Goal: Task Accomplishment & Management: Use online tool/utility

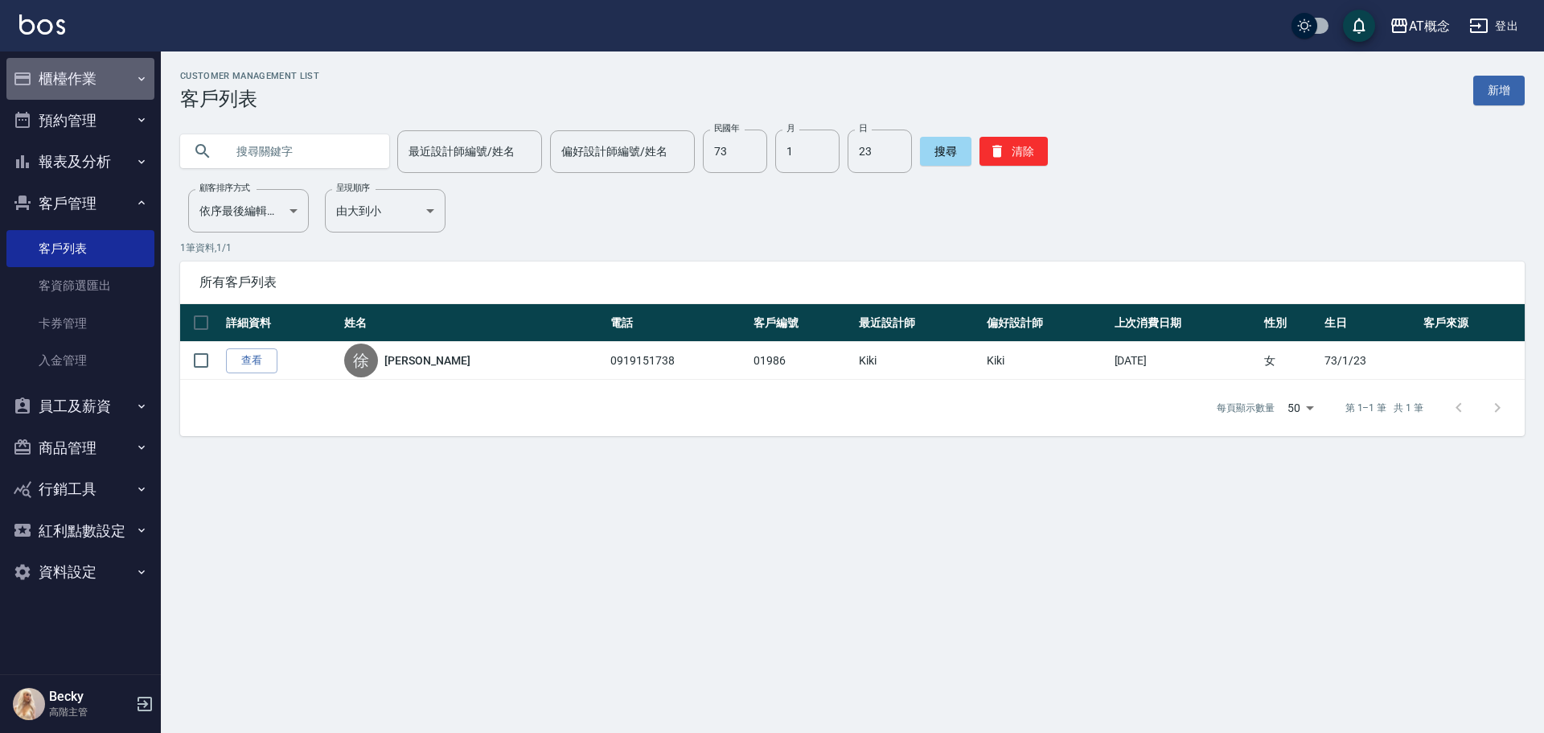
click at [57, 81] on button "櫃檯作業" at bounding box center [80, 79] width 148 height 42
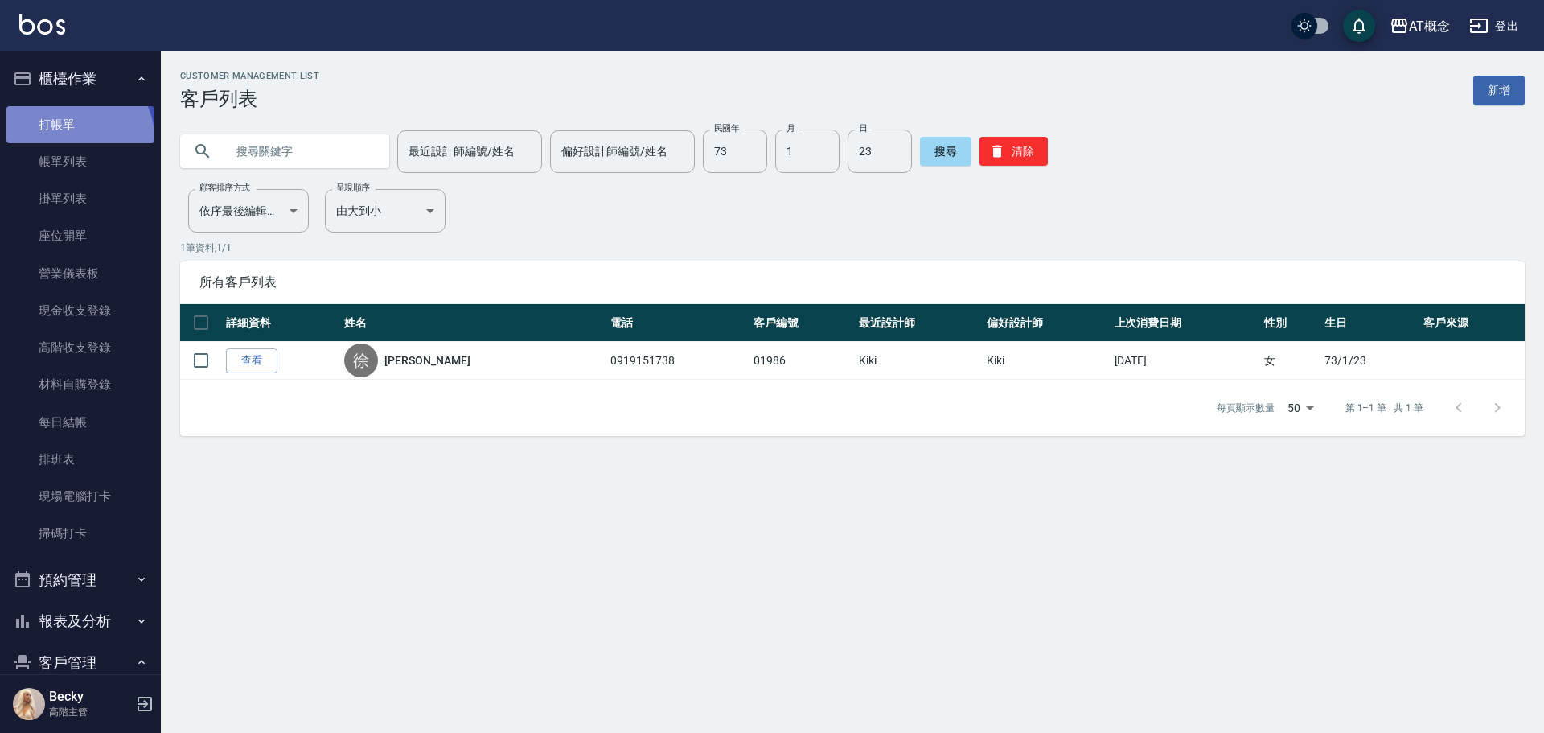
click at [65, 142] on link "打帳單" at bounding box center [80, 124] width 148 height 37
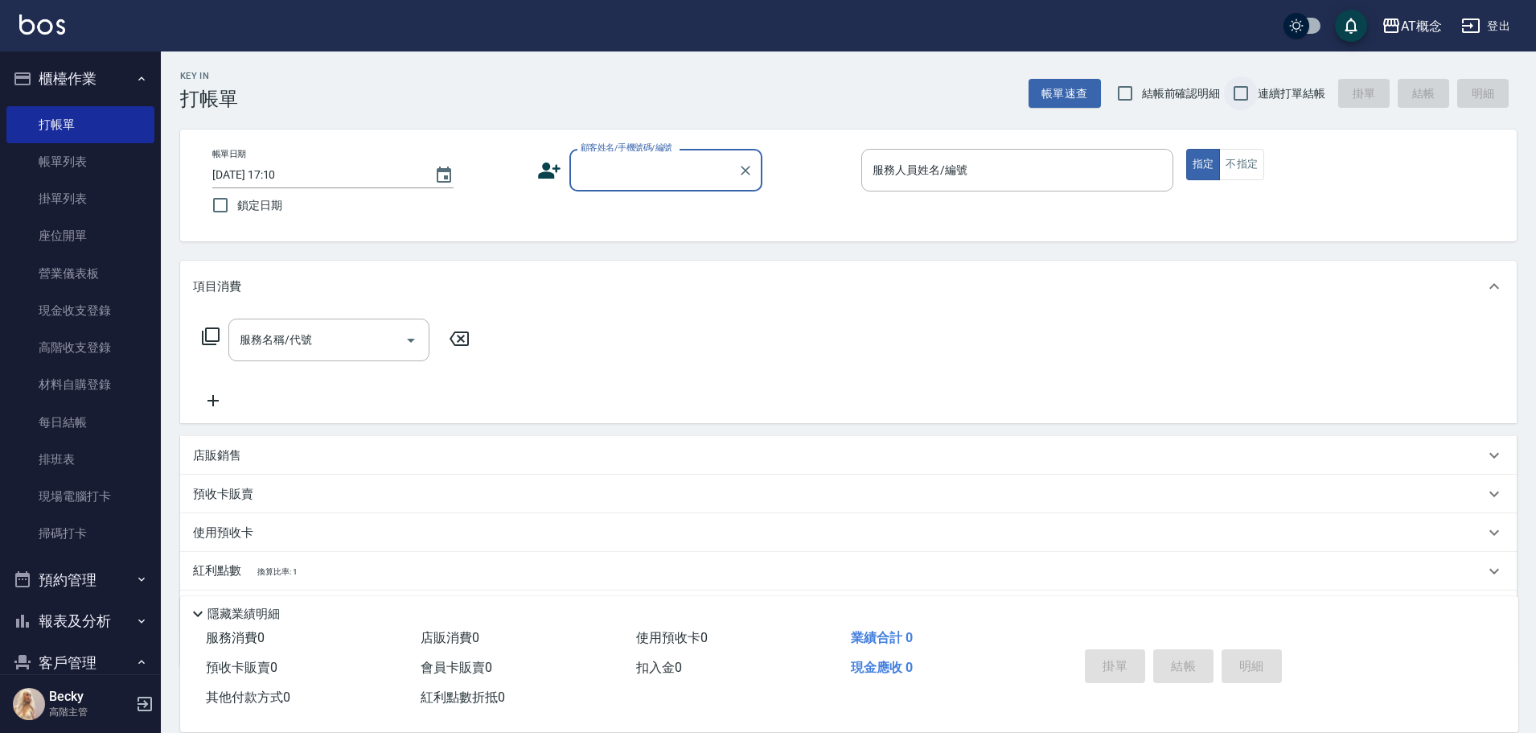
click at [1244, 91] on input "連續打單結帳" at bounding box center [1241, 93] width 34 height 34
checkbox input "true"
click at [676, 178] on input "顧客姓名/手機號碼/編號" at bounding box center [654, 170] width 154 height 28
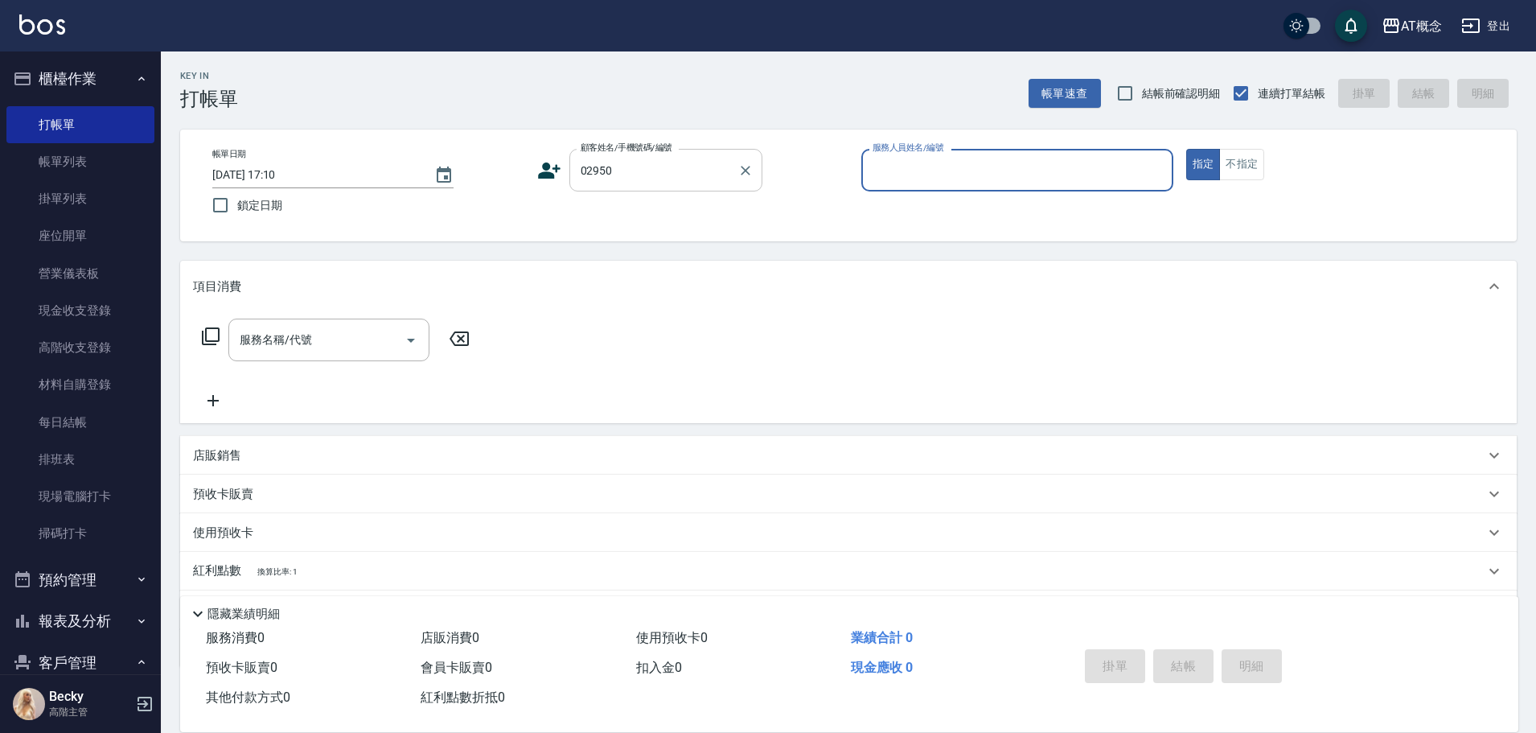
type input "[PERSON_NAME]/0931914001/02950"
type input "[PERSON_NAME]-2"
click at [1186, 149] on button "指定" at bounding box center [1203, 164] width 35 height 31
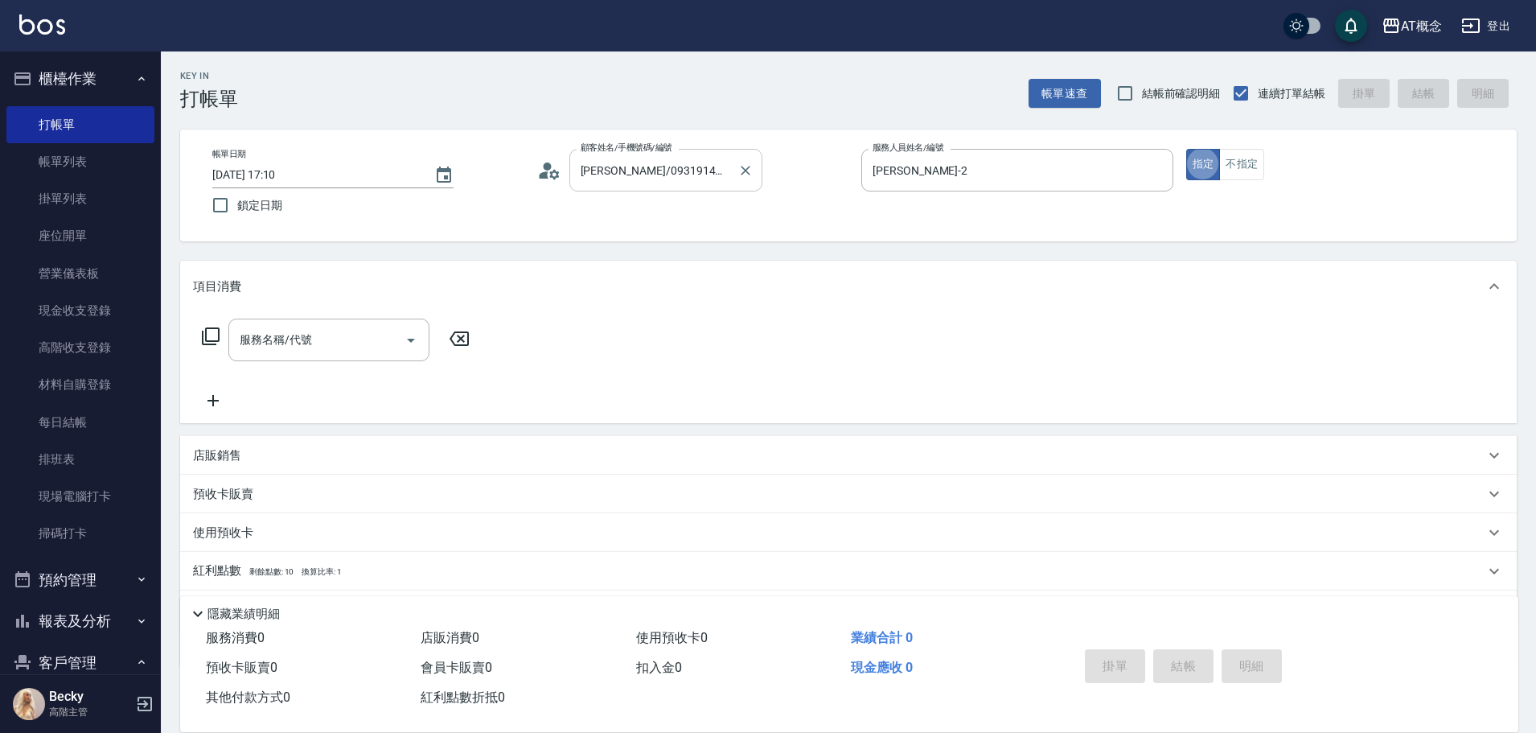
type button "true"
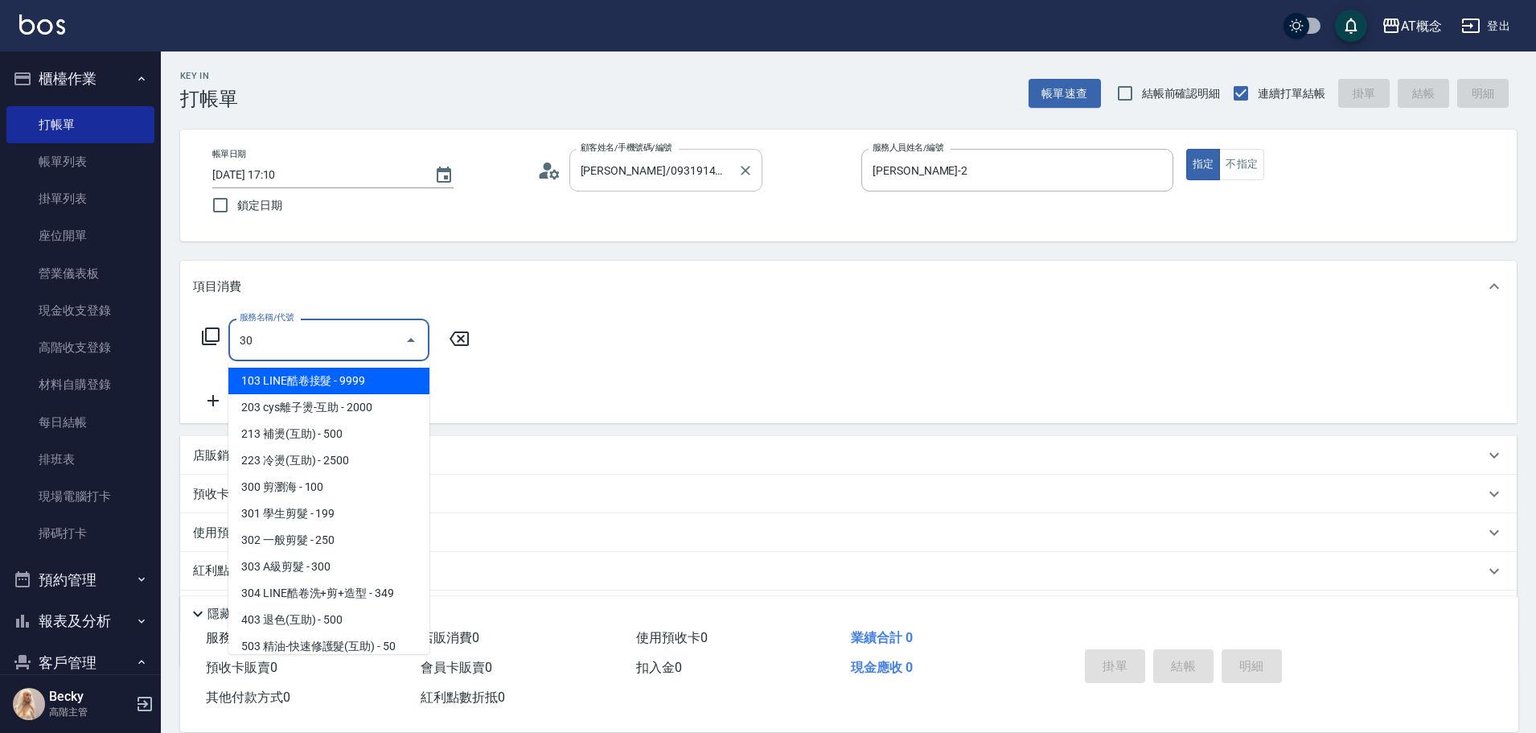
type input "303"
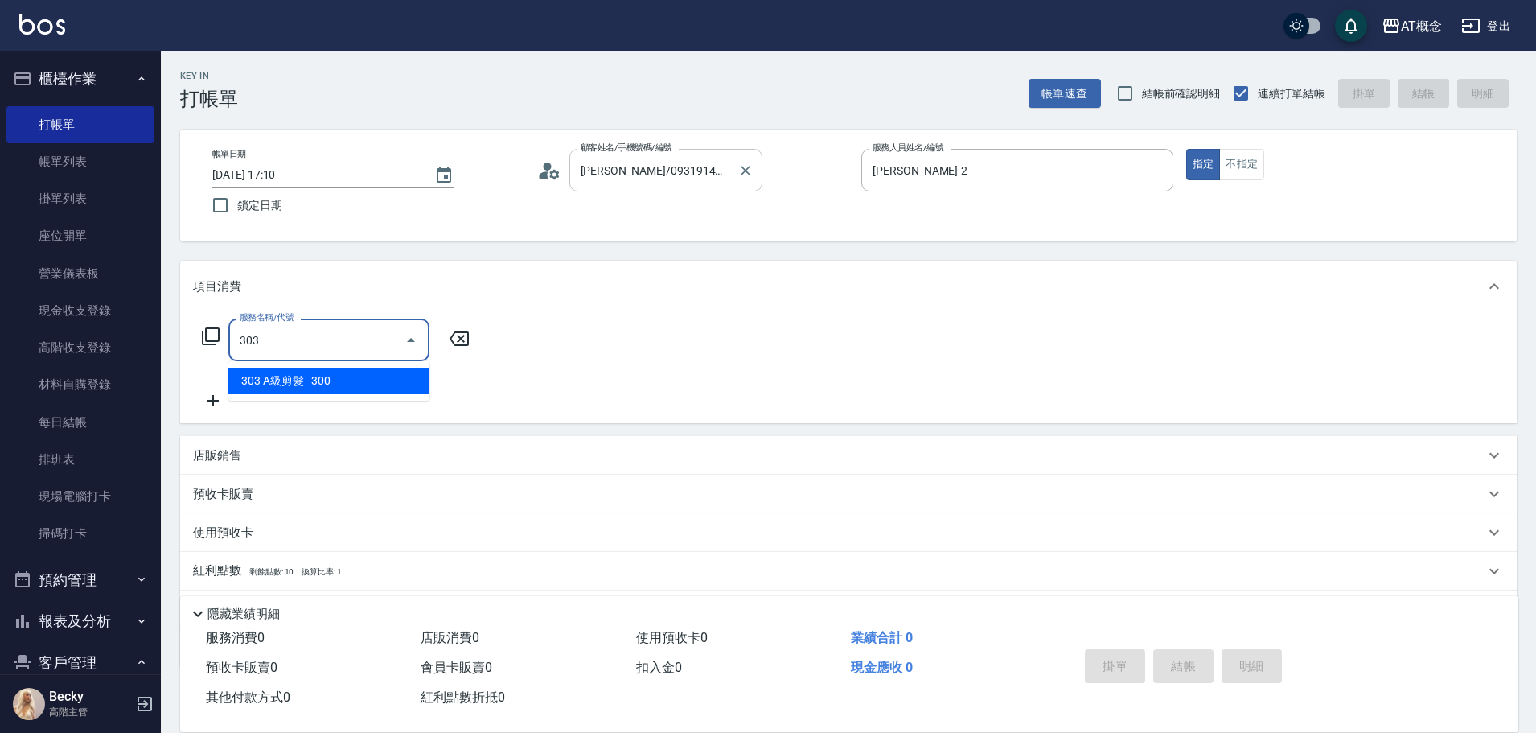
type input "30"
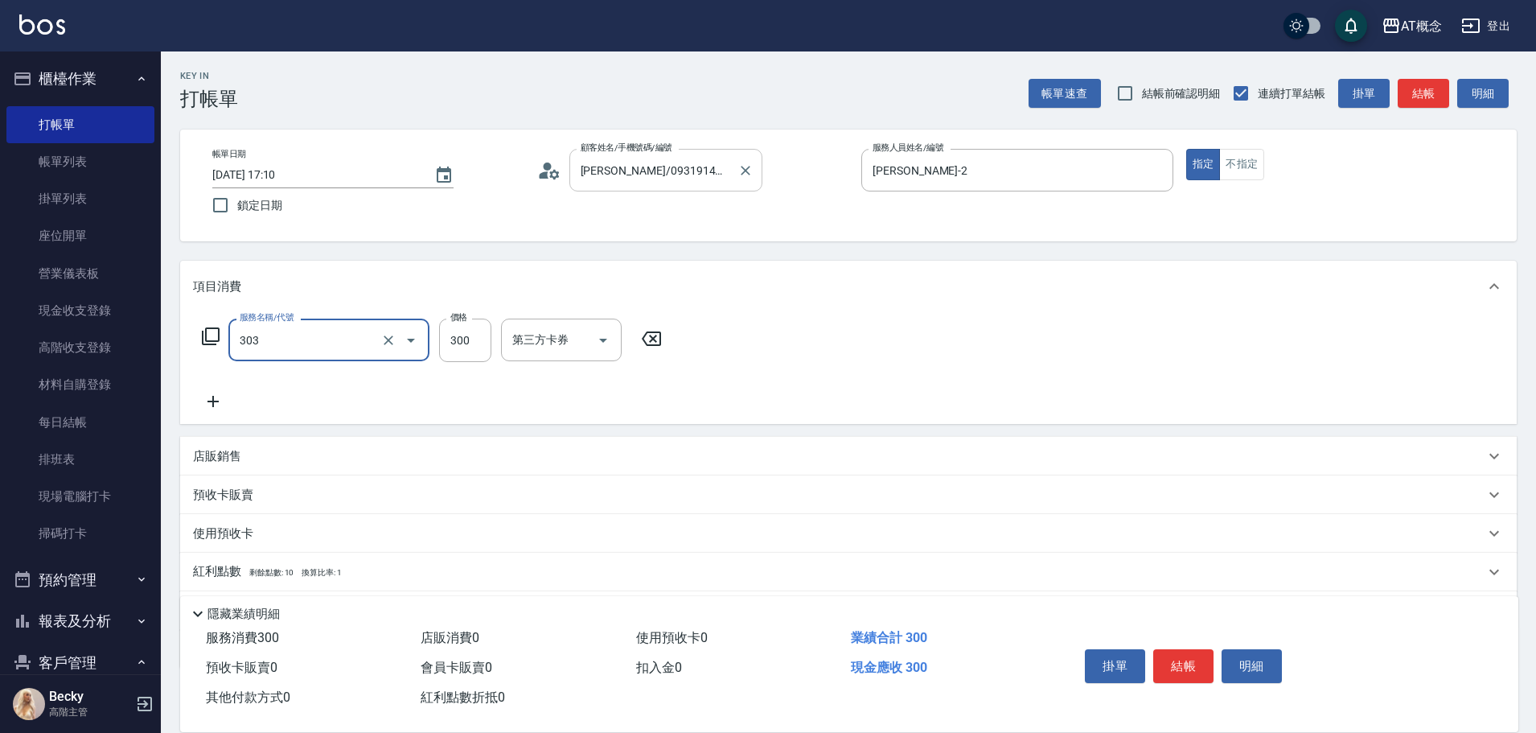
type input "303 A級剪髮(303)"
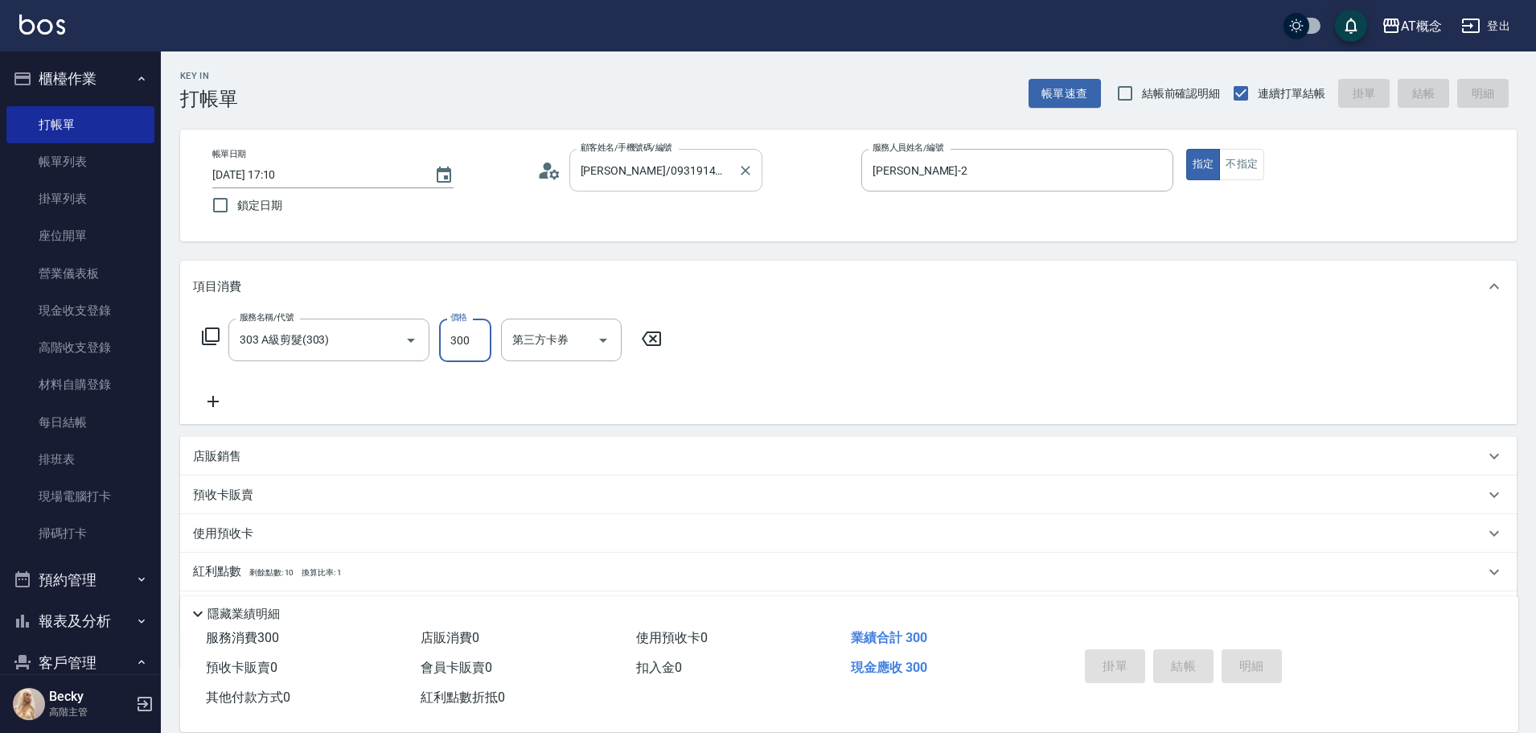
type input "0"
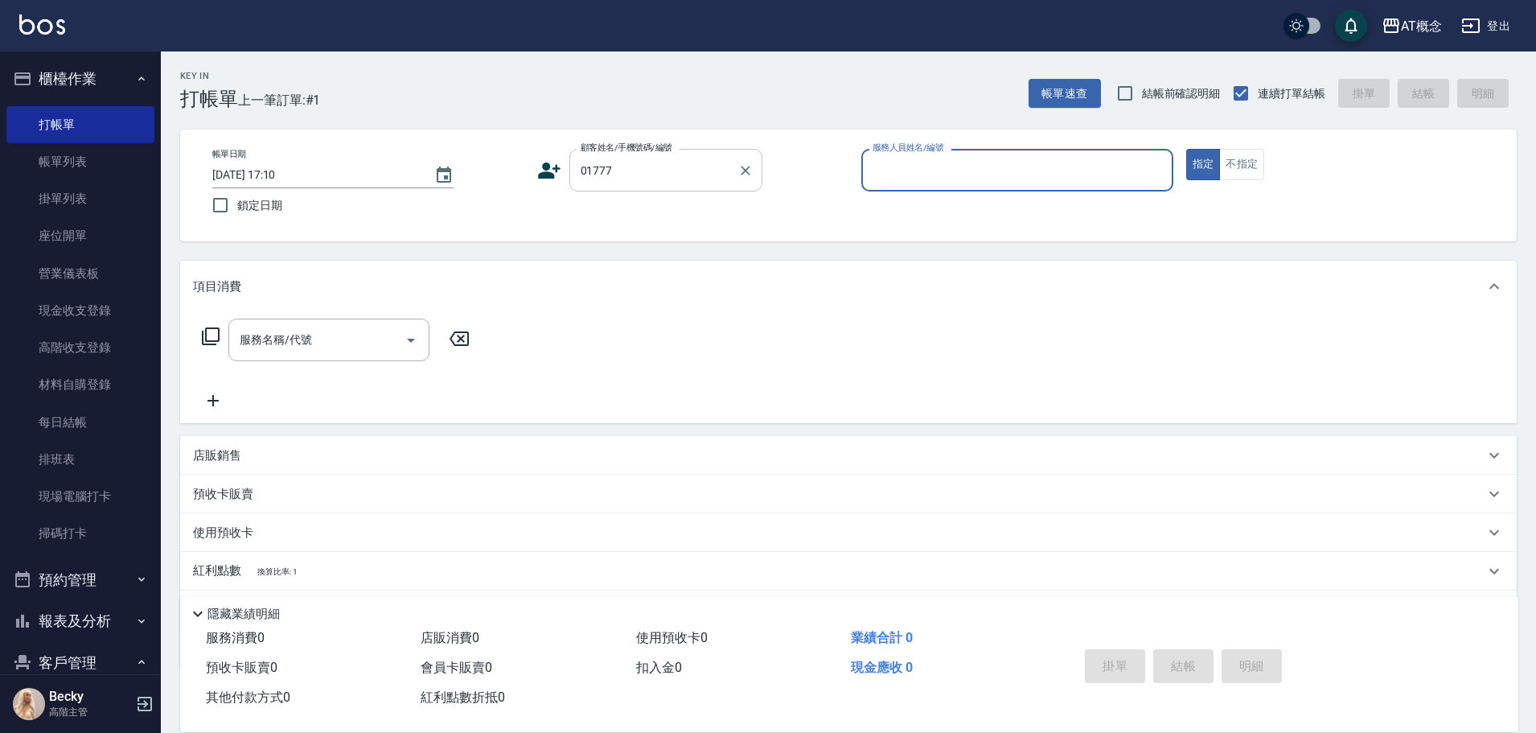
type input "薛人豪/0908345138/01777"
type input "Anson-3"
click at [1186, 149] on button "指定" at bounding box center [1203, 164] width 35 height 31
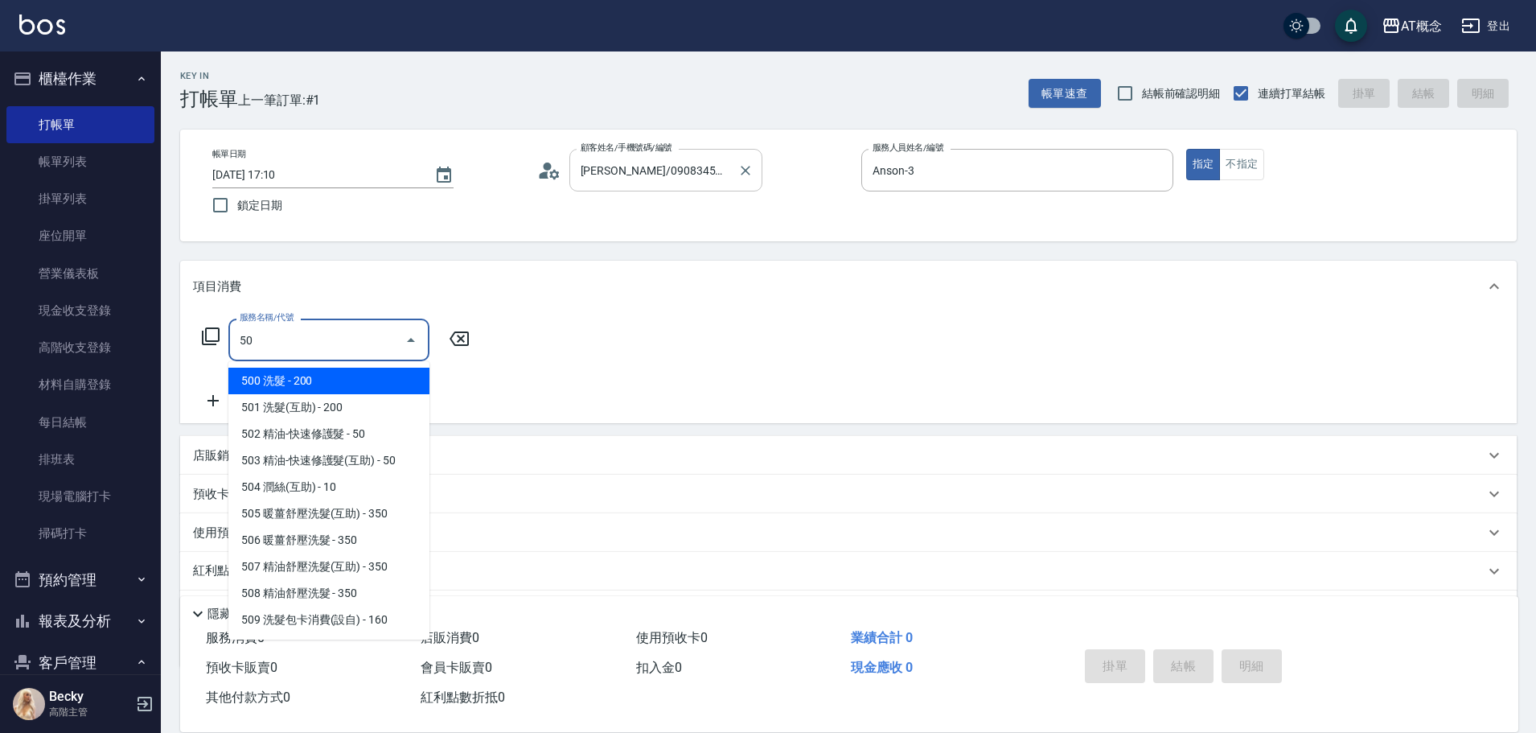
type input "500"
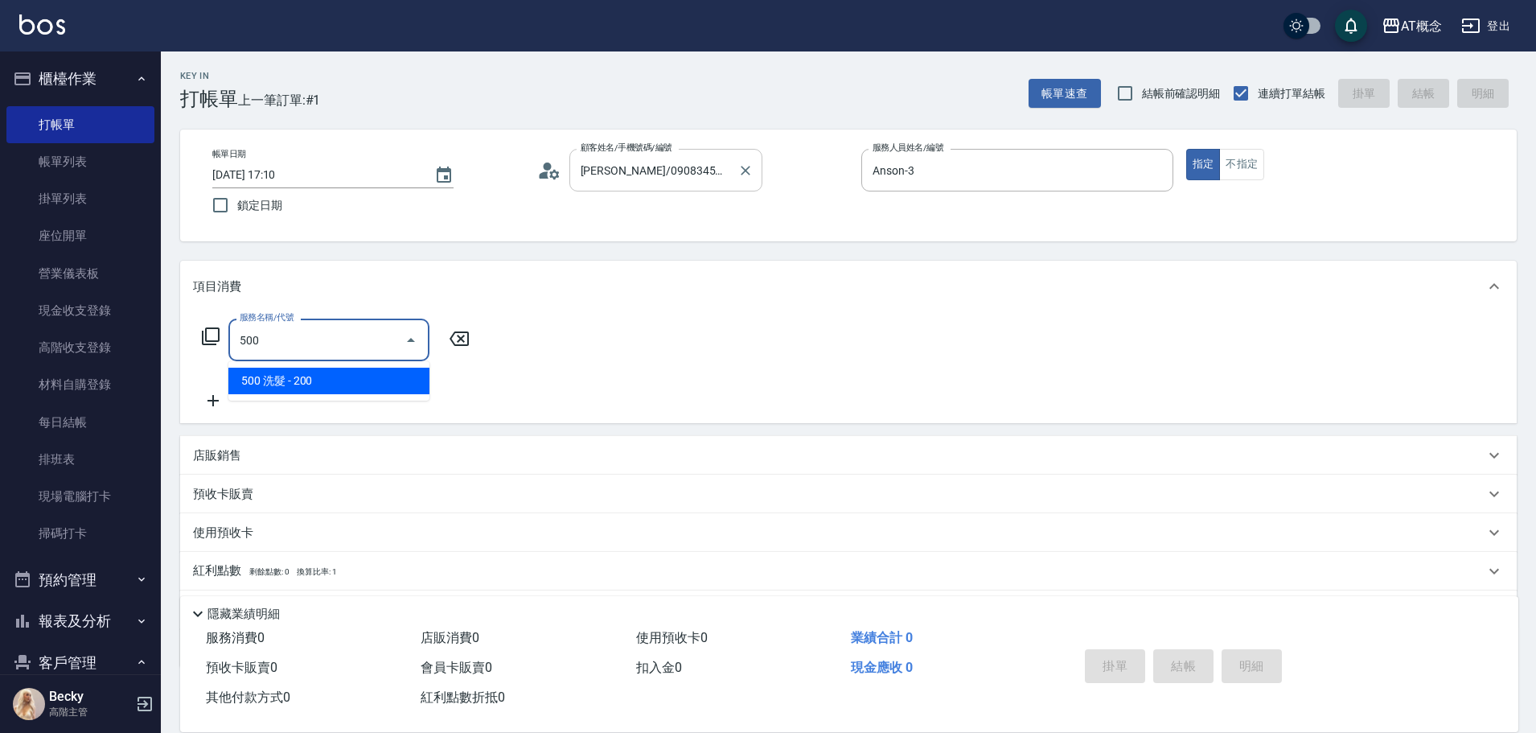
type input "20"
type input "500 洗髮(500)"
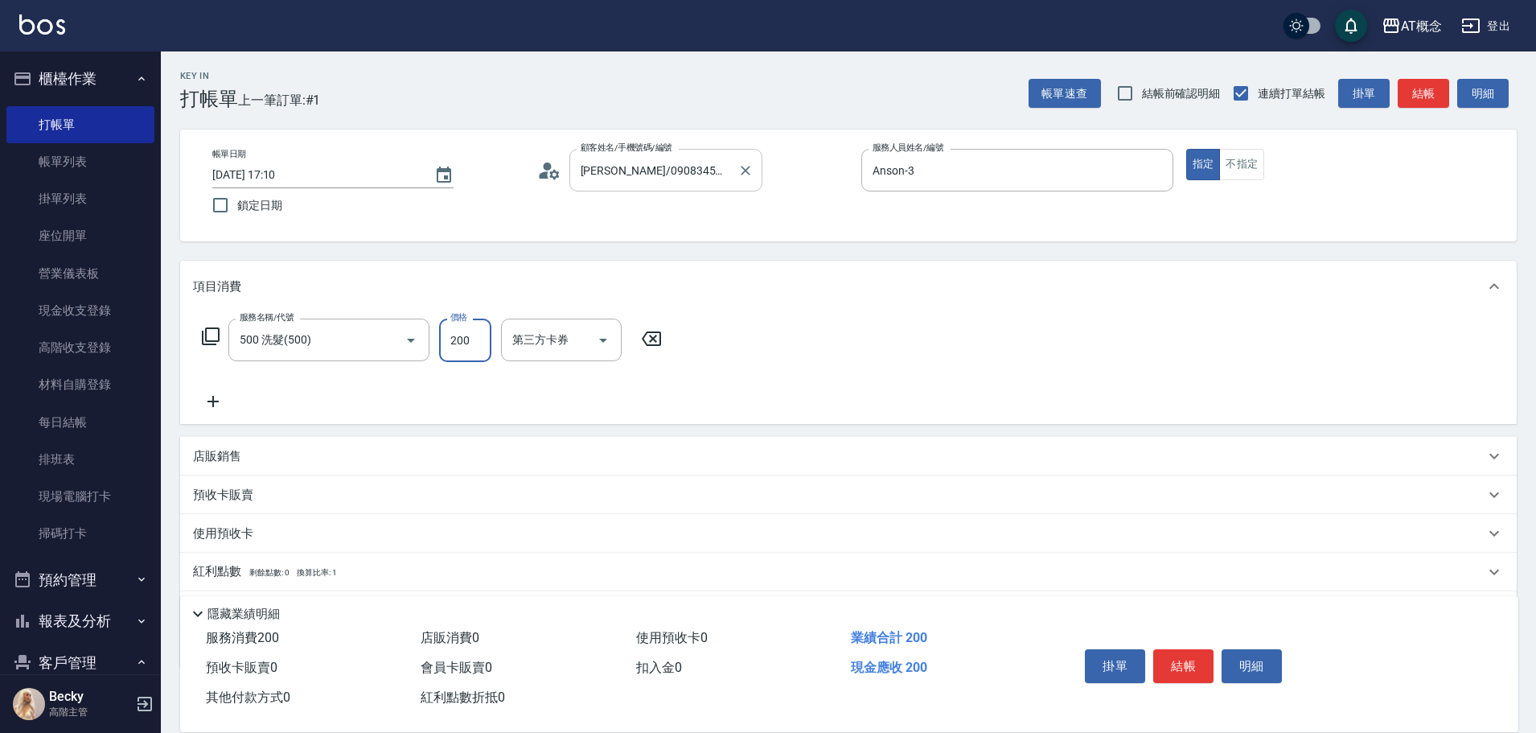
type input "0"
type input "25"
type input "20"
type input "250"
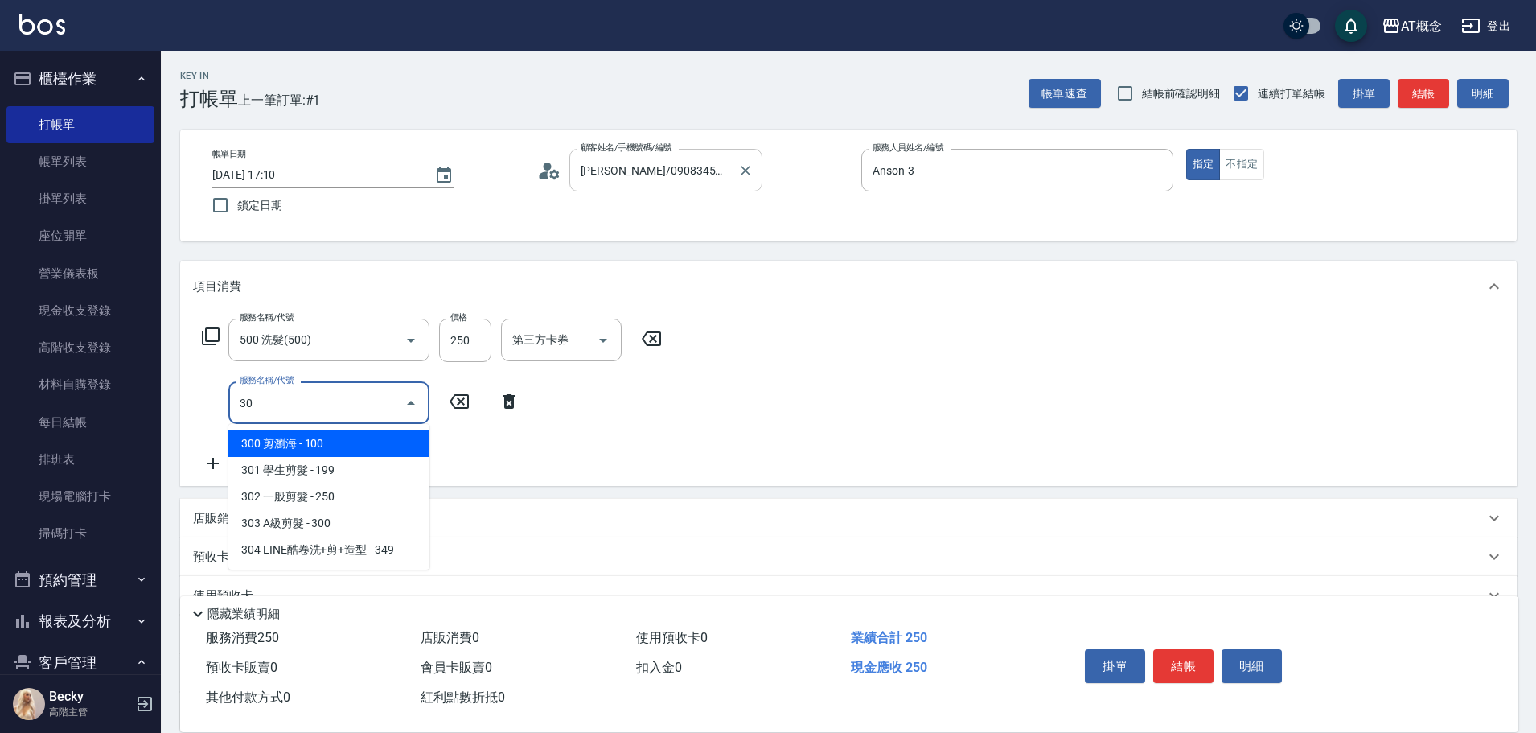
type input "303"
type input "50"
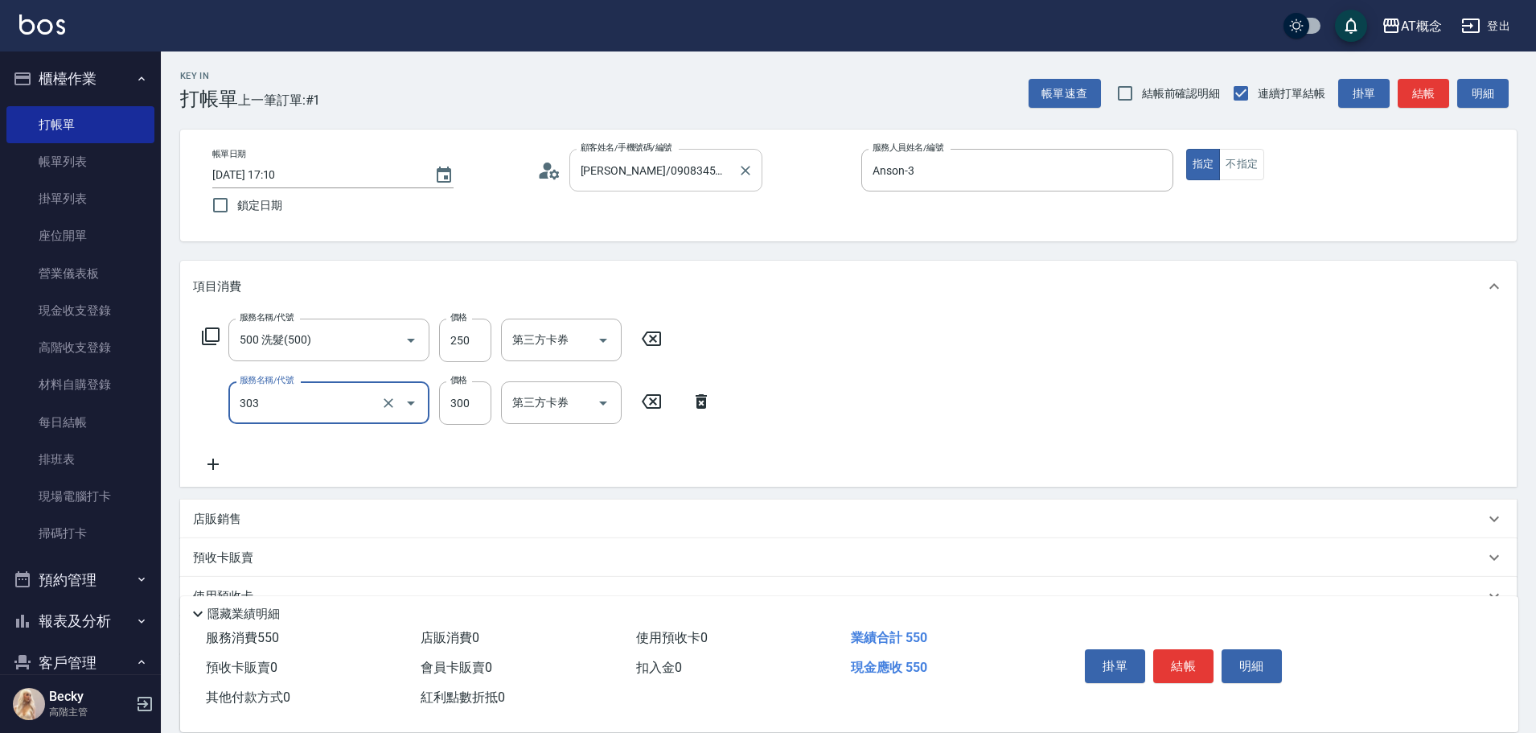
type input "303 A級剪髮(303)"
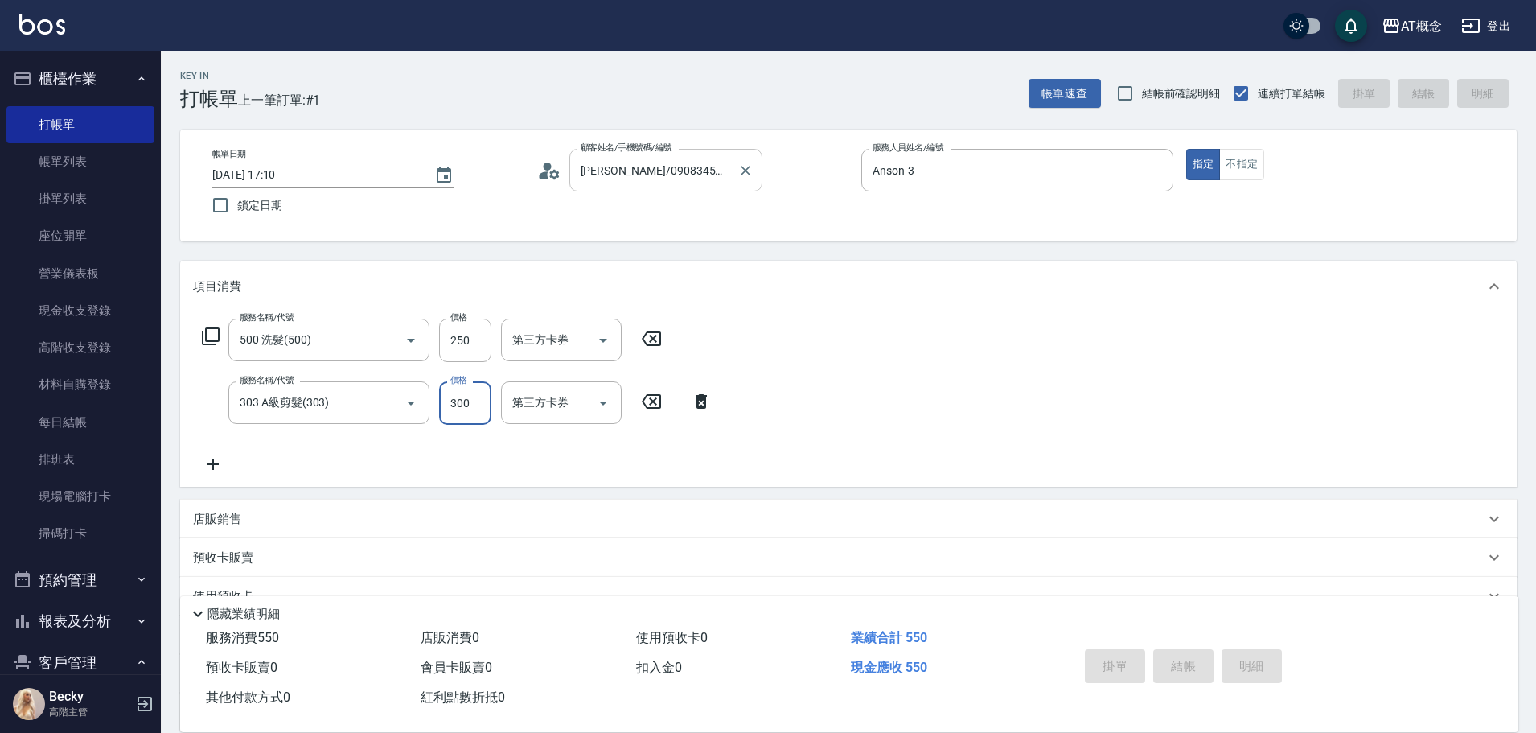
type input "2025/08/14 17:11"
type input "0"
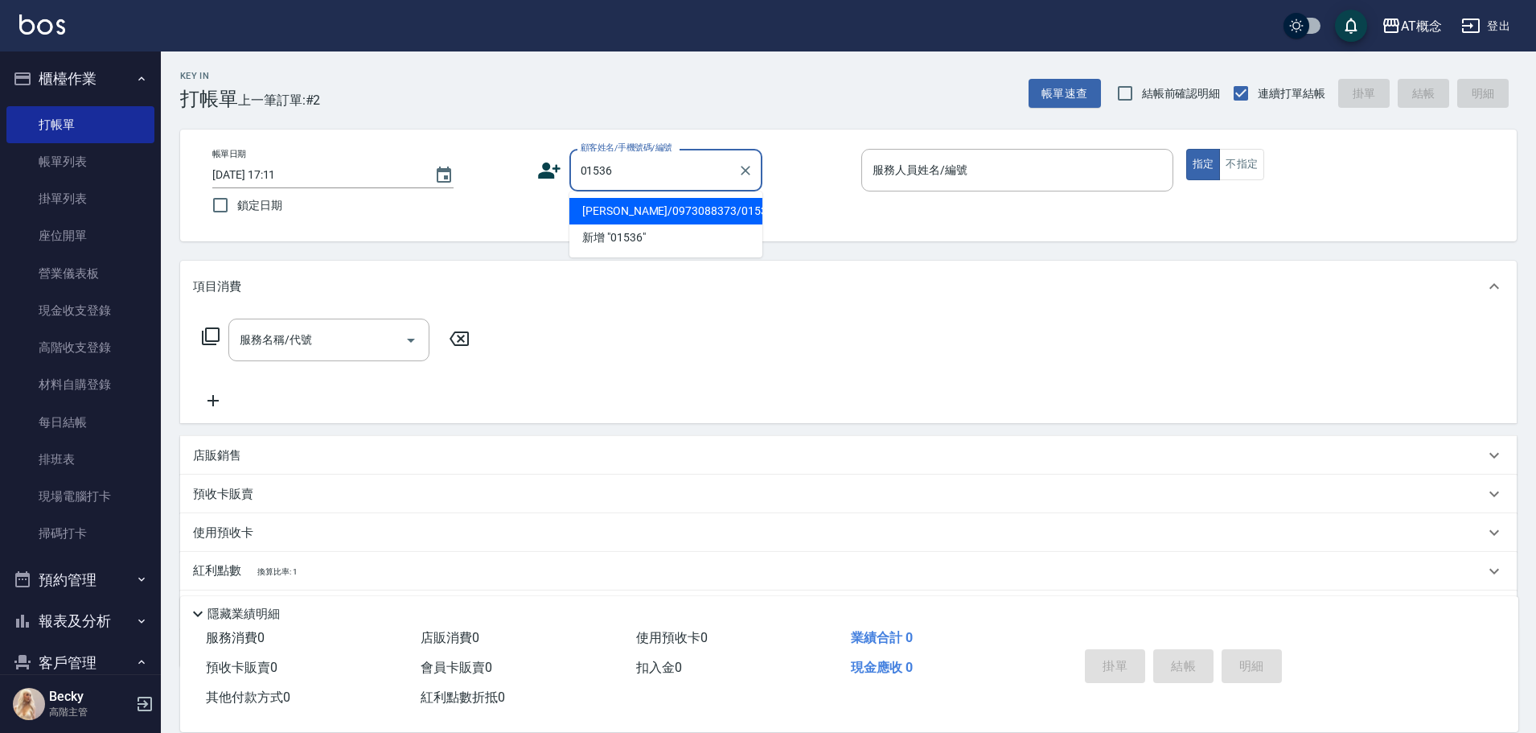
type input "陶慶欣/0973088373/01536"
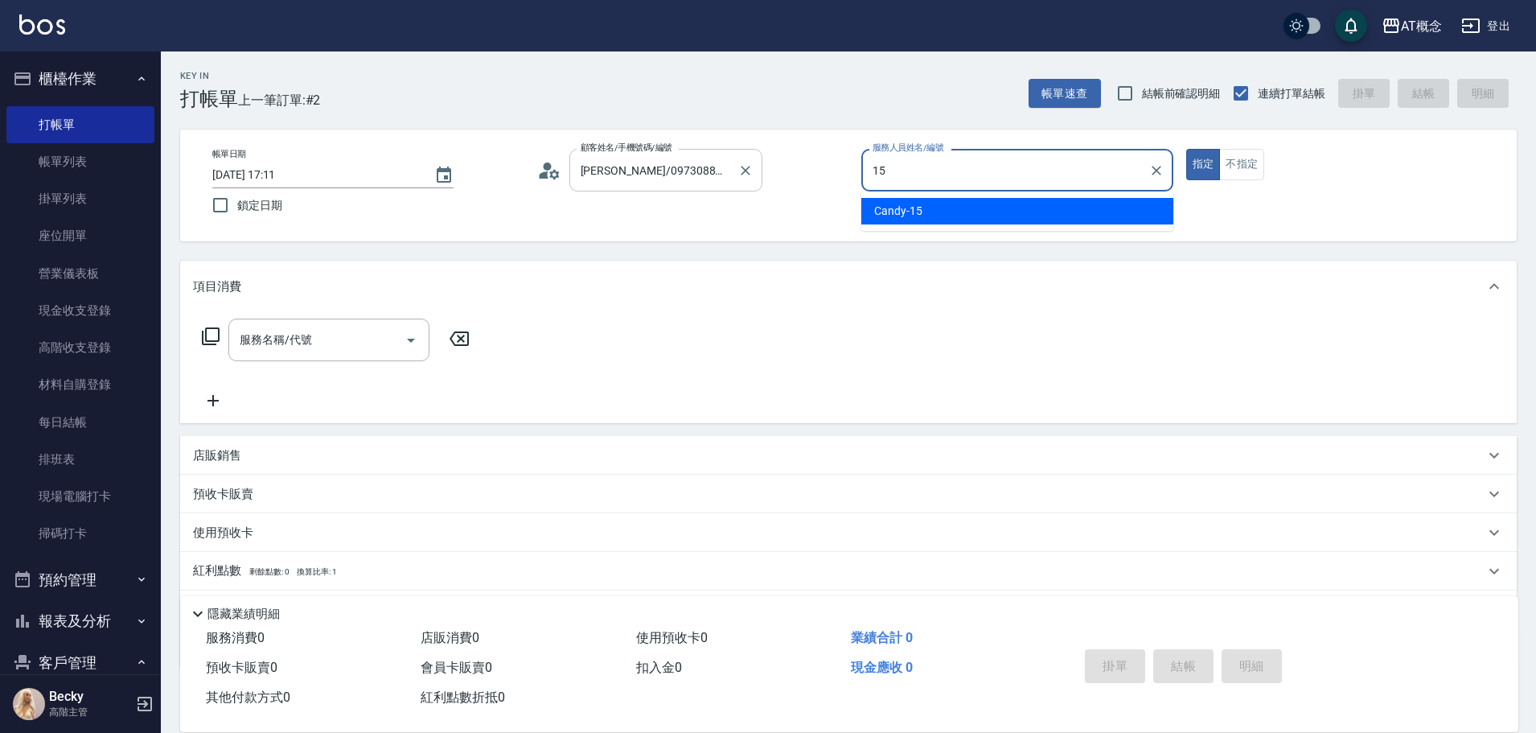
type input "Candy-15"
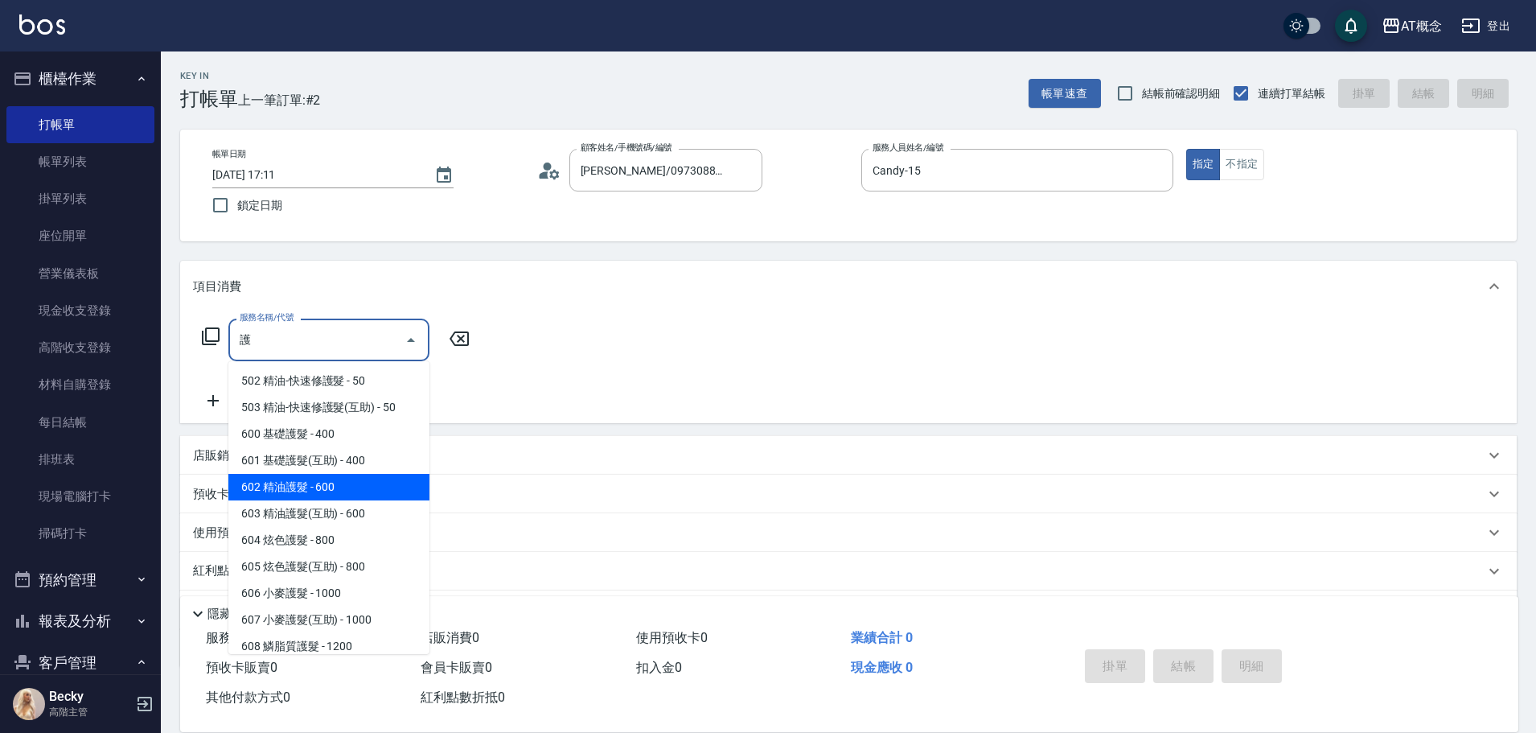
type input "602 精油護髮(602)"
type input "60"
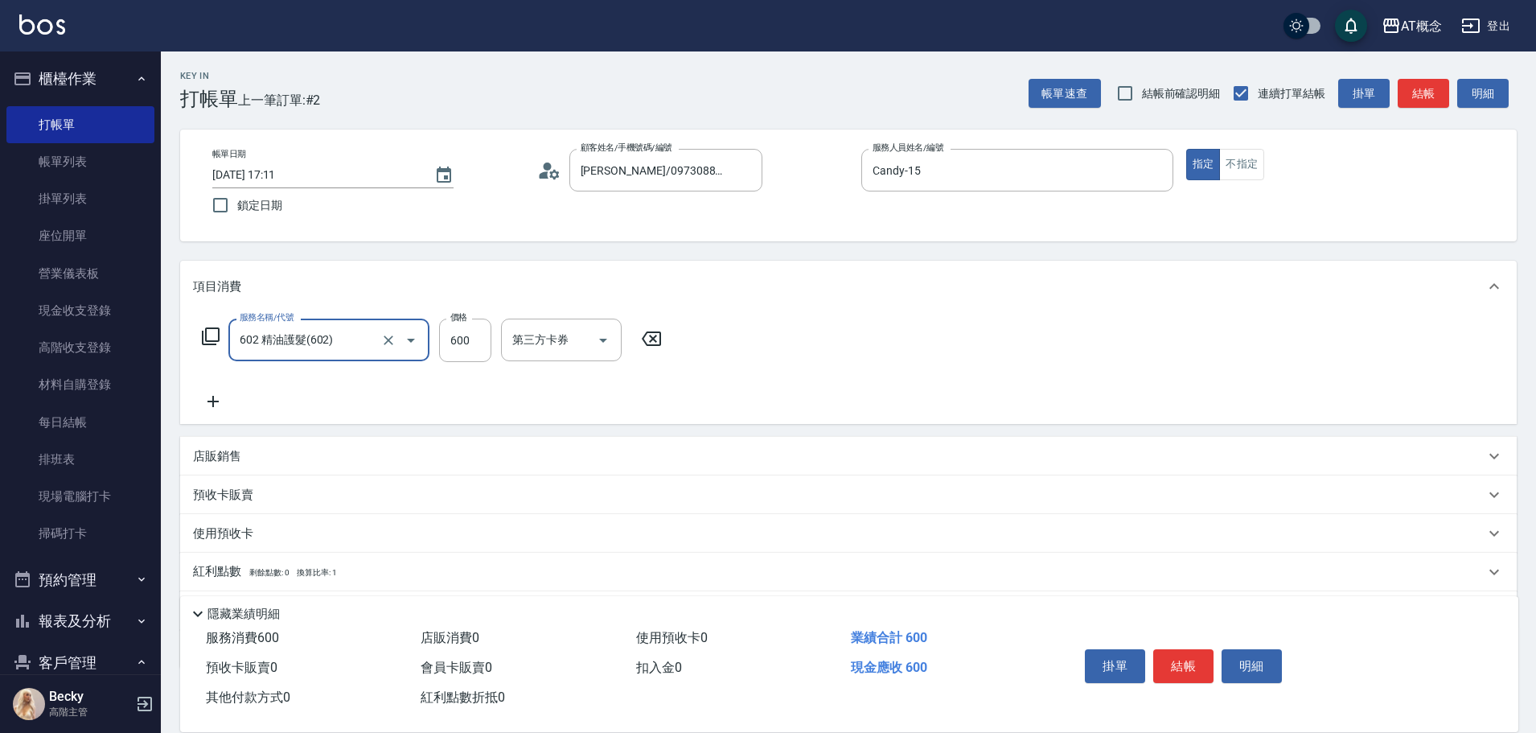
type input "602 精油護髮(602)"
type input "0"
type input "69"
type input "60"
type input "699"
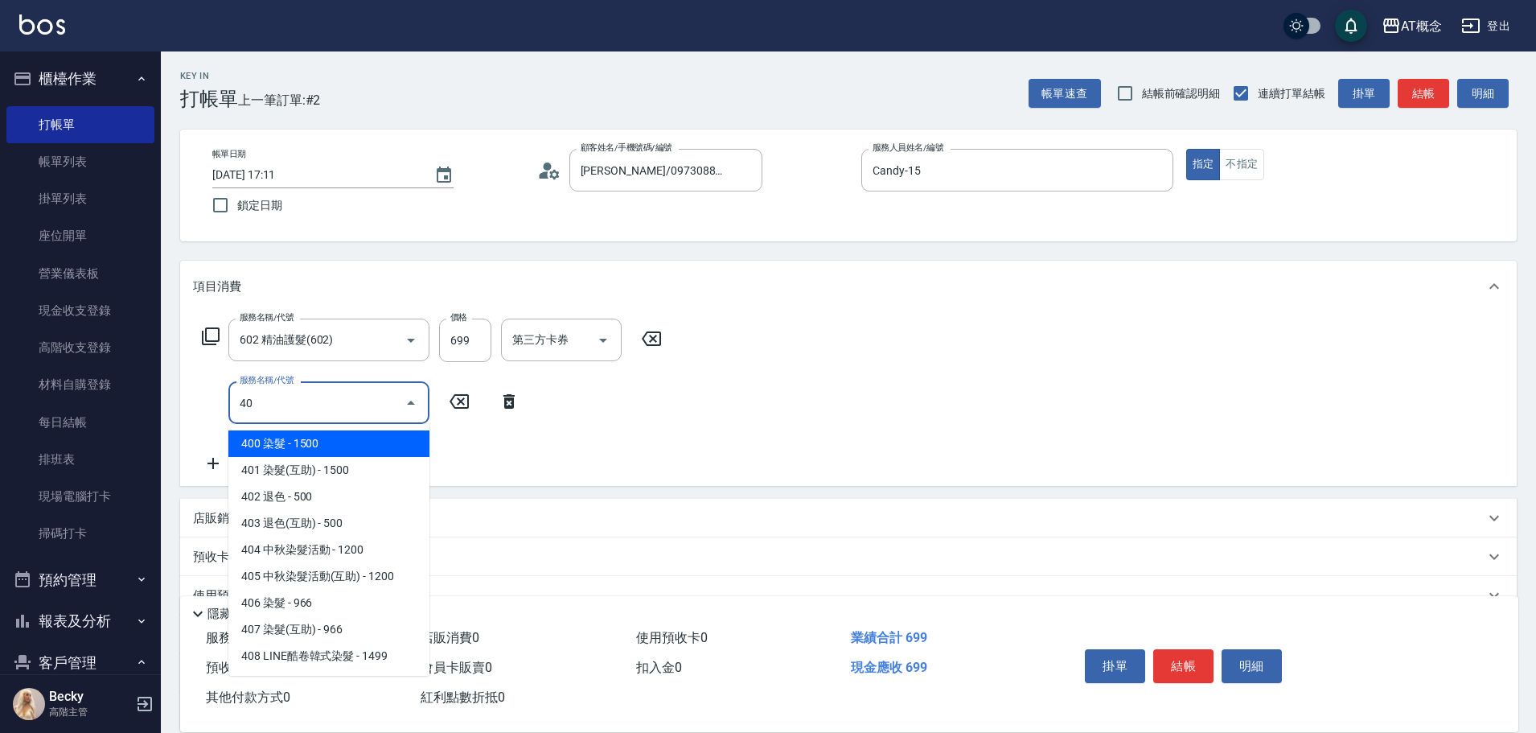
type input "400"
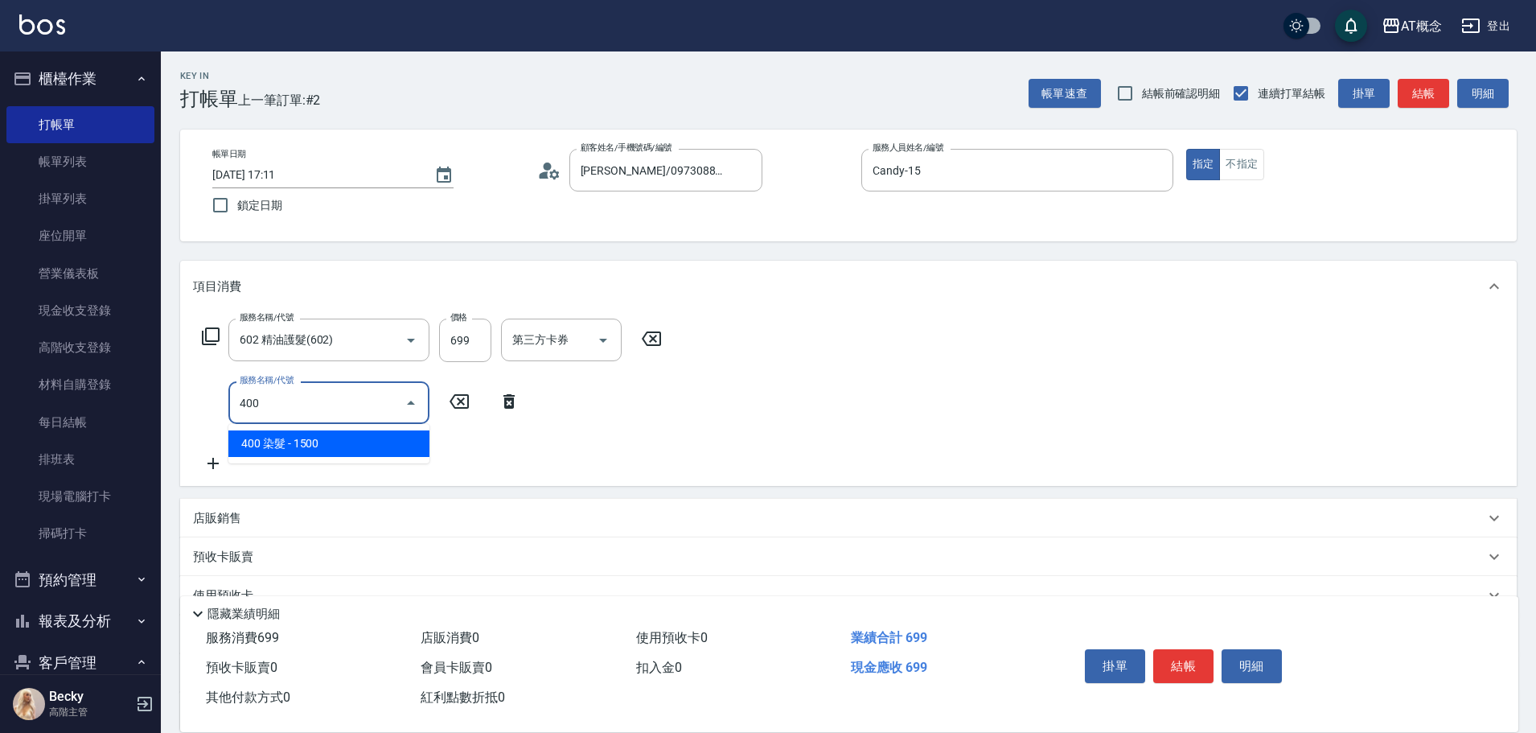
type input "210"
type input "400 染髮(400)"
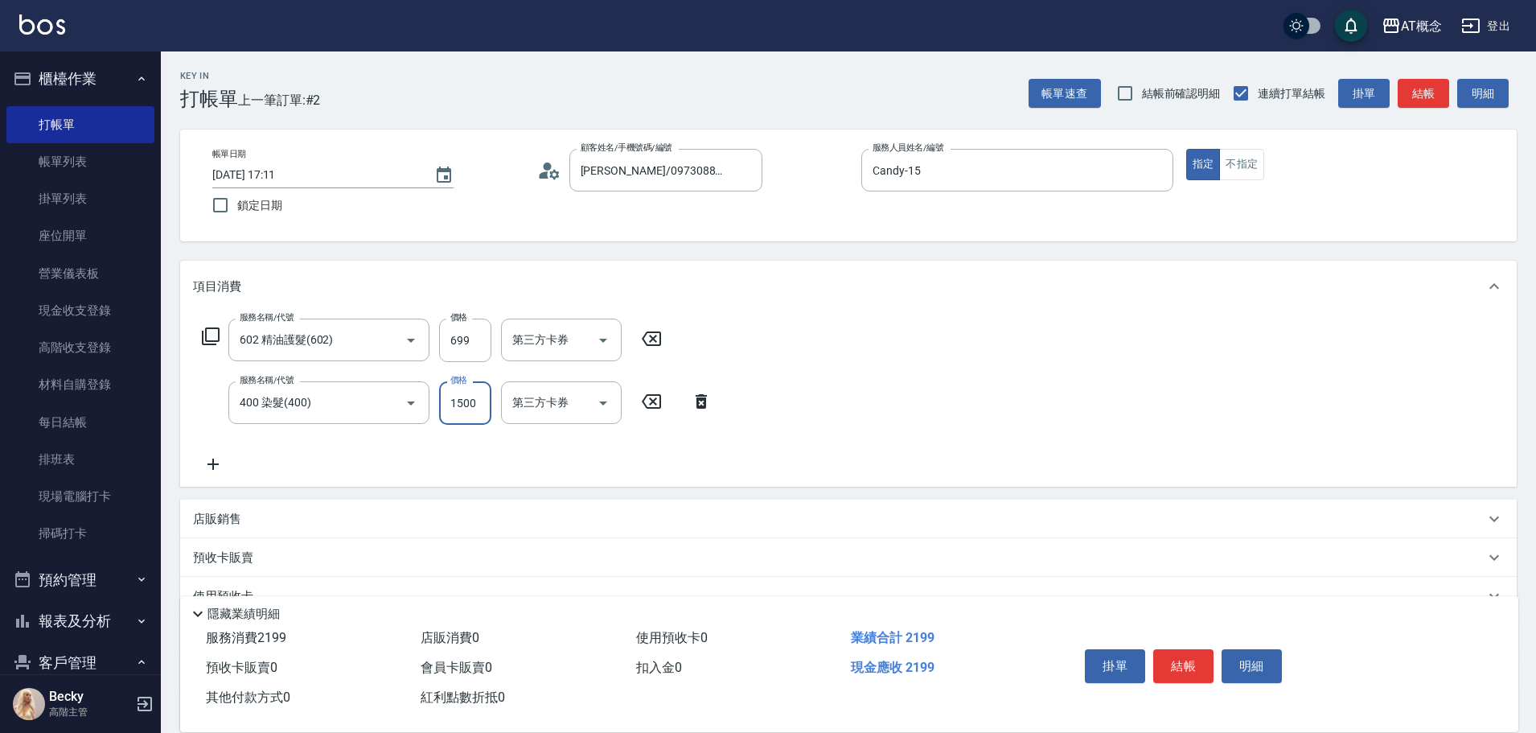
type input "70"
type input "12"
type input "80"
type input "128"
type input "190"
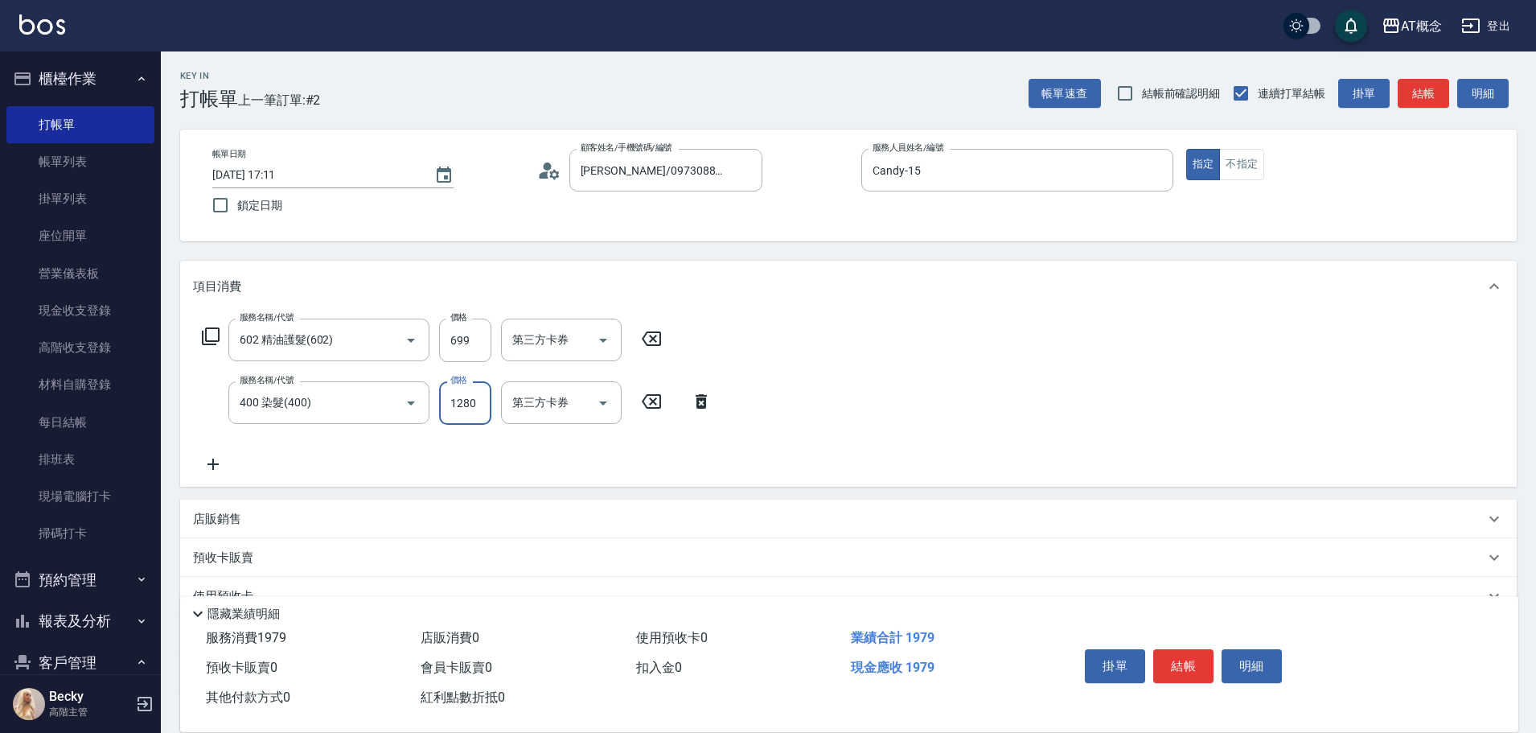
type input "1280"
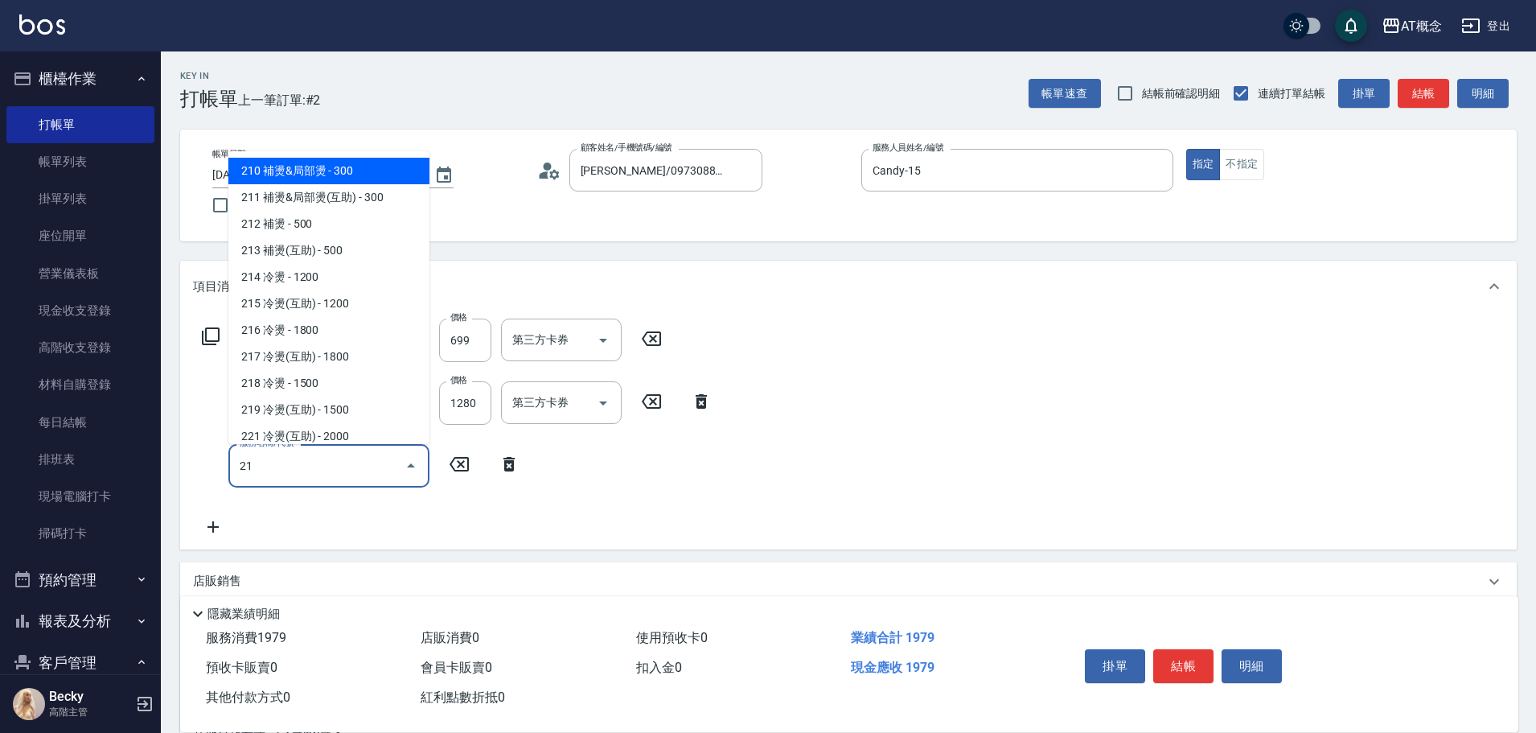
type input "216"
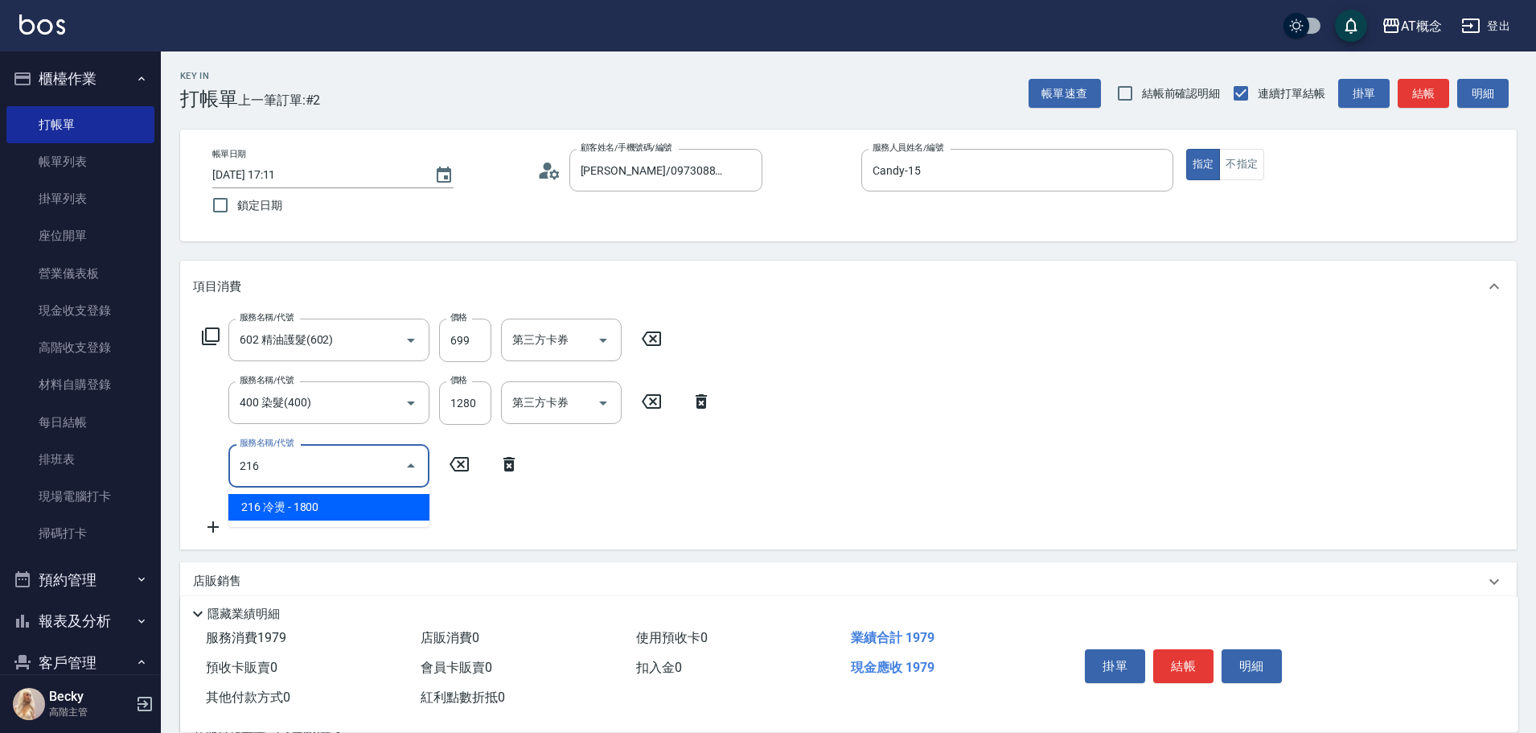
type input "370"
type input "216 冷燙(216)"
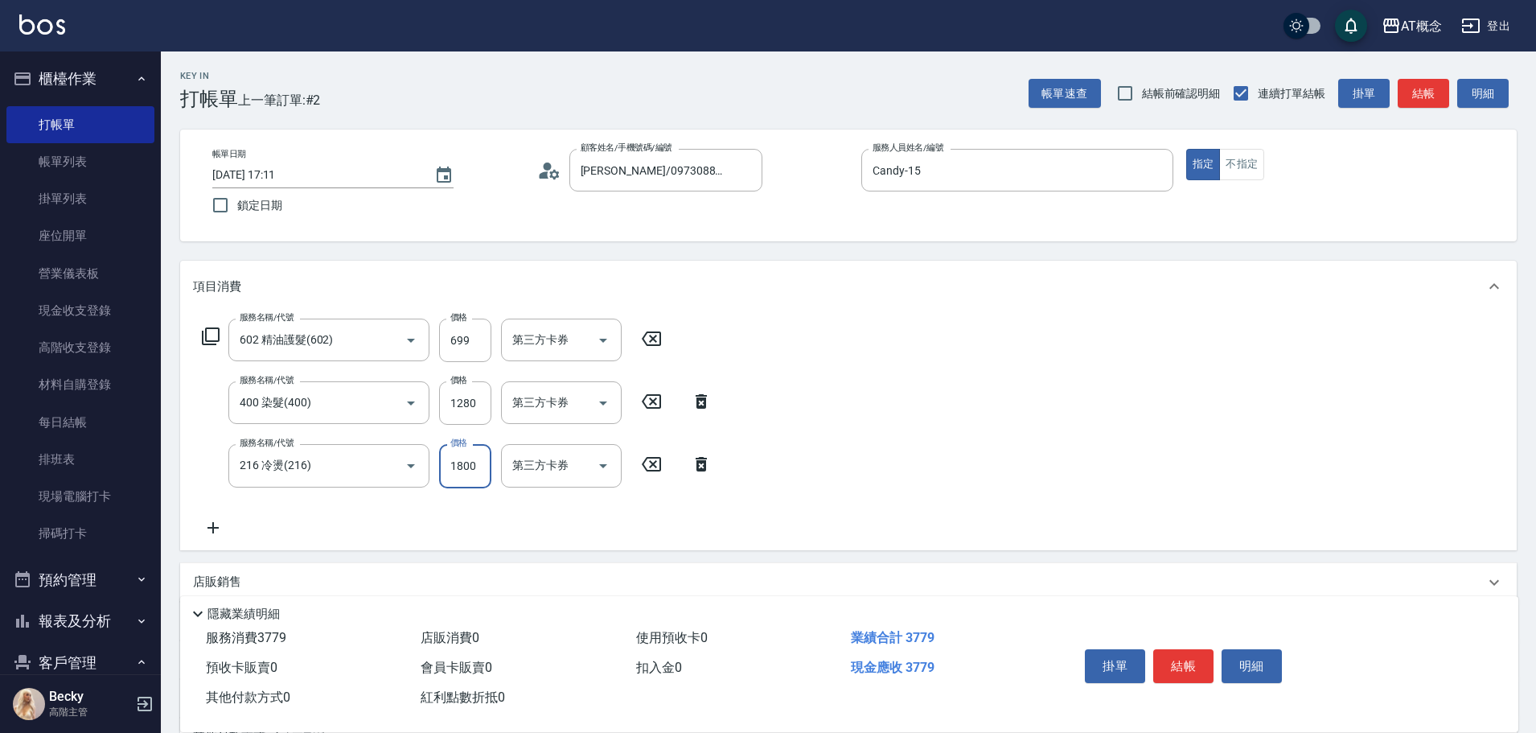
type input "190"
type input "13"
type input "210"
type input "139"
type input "330"
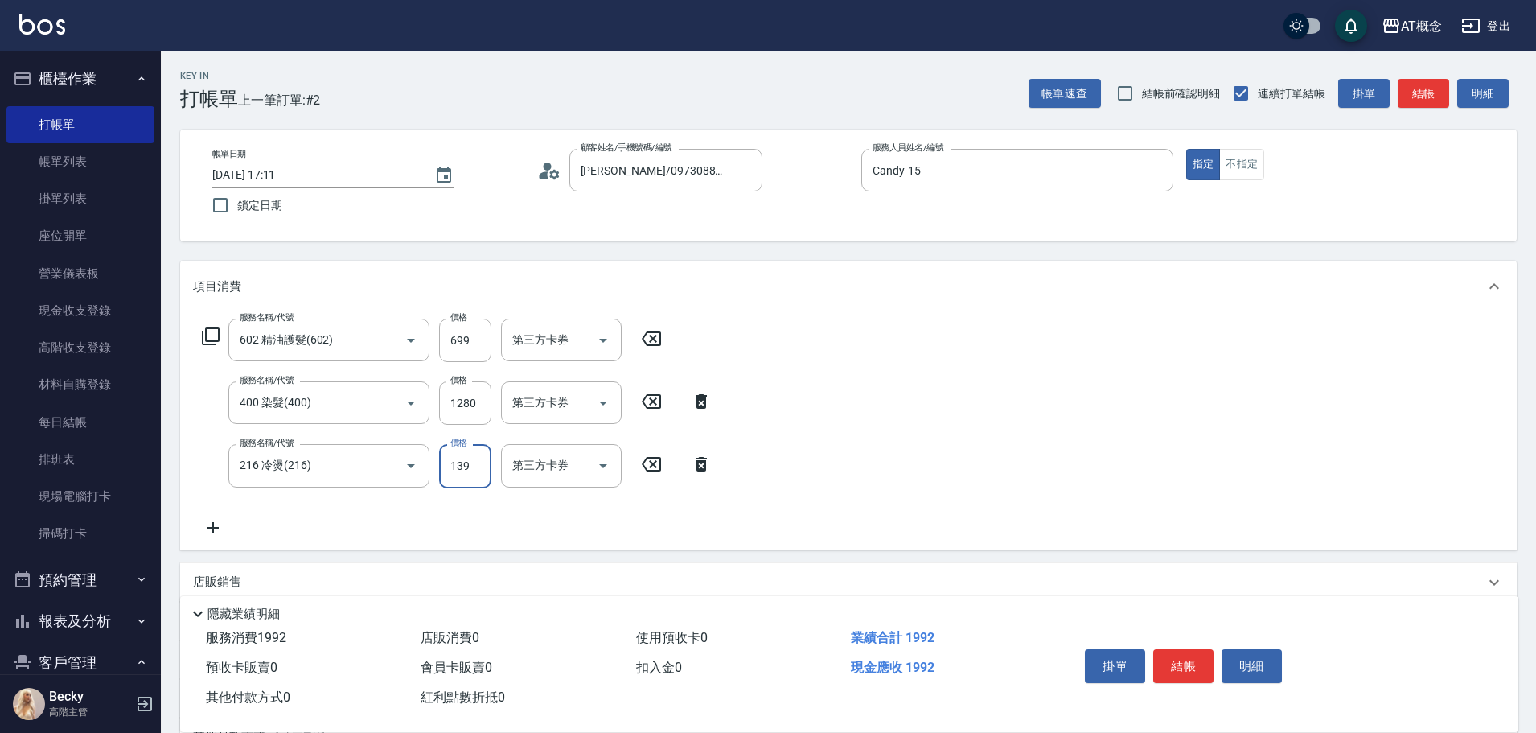
type input "1399"
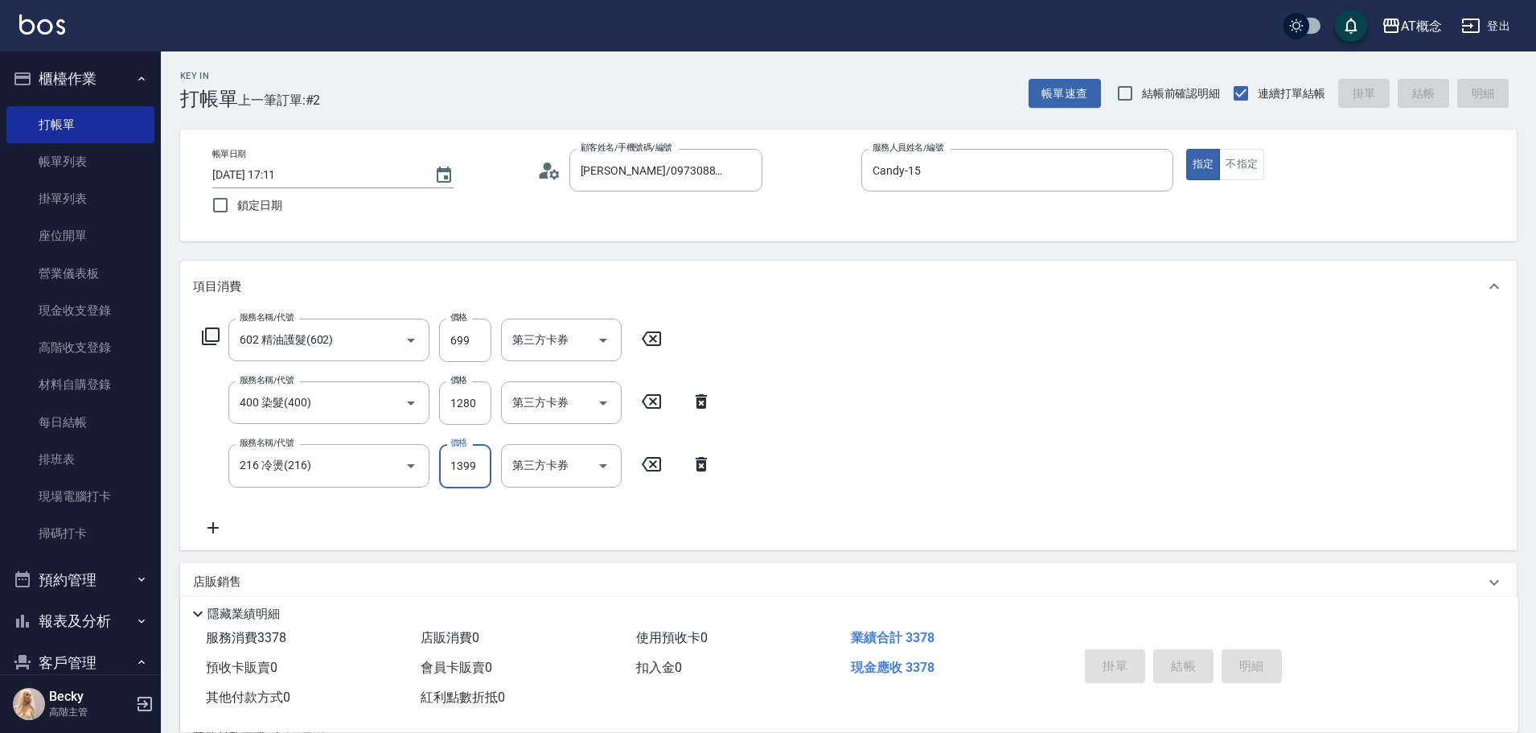
type input "0"
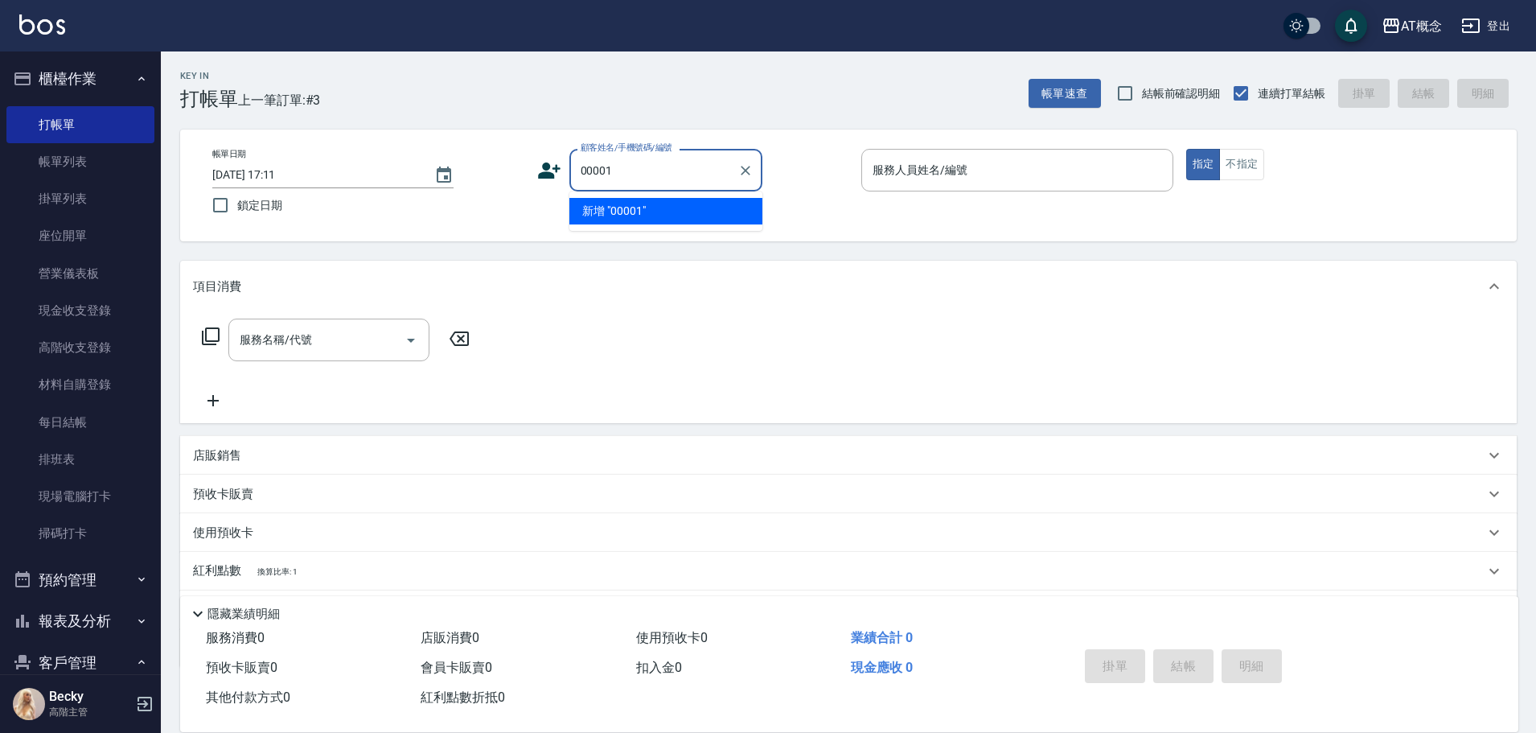
type input "00001"
type input "."
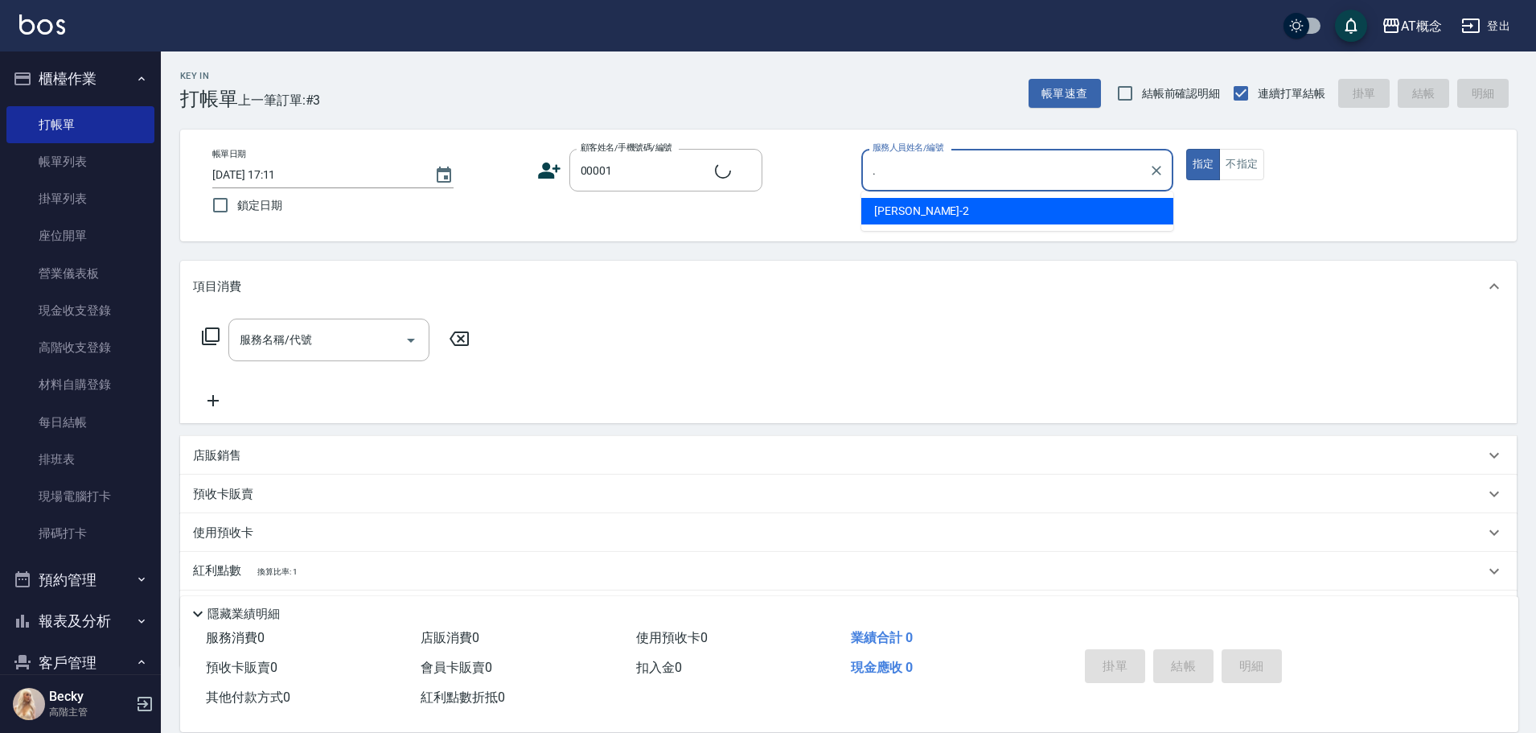
type input "公司/公司/00001"
click at [920, 162] on input "." at bounding box center [1005, 170] width 273 height 28
type input "Kiki-9"
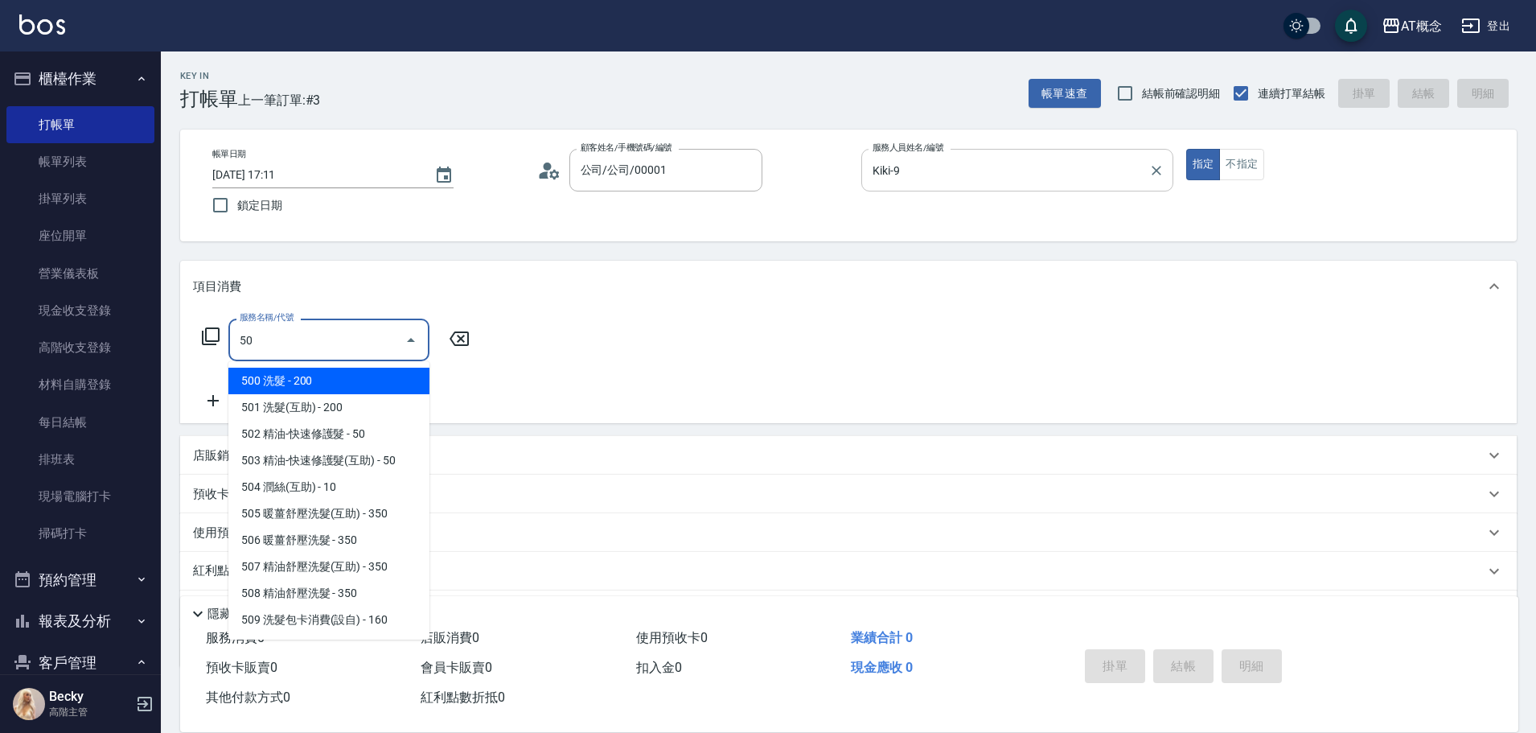
type input "500"
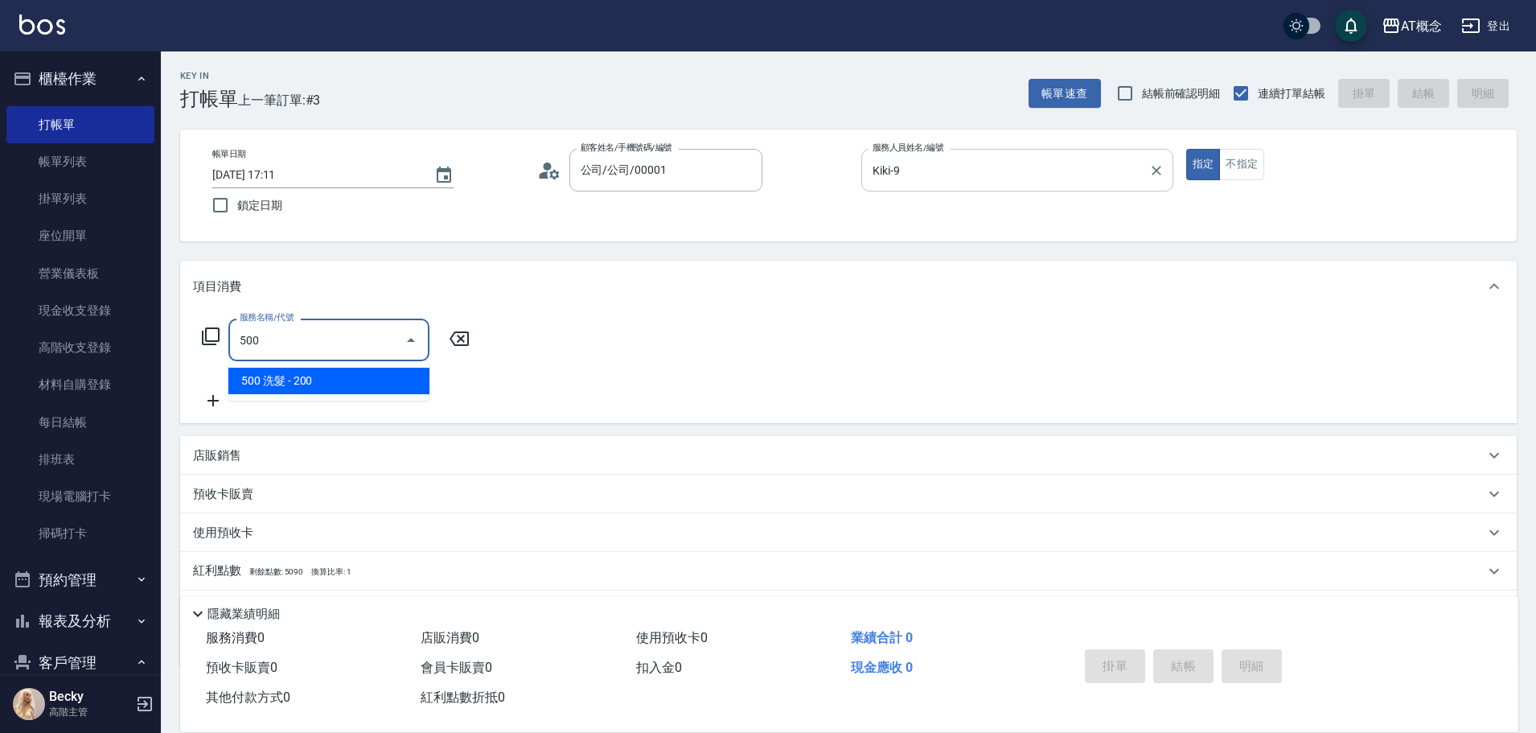
type input "20"
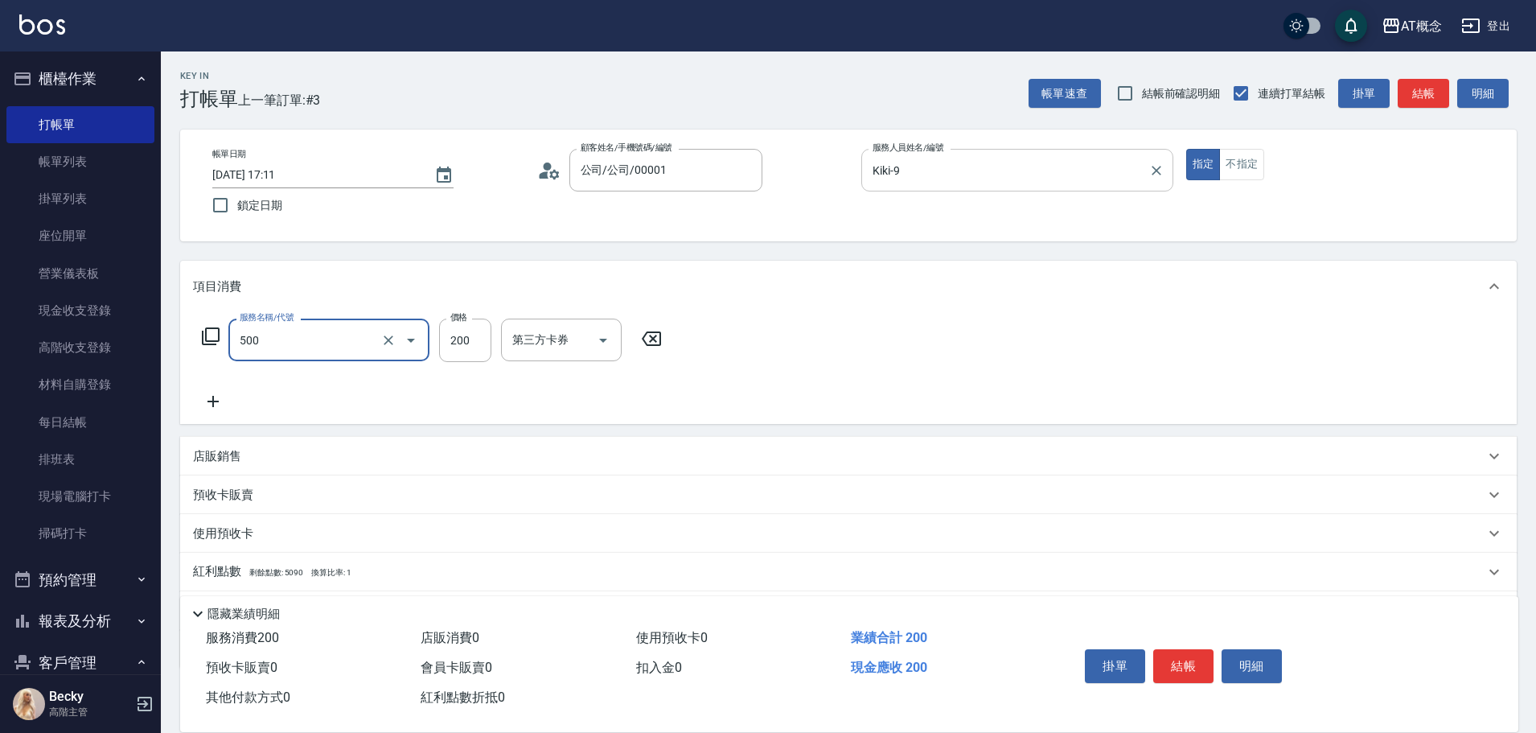
type input "500 洗髮(500)"
type input "0"
type input "30"
type input "300"
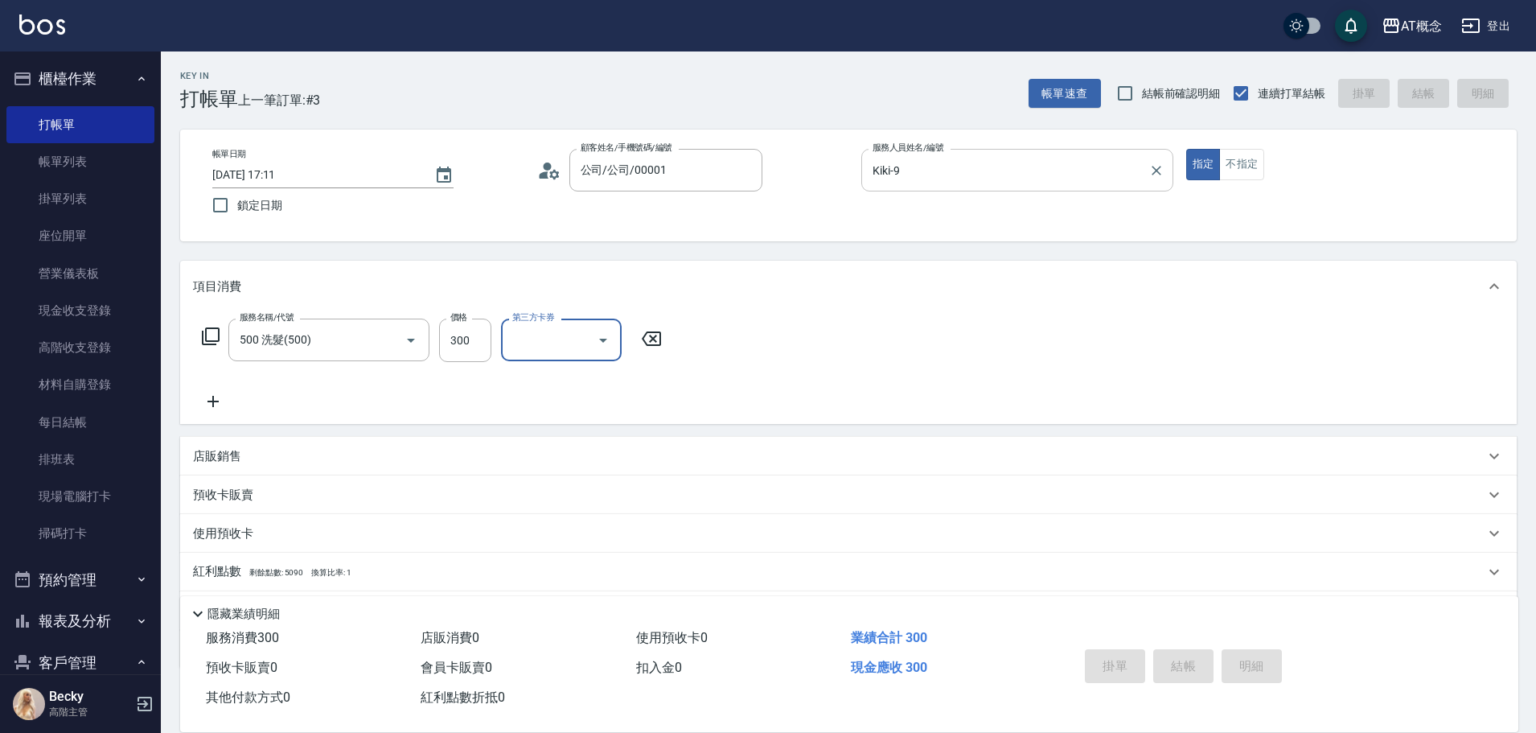
type input "0"
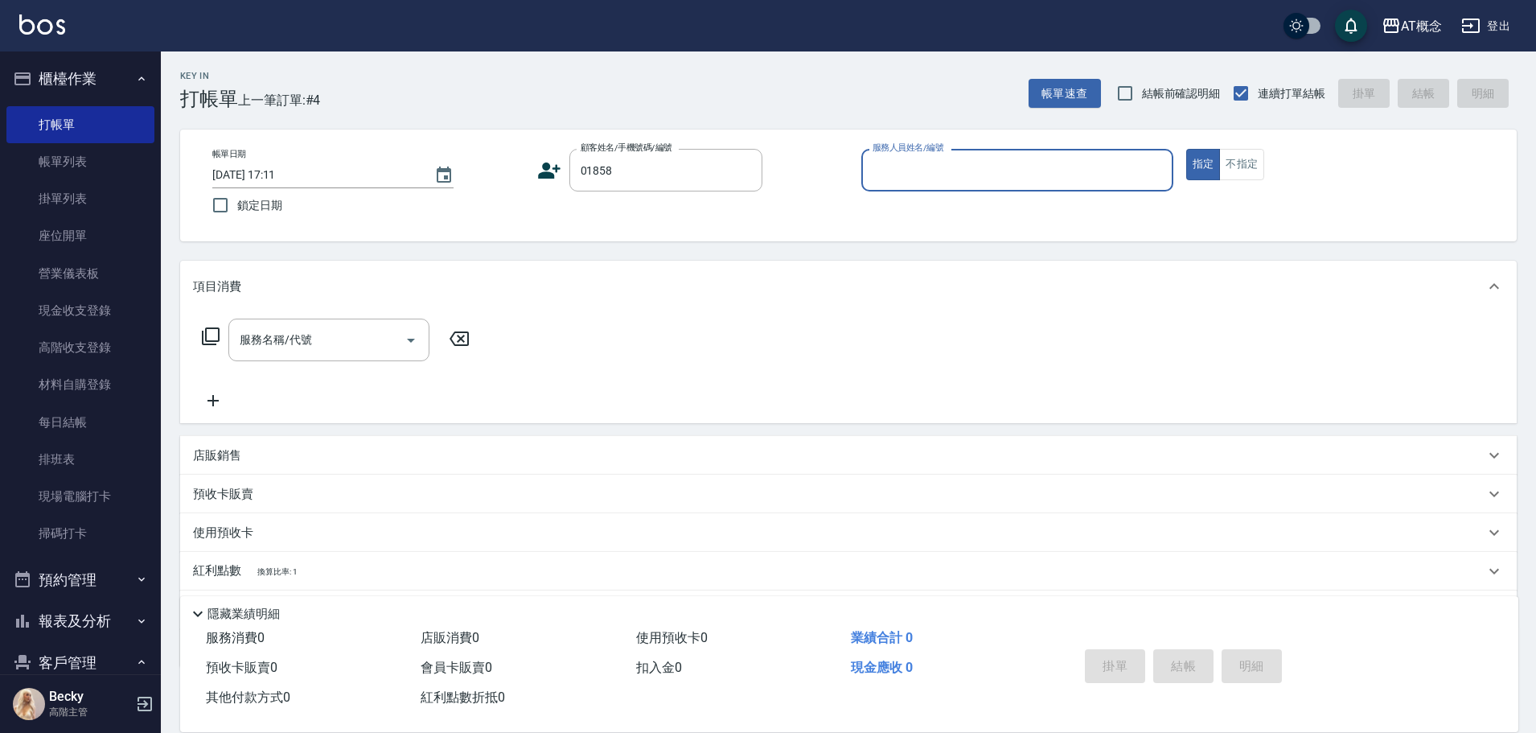
type input "唐語淇/0931127567/01858"
type input "邦妮-2"
click at [1186, 149] on button "指定" at bounding box center [1203, 164] width 35 height 31
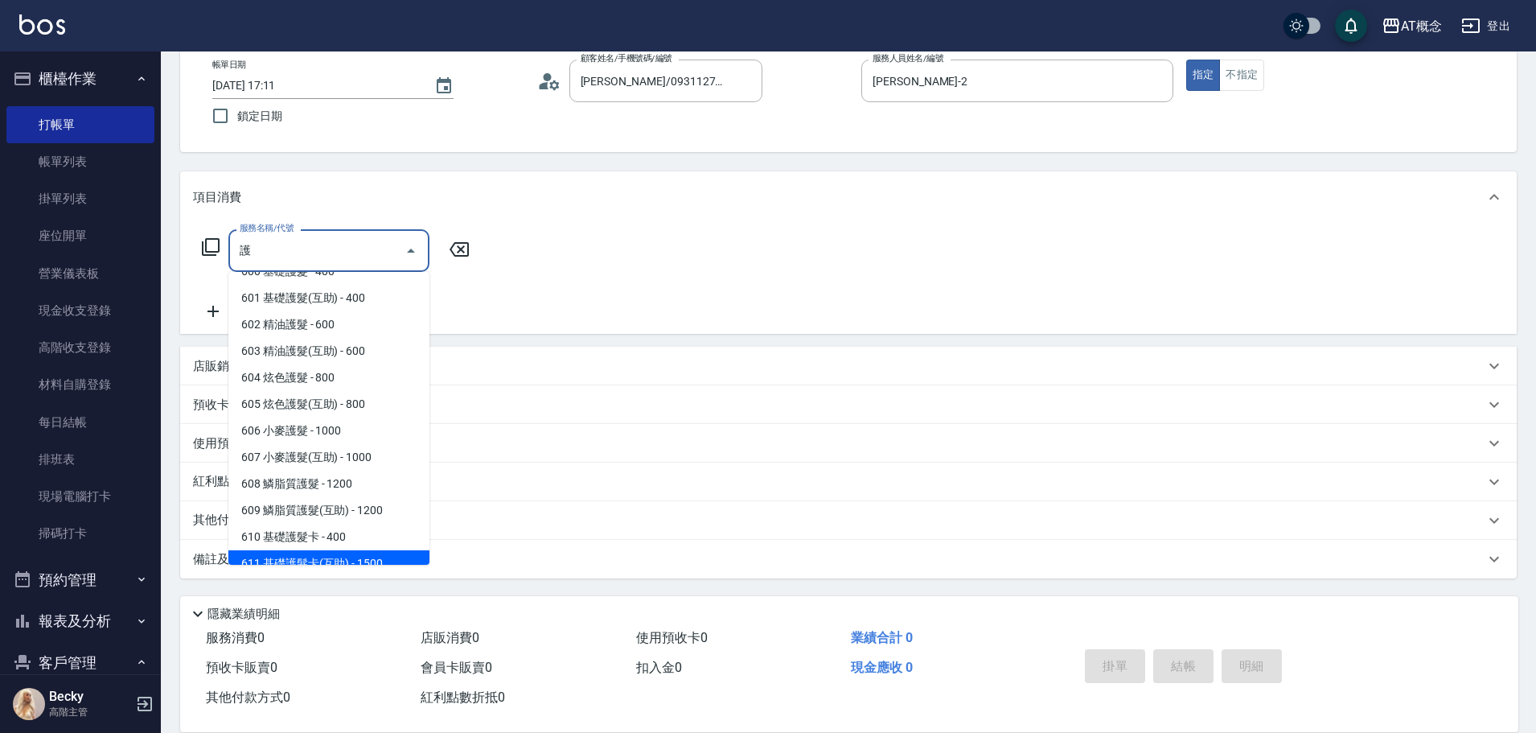
scroll to position [161, 0]
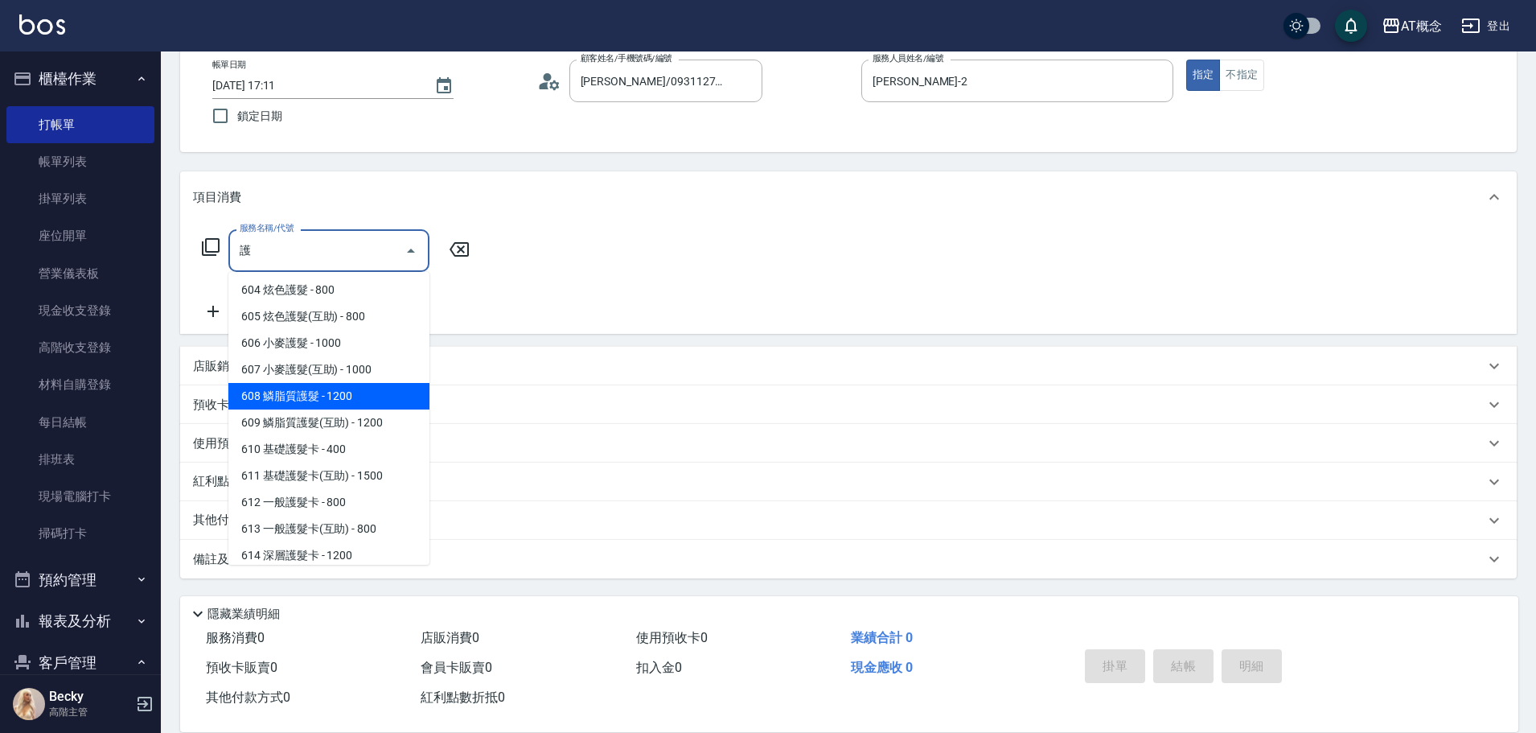
type input "608 鱗脂質護髮(608)"
type input "120"
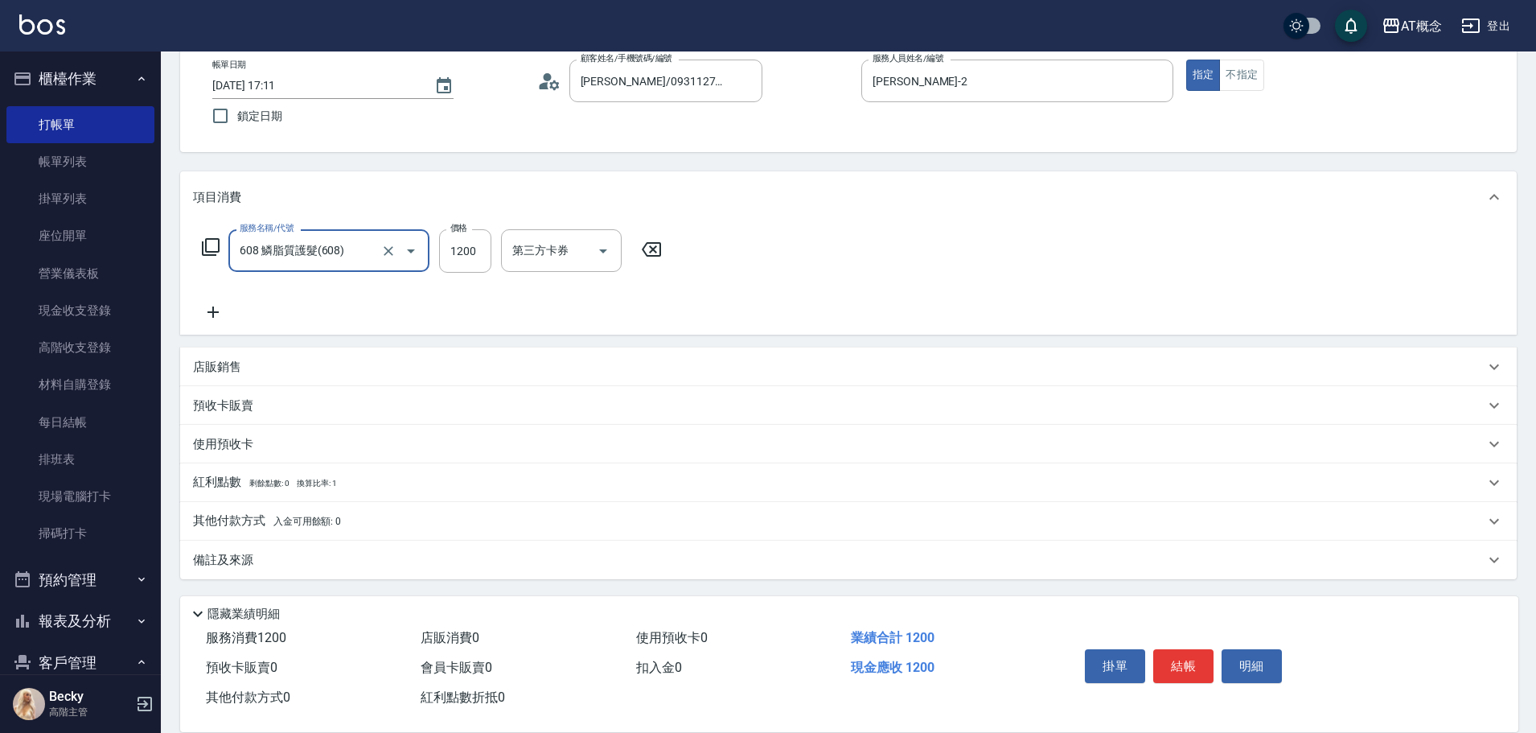
type input "608 鱗脂質護髮(608)"
type input "0"
type input "11"
type input "10"
type input "117"
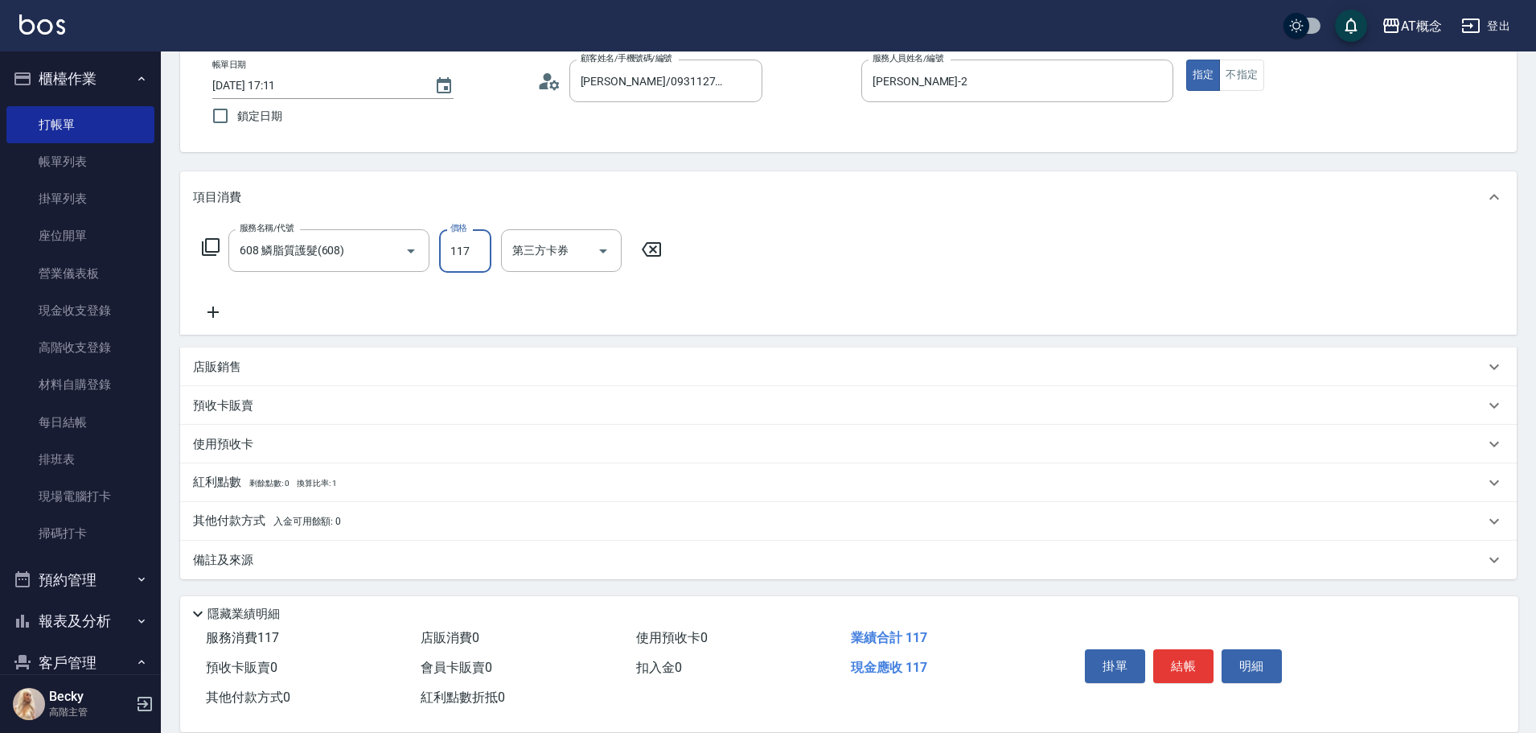
type input "110"
type input "1178"
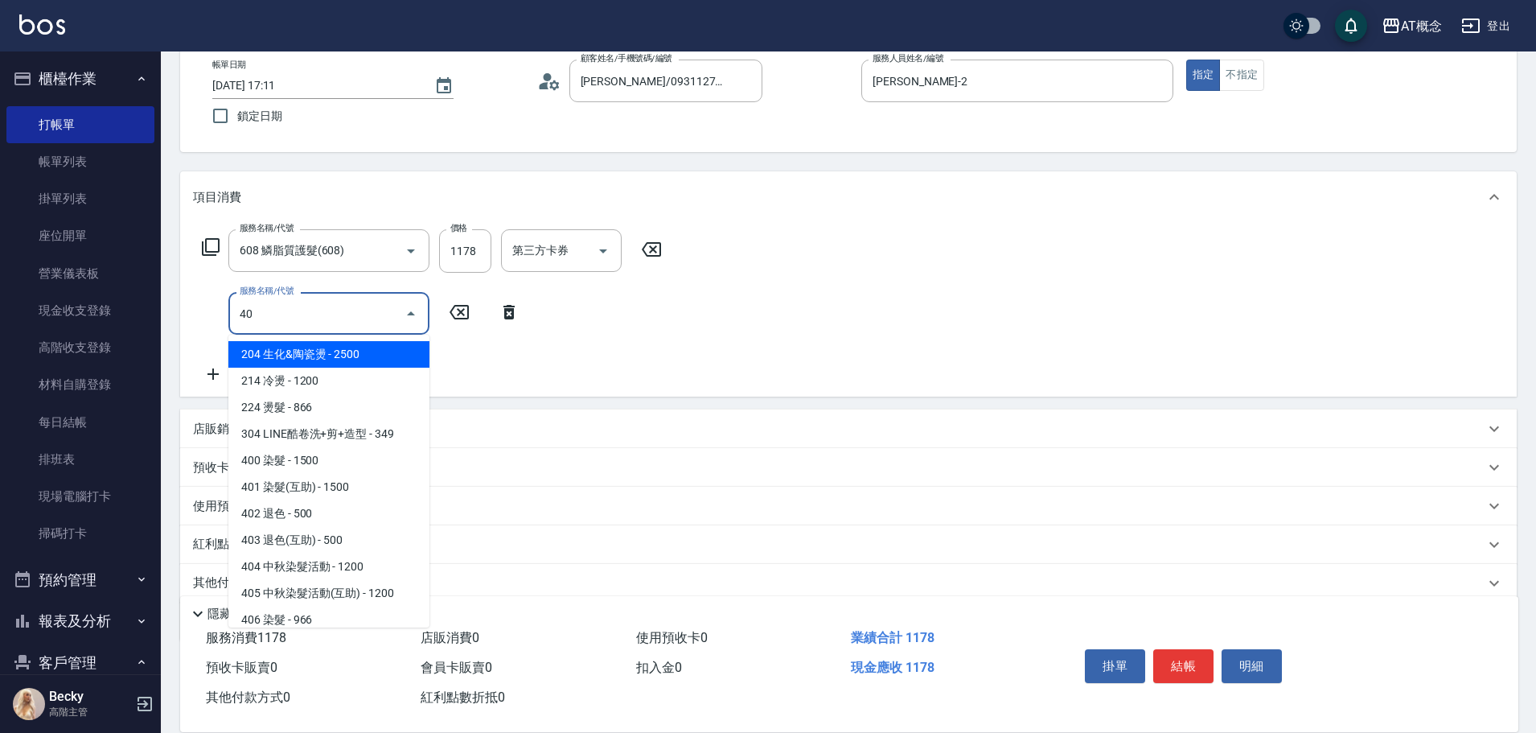
type input "400"
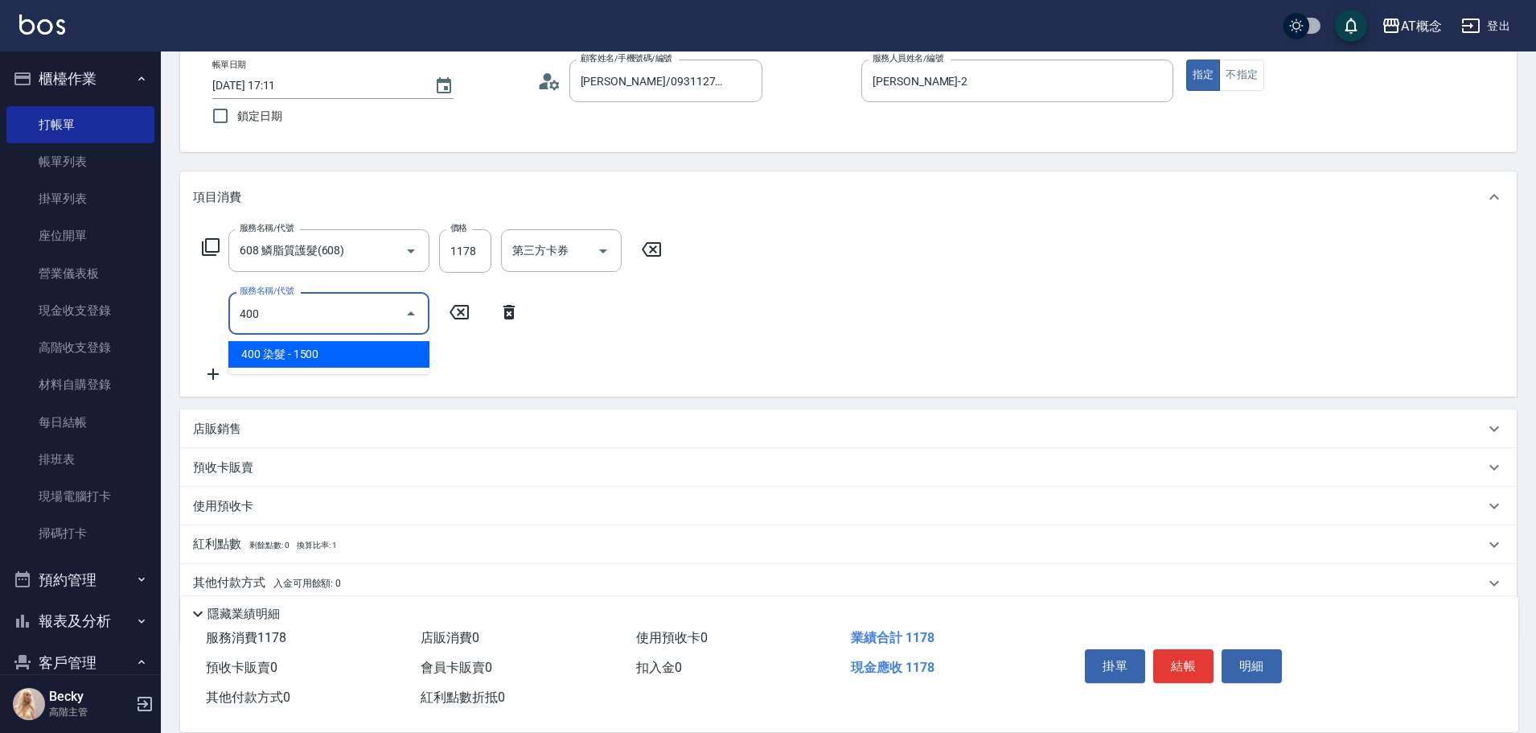
type input "260"
type input "400 染髮(400)"
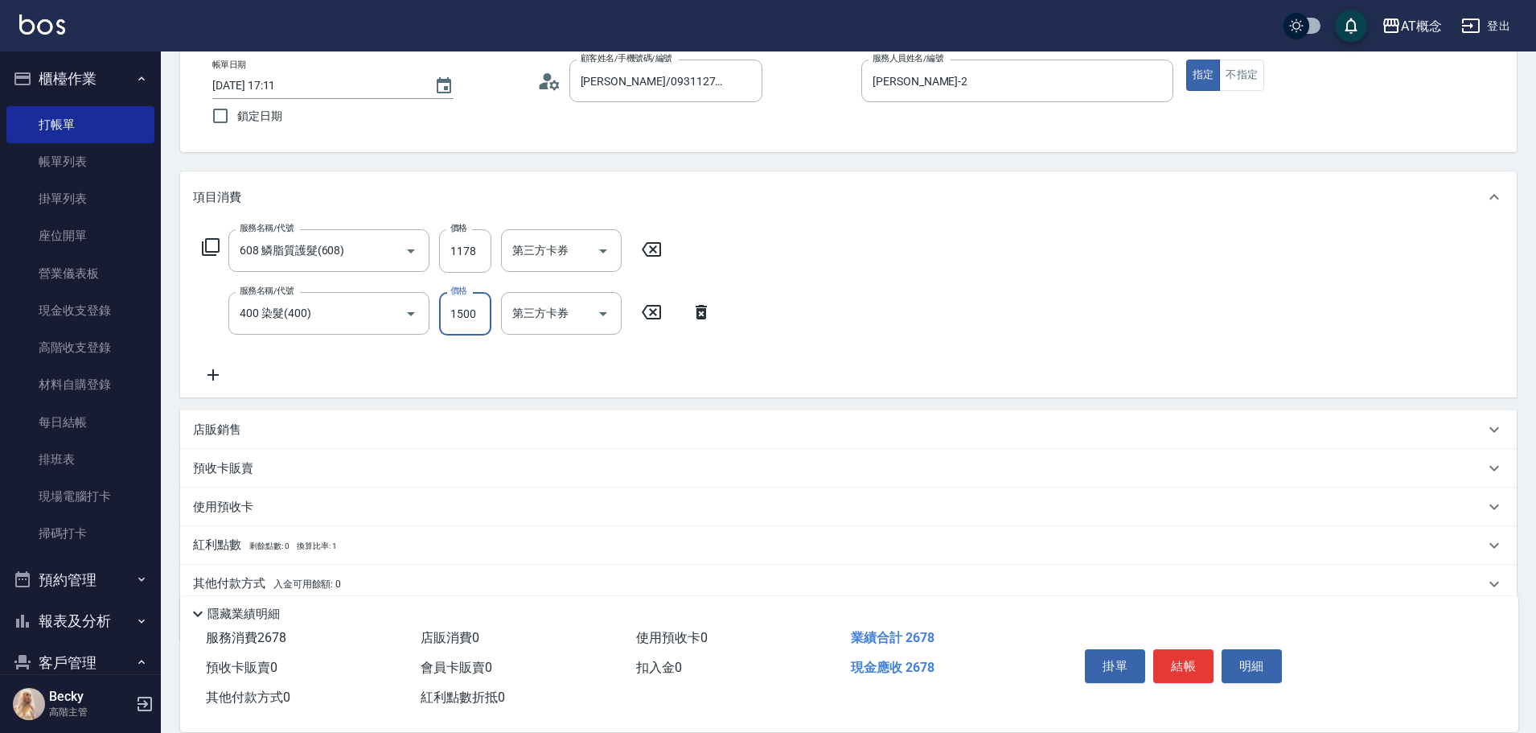
type input "110"
type input "12"
type input "120"
type input "230"
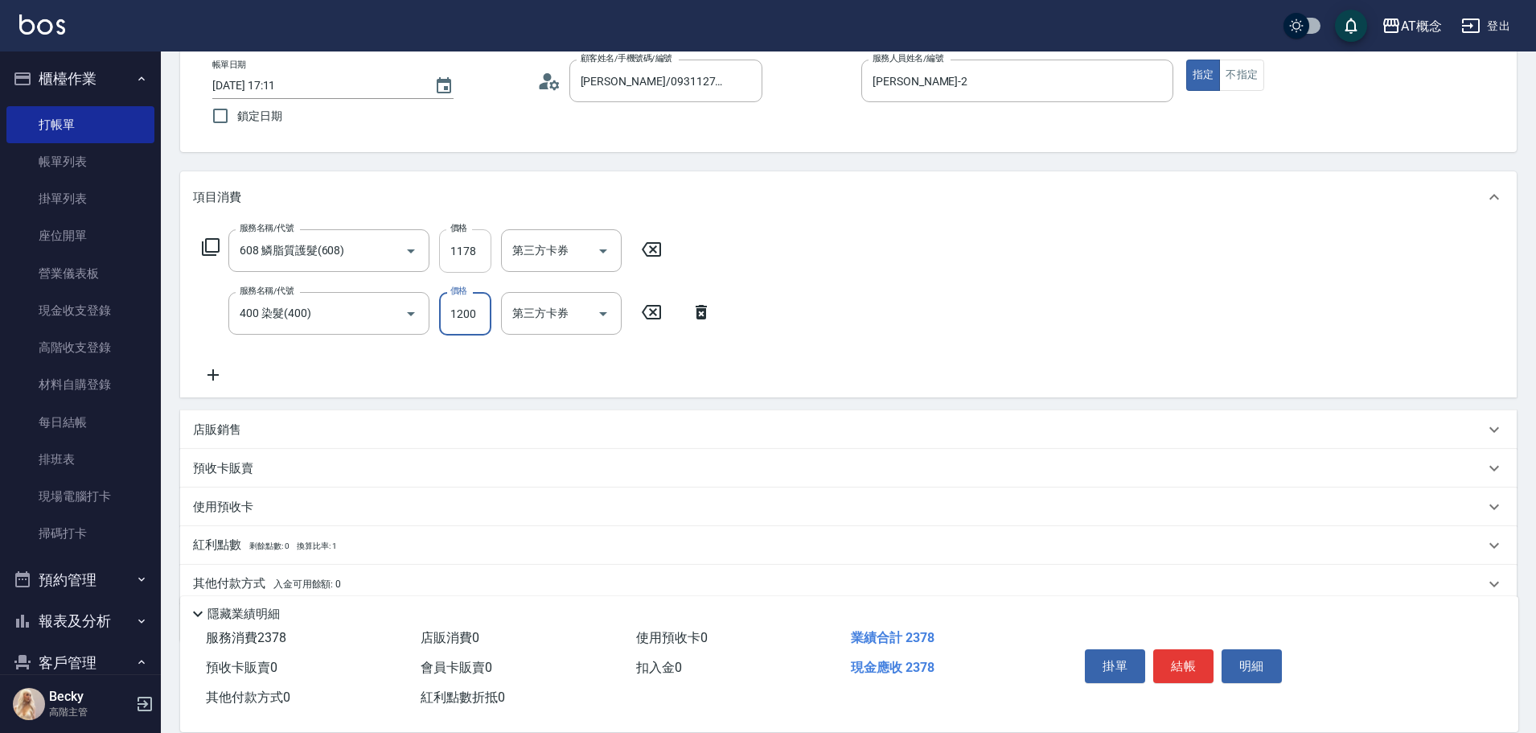
type input "1200"
click at [473, 249] on input "1178" at bounding box center [465, 250] width 52 height 43
type input "120"
type input "11"
type input "130"
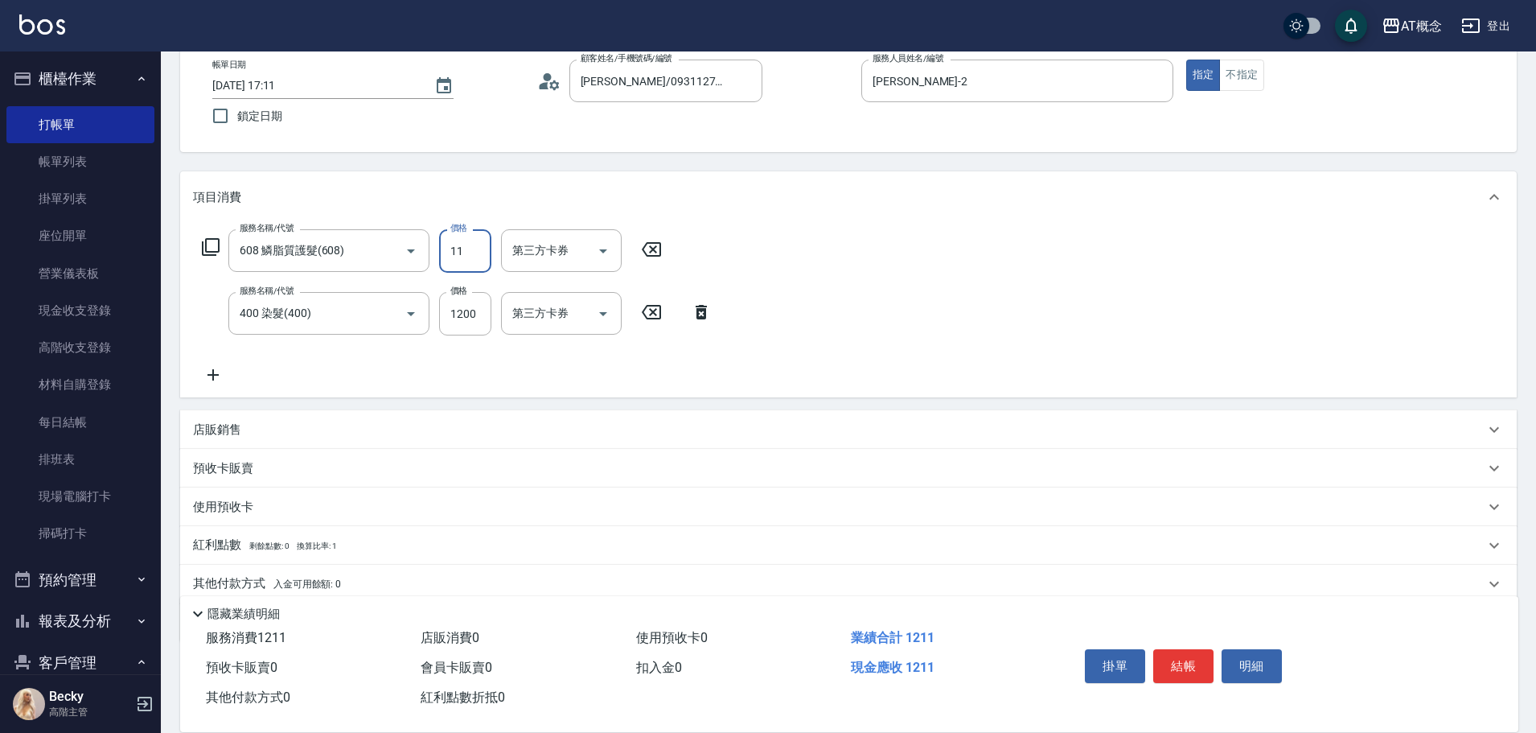
type input "117"
type input "230"
type input "1170"
type input "2025/08/14 17:12"
type input "0"
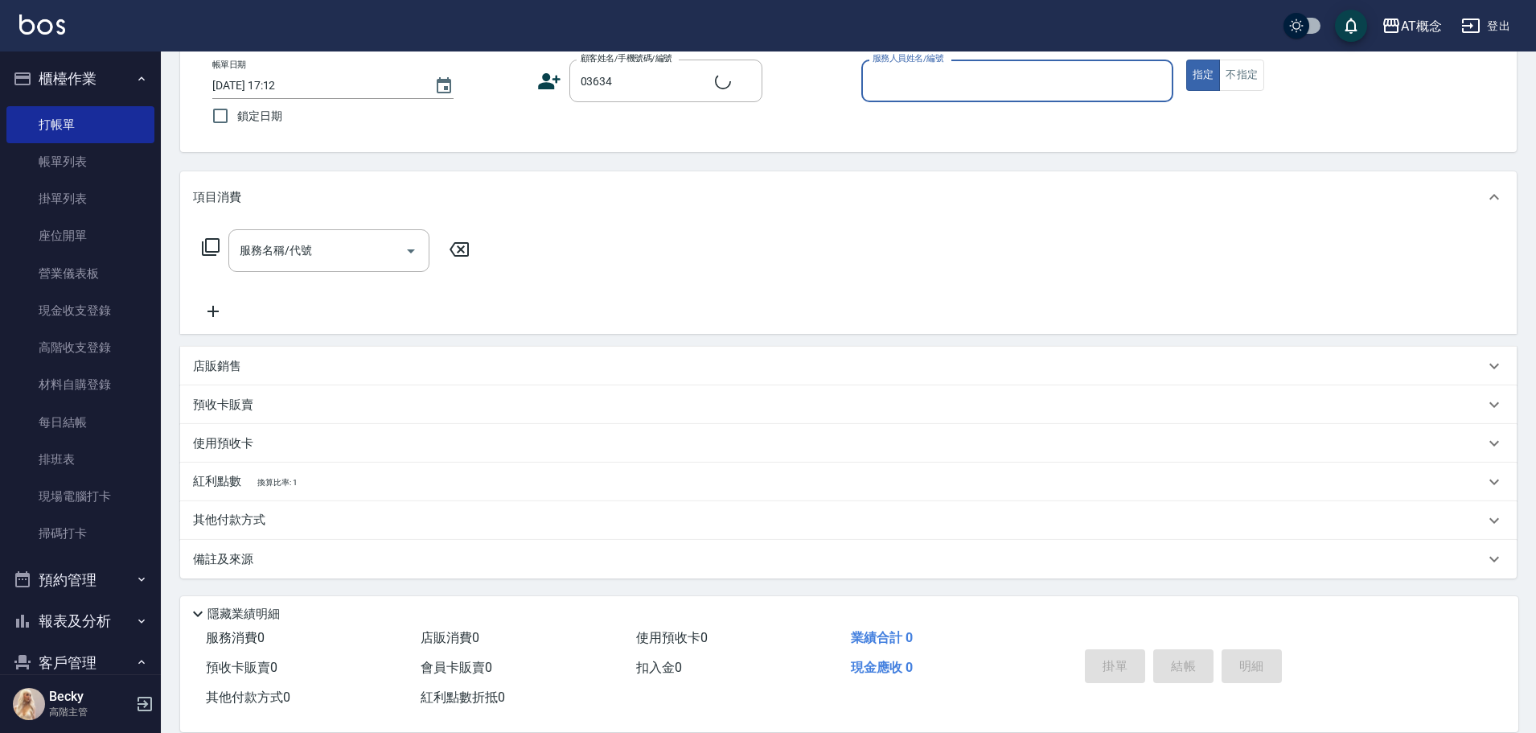
type input "林駿帆/0936515923/03634"
type input "Anson-3"
click at [1186, 60] on button "指定" at bounding box center [1203, 75] width 35 height 31
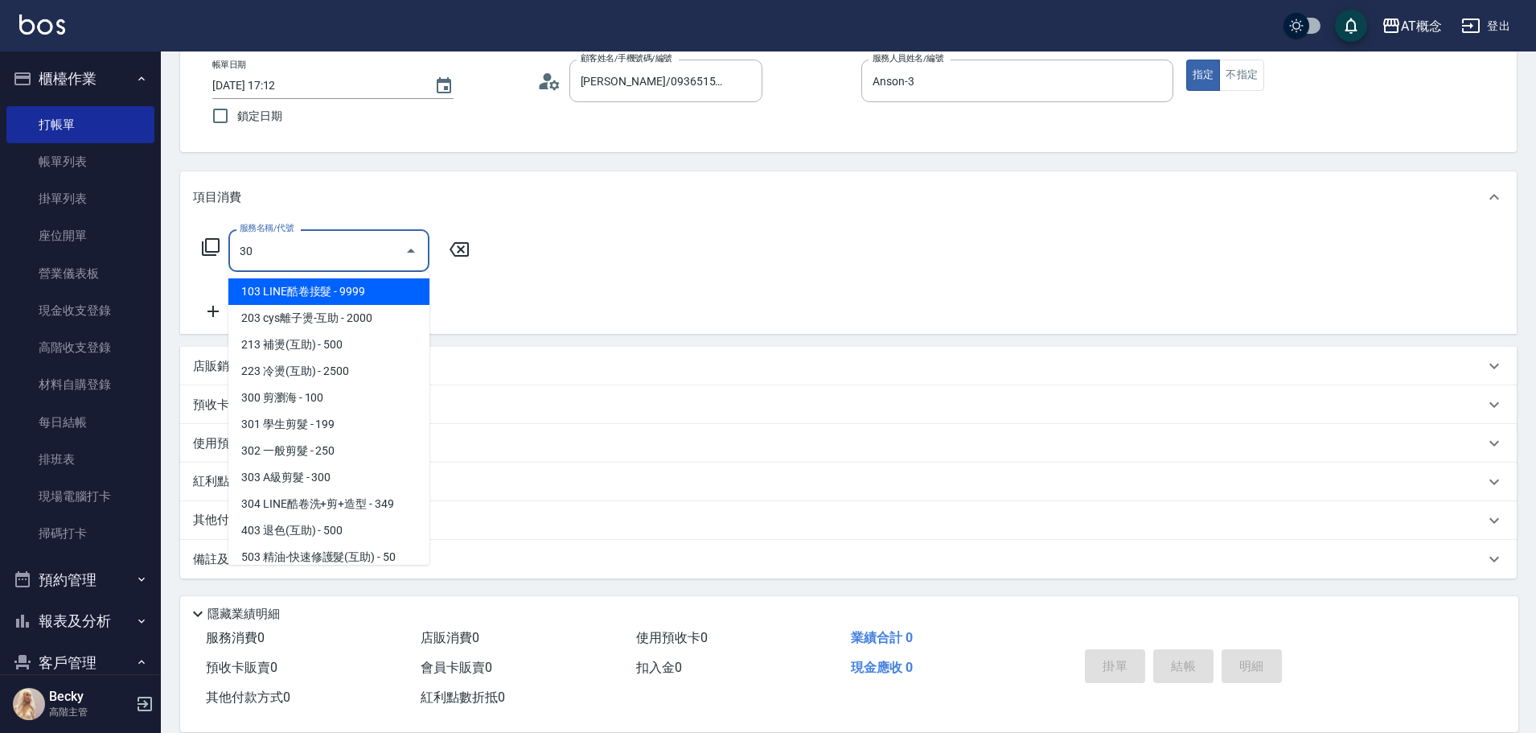
type input "303"
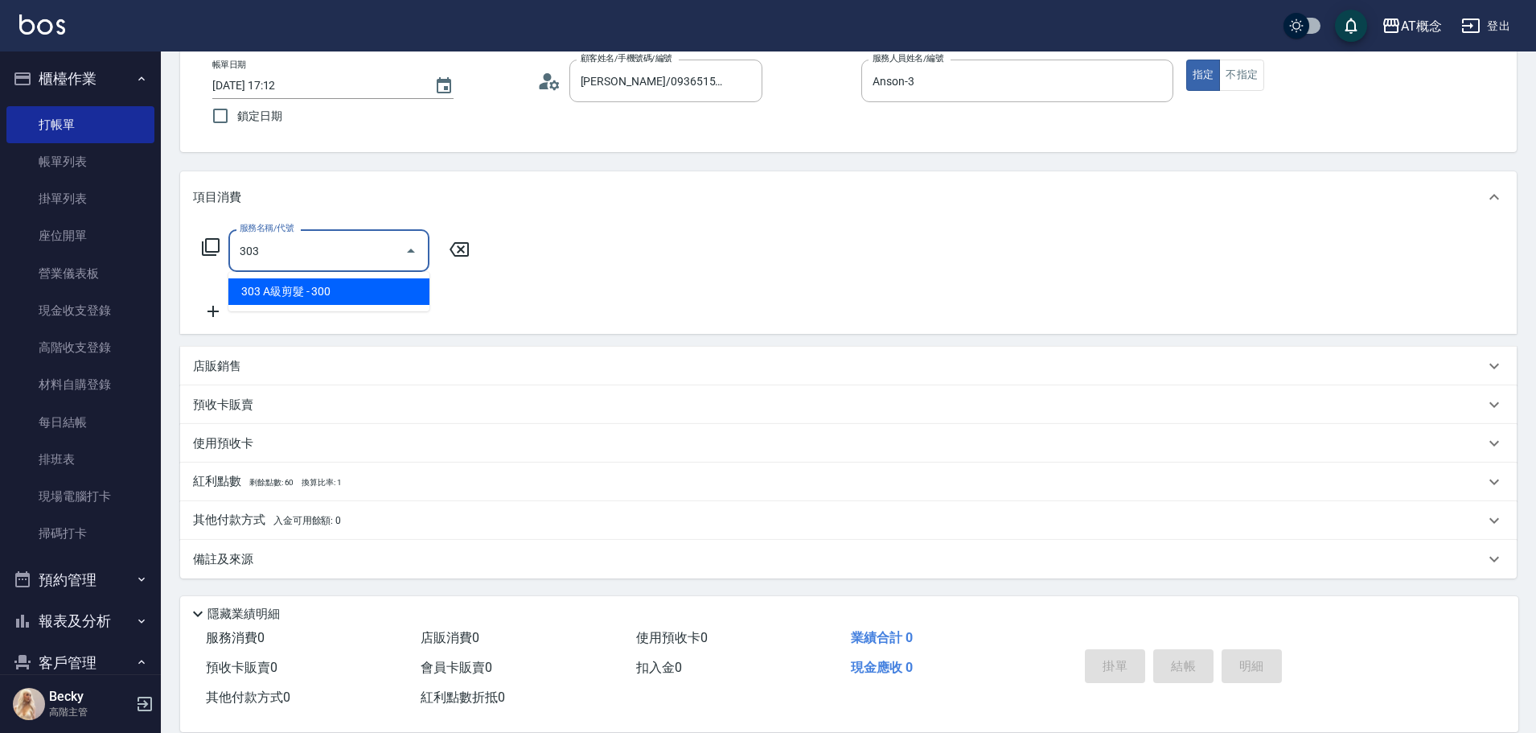
type input "30"
type input "303 A級剪髮(303)"
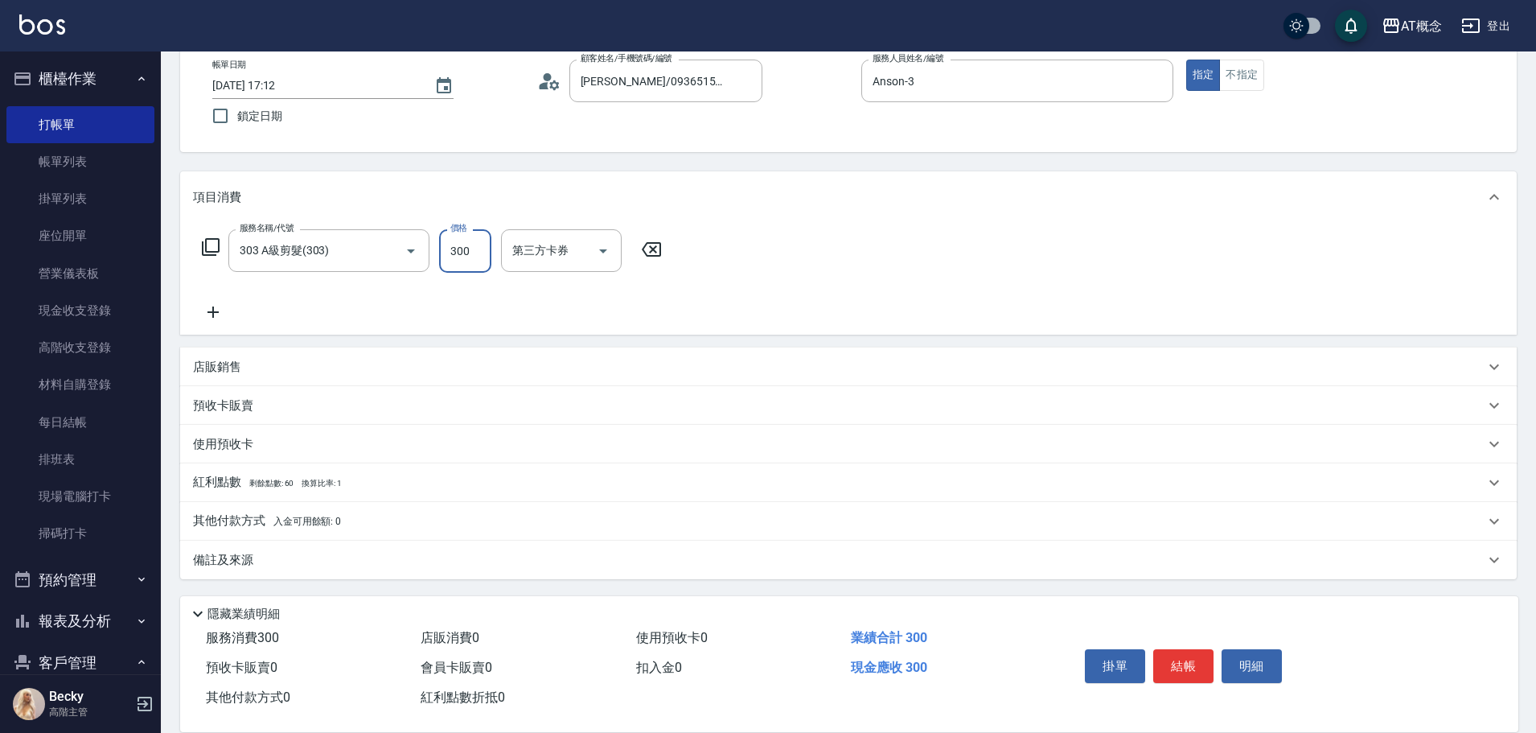
type input "0"
type input "35"
type input "30"
type input "350"
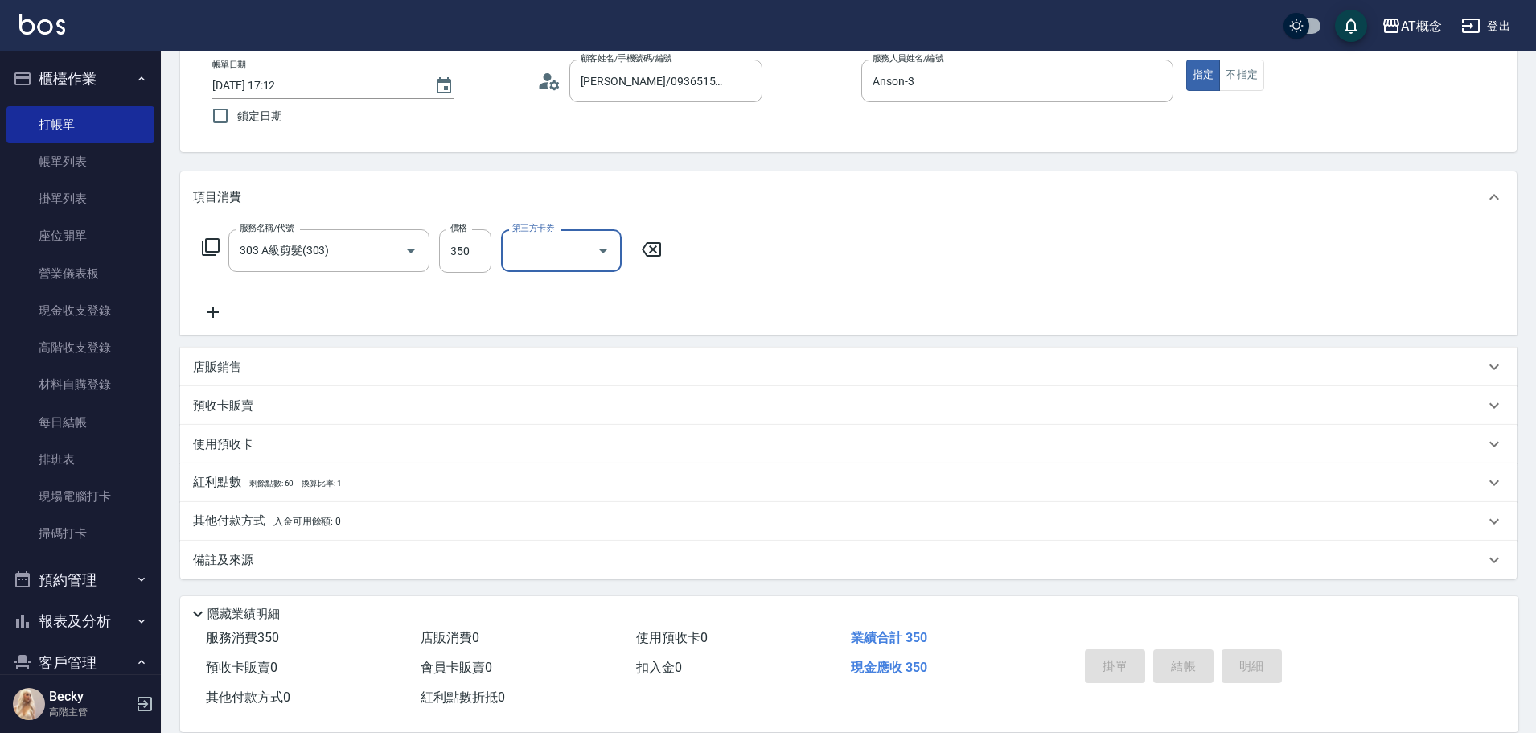
type input "0"
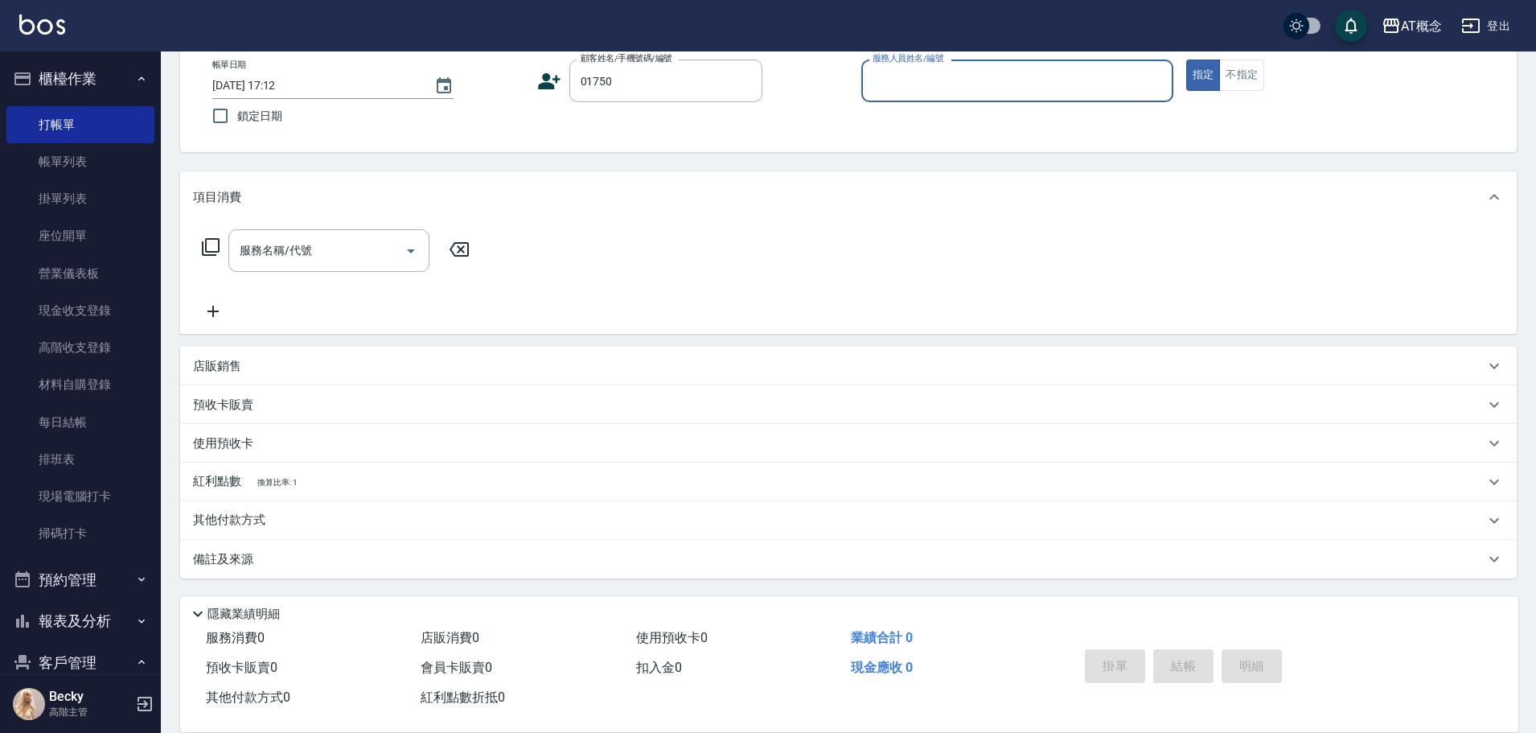
type input "呂學瑨/學瑨/01750"
type input "Anson-3"
click at [1186, 60] on button "指定" at bounding box center [1203, 75] width 35 height 31
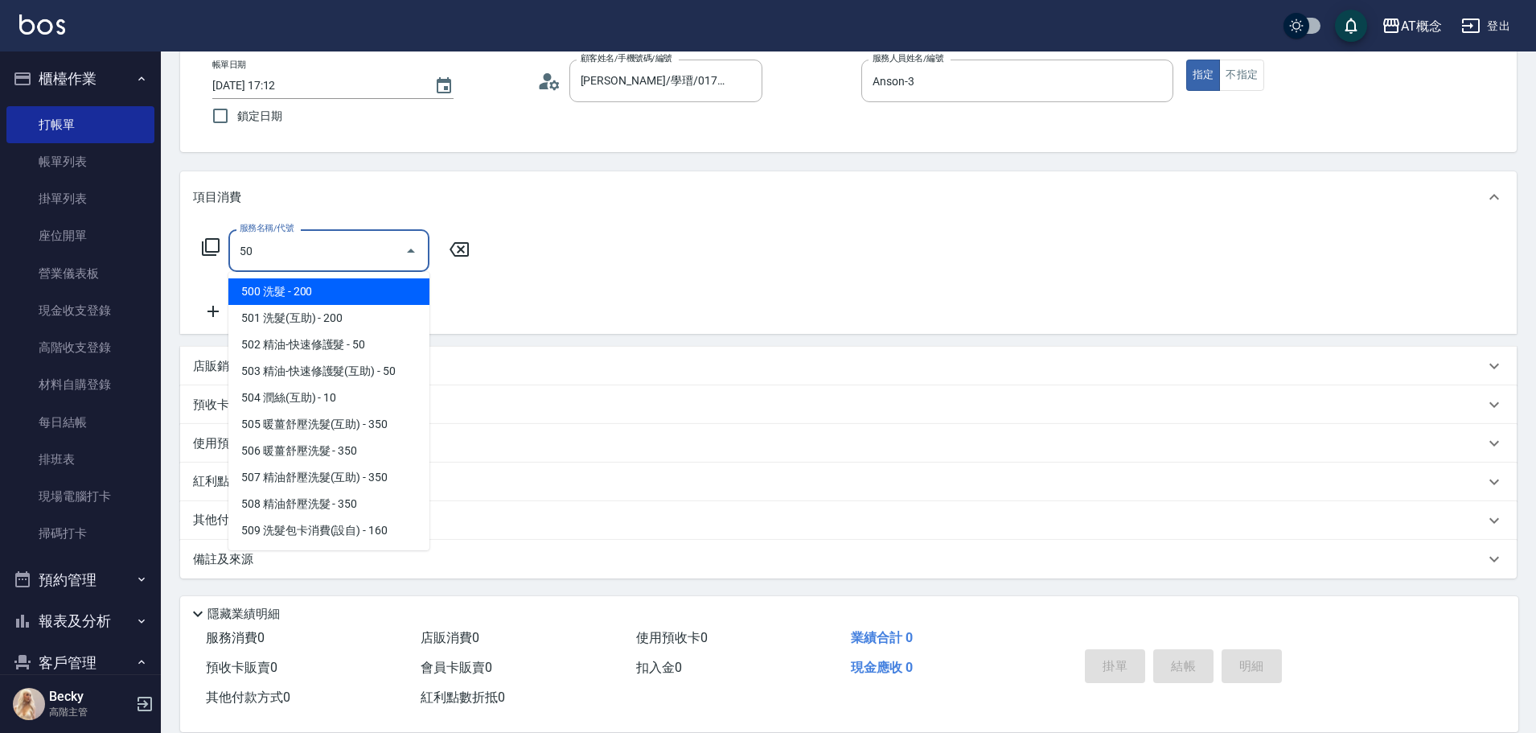
type input "500"
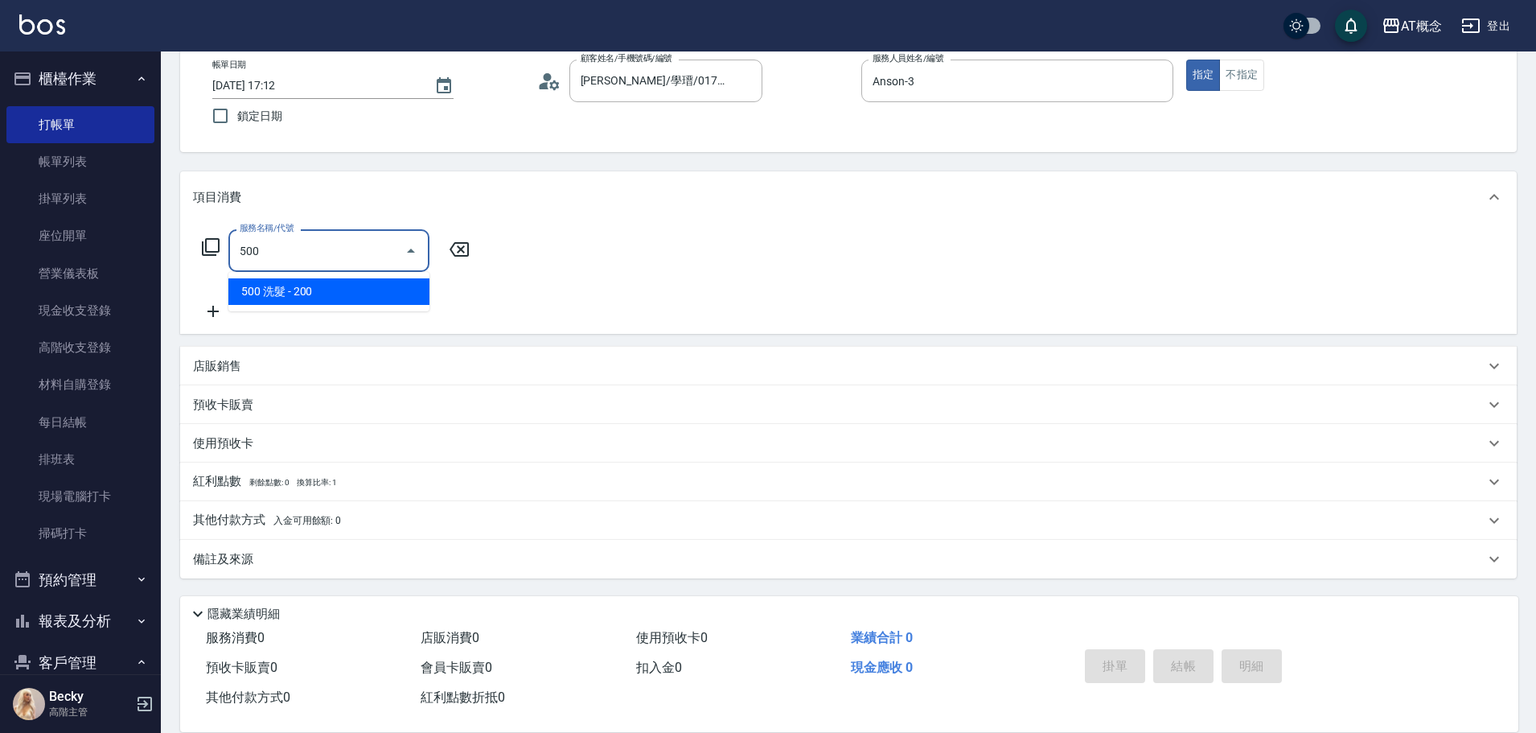
type input "20"
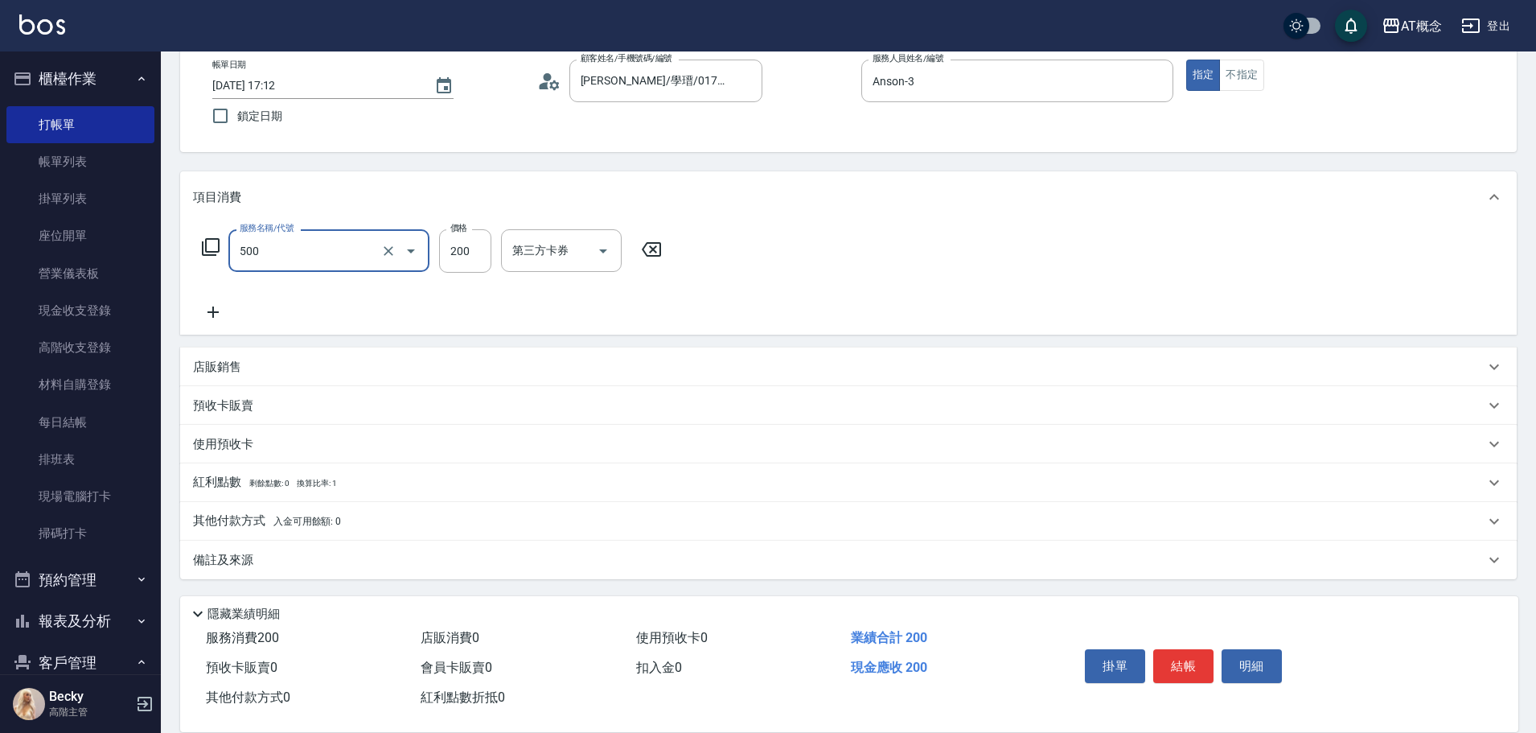
type input "500 洗髮(500)"
type input "0"
type input "25"
type input "20"
type input "250"
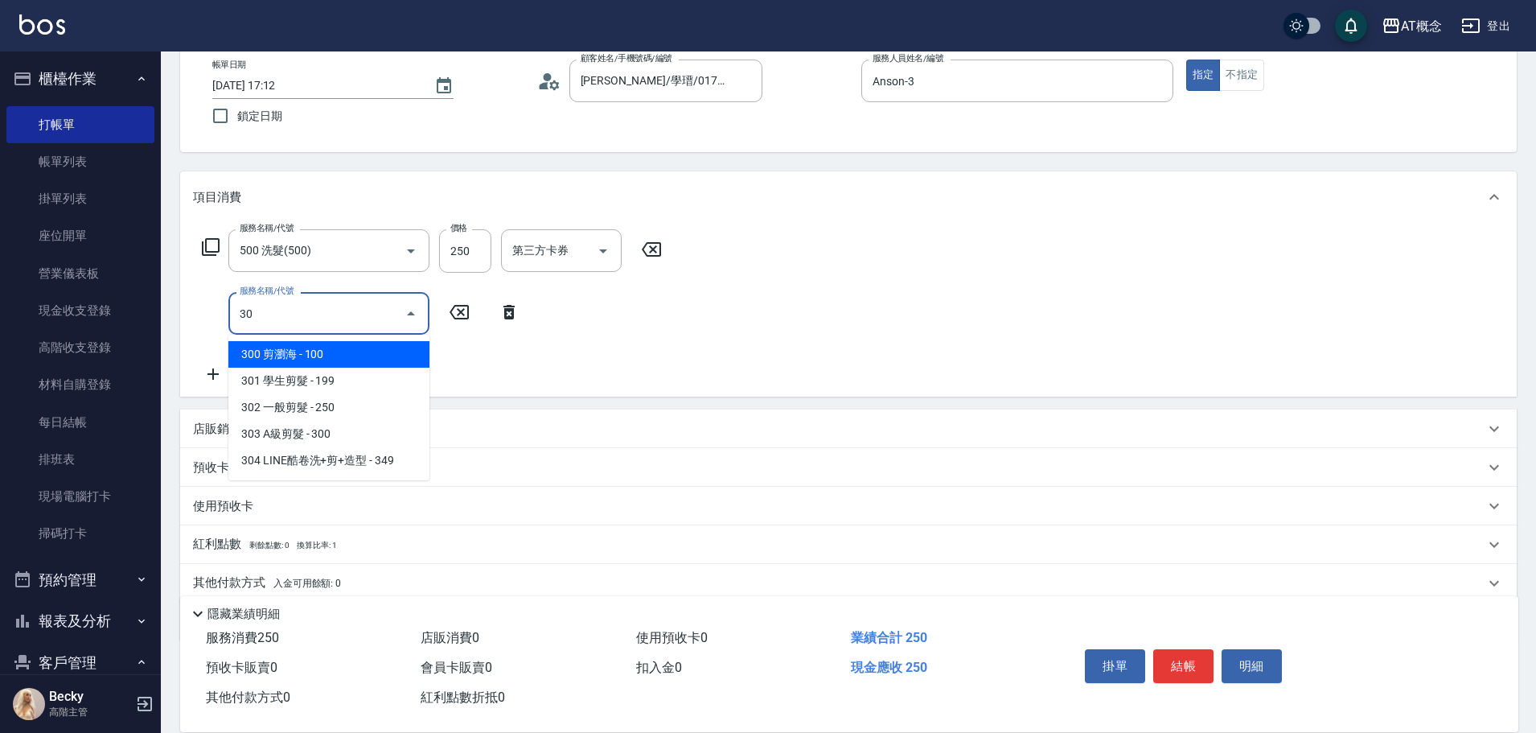
type input "303"
type input "50"
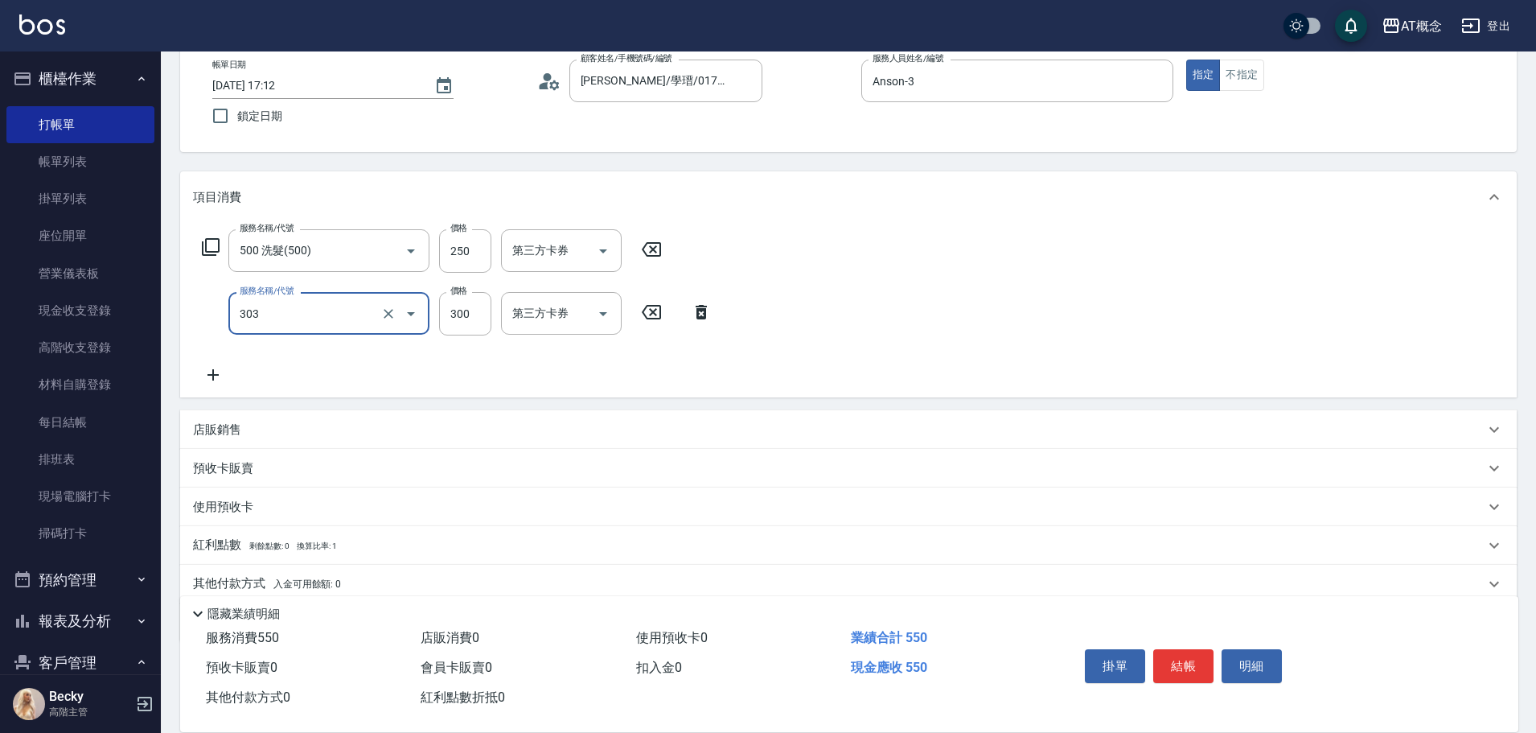
type input "303 A級剪髮(303)"
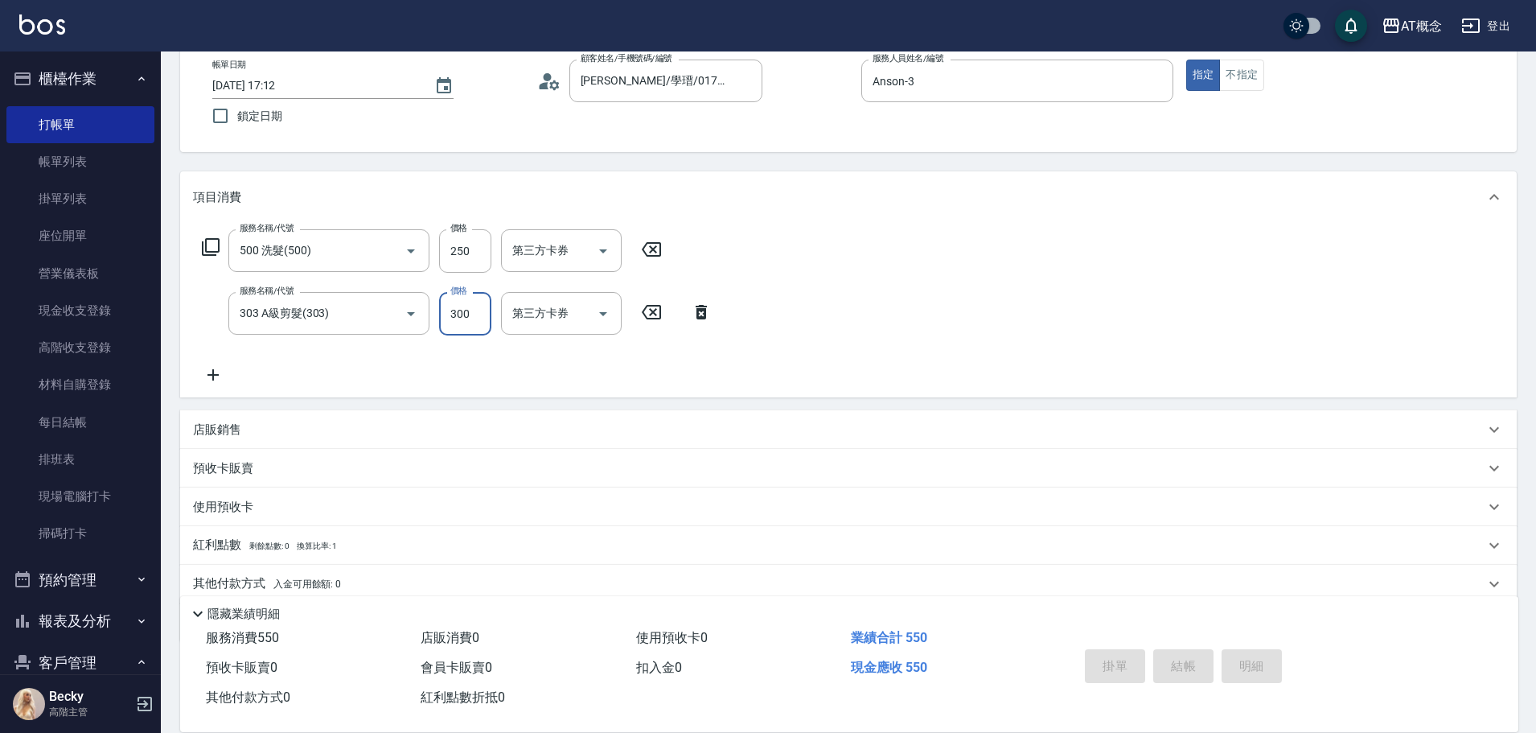
type input "2025/08/14 17:13"
type input "0"
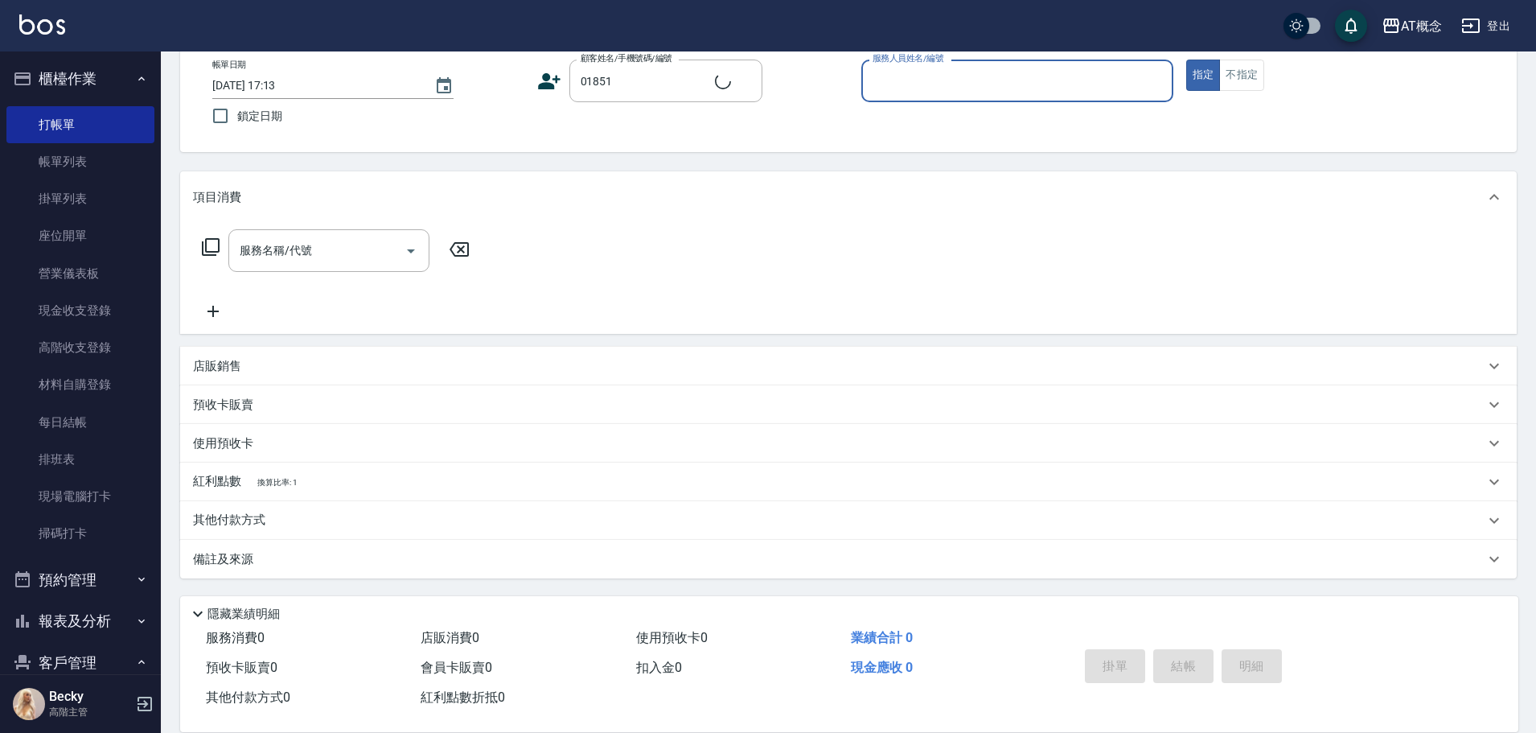
type input "王偲苹/0970742205/01851"
type input "Becky-13"
click at [1186, 60] on button "指定" at bounding box center [1203, 75] width 35 height 31
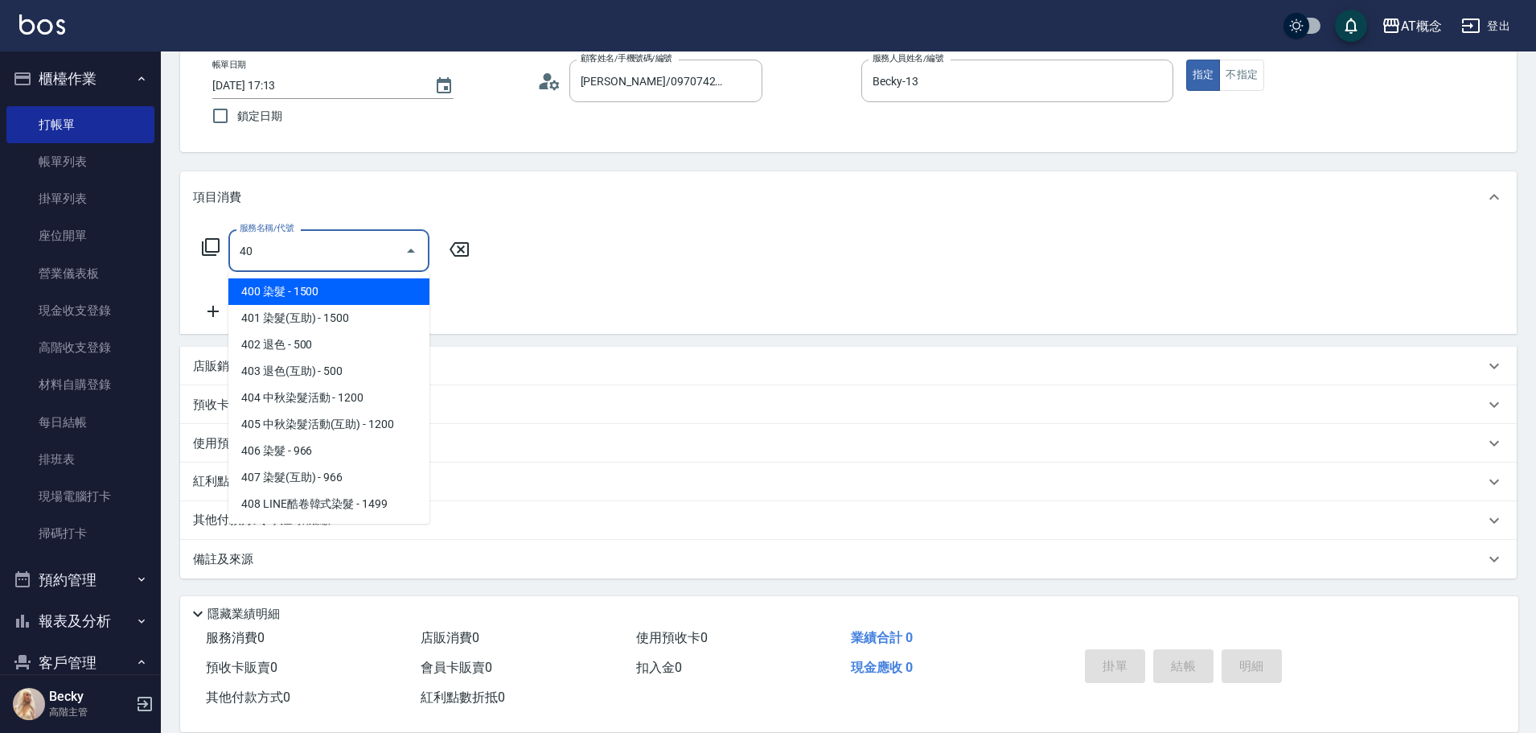
type input "400"
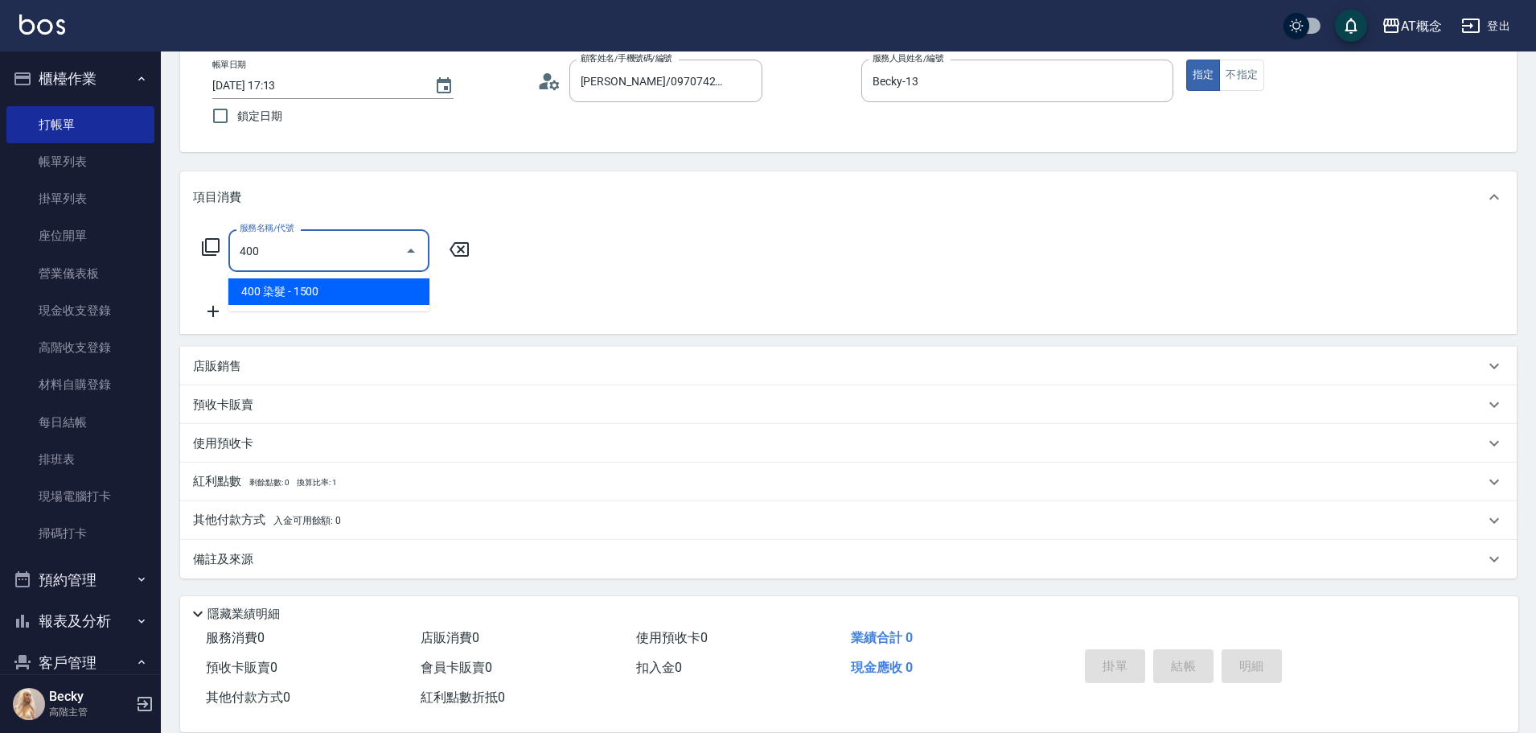
type input "150"
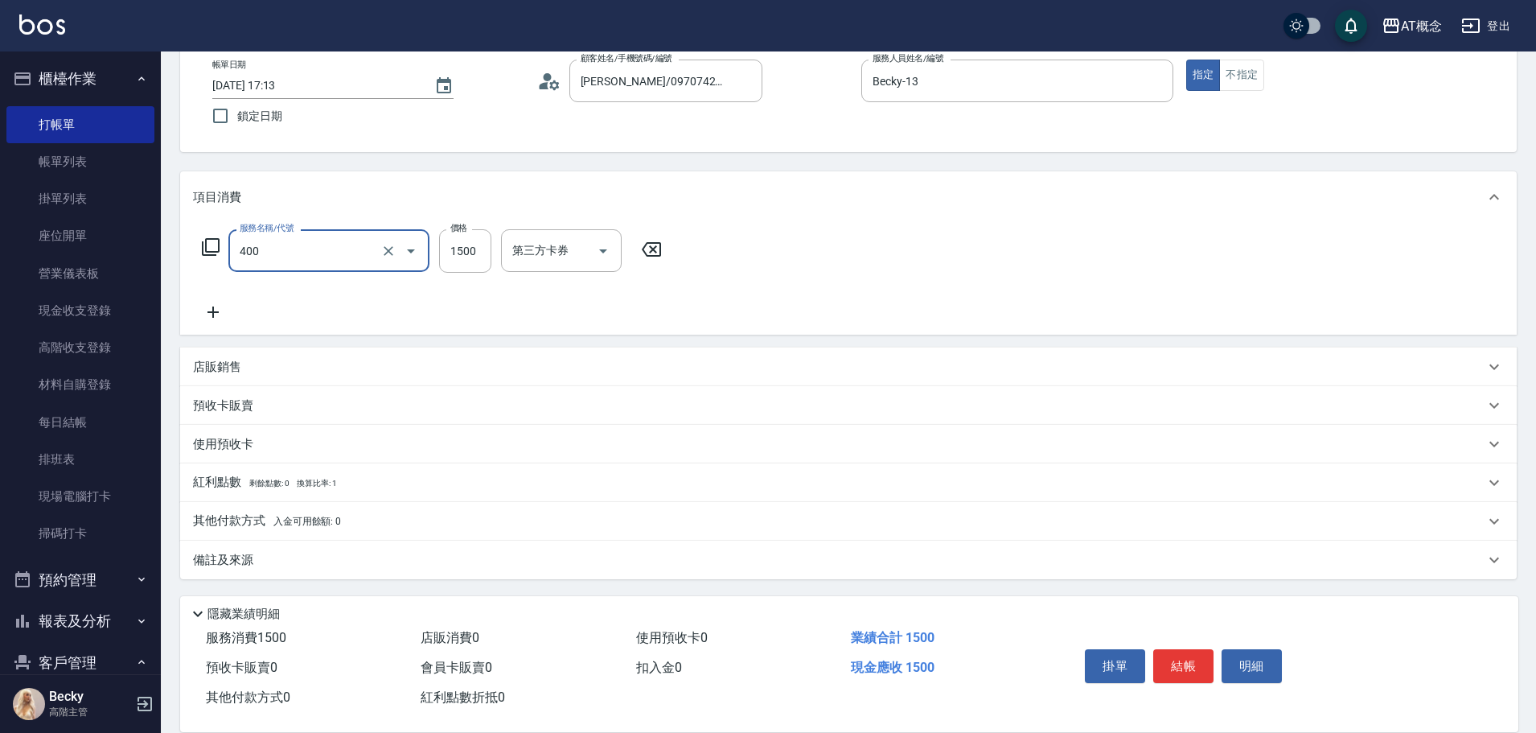
type input "400 染髮(400)"
type input "0"
type input "20"
type input "200"
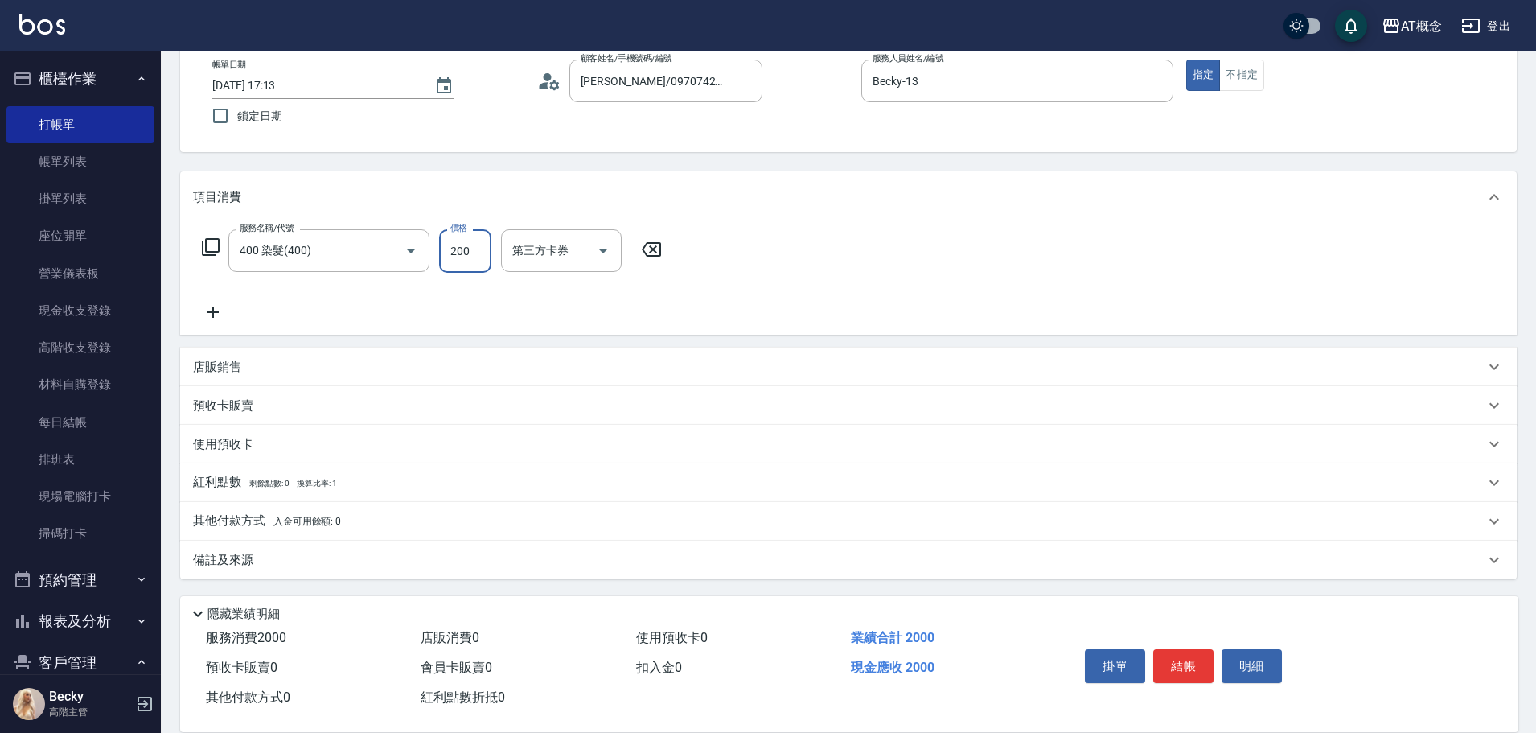
type input "200"
type input "2000"
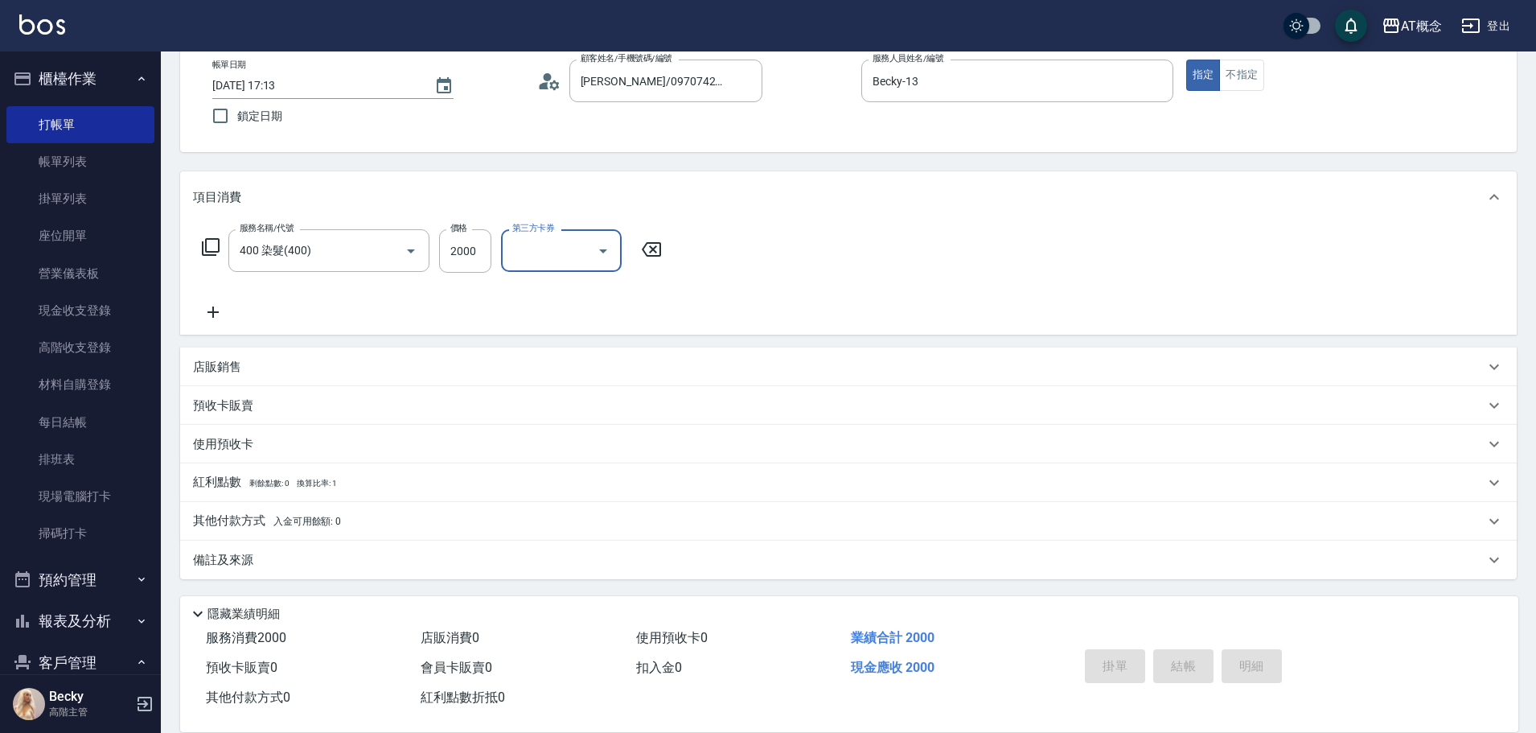
type input "0"
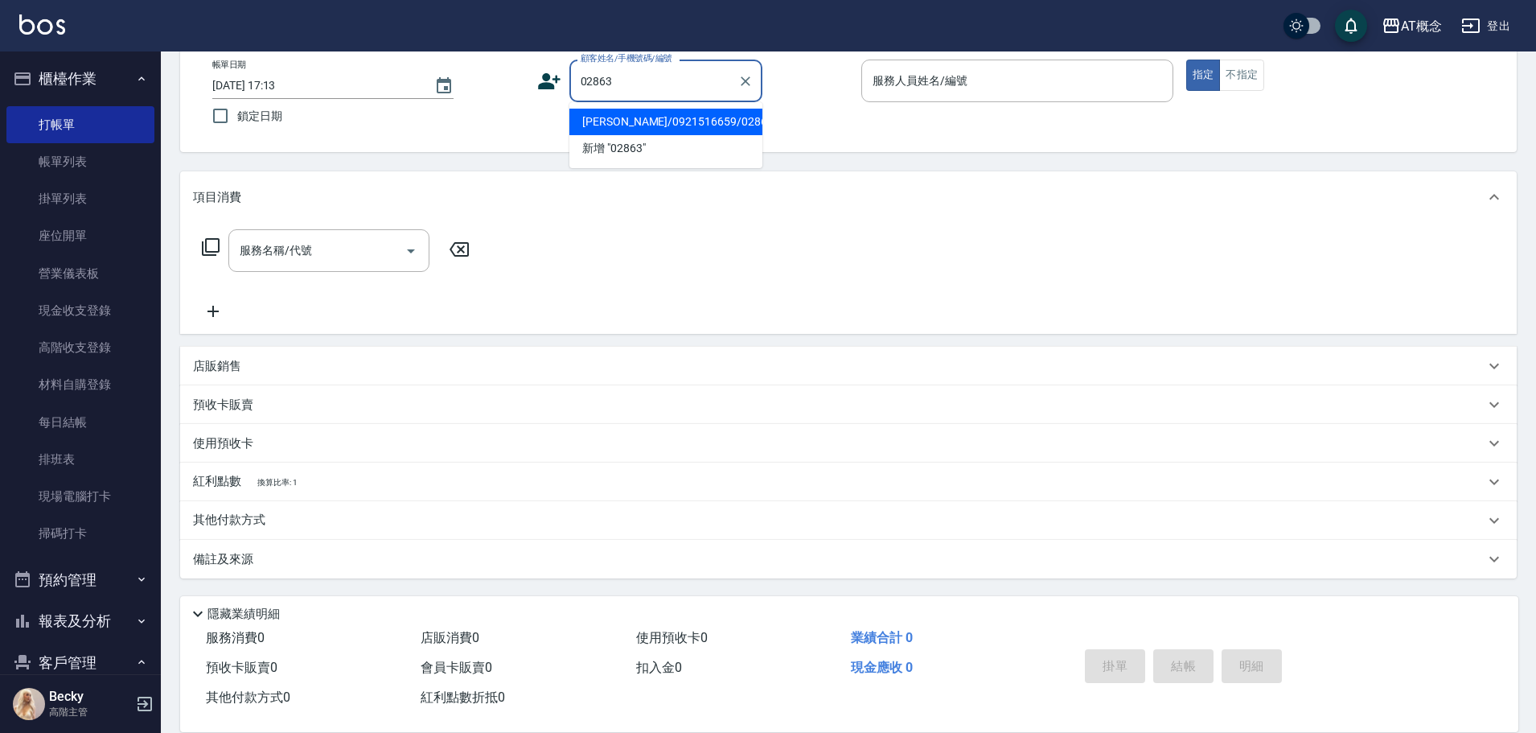
type input "黃閔揚/0921516659/02863"
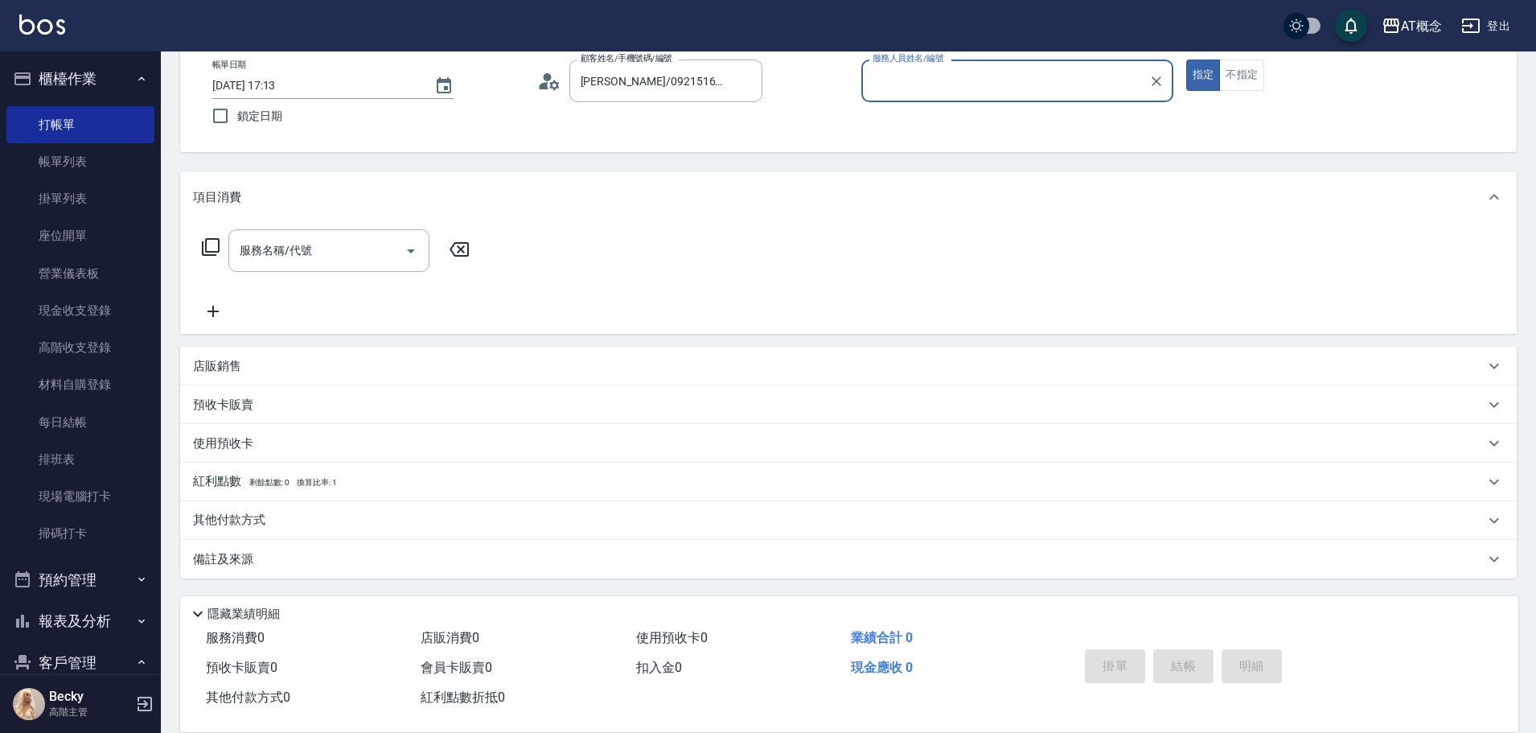
type input "邦妮-2"
click at [1186, 60] on button "指定" at bounding box center [1203, 75] width 35 height 31
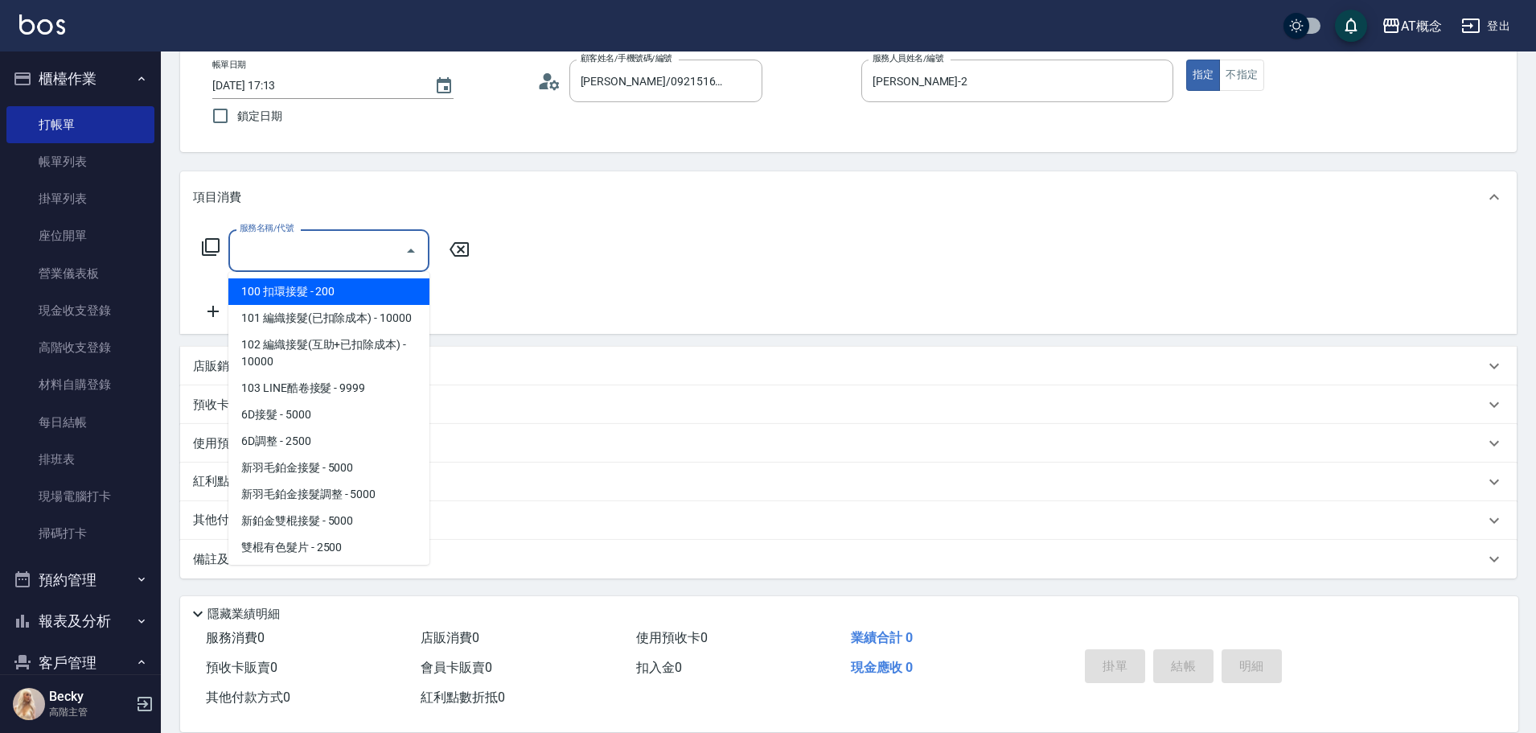
click at [273, 254] on input "服務名稱/代號" at bounding box center [317, 250] width 162 height 28
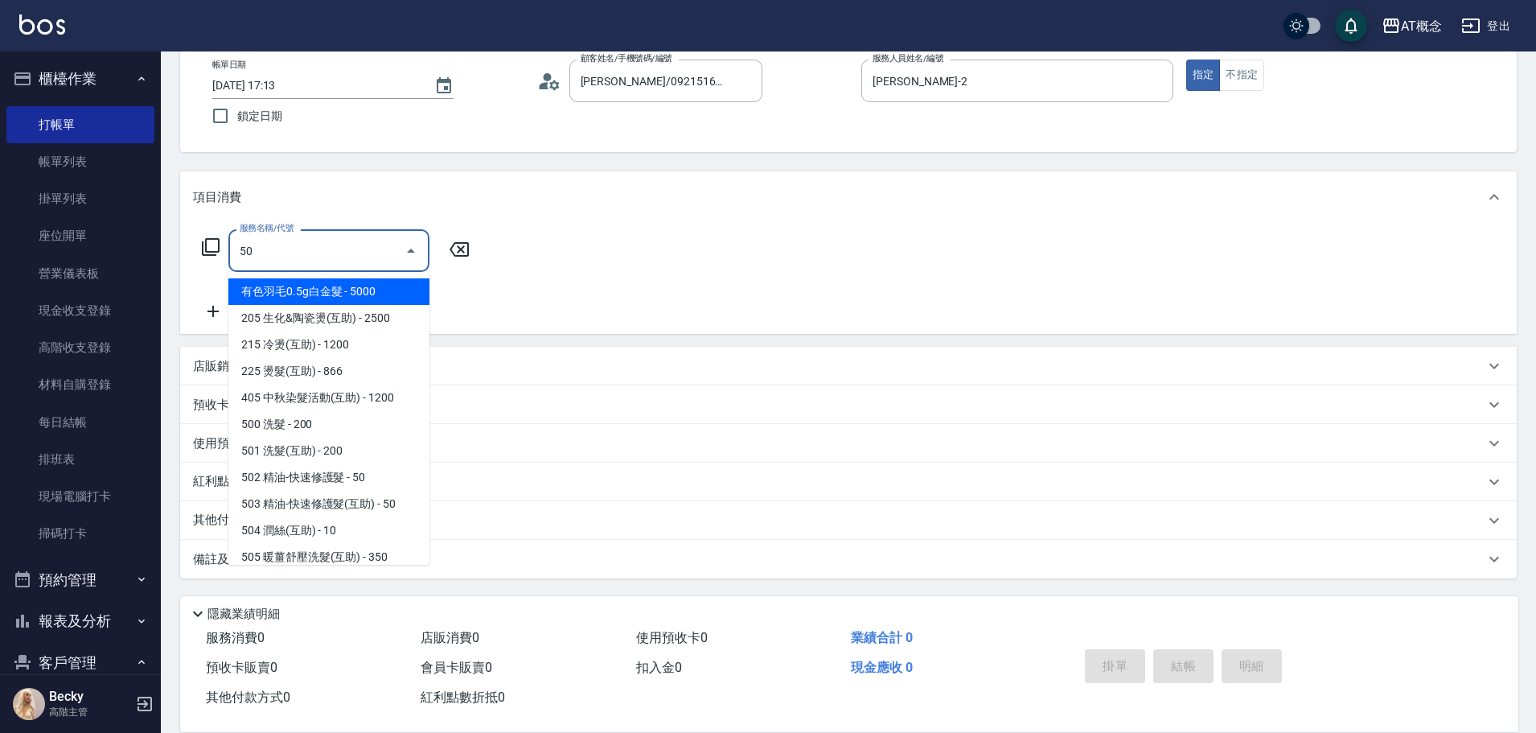
type input "500"
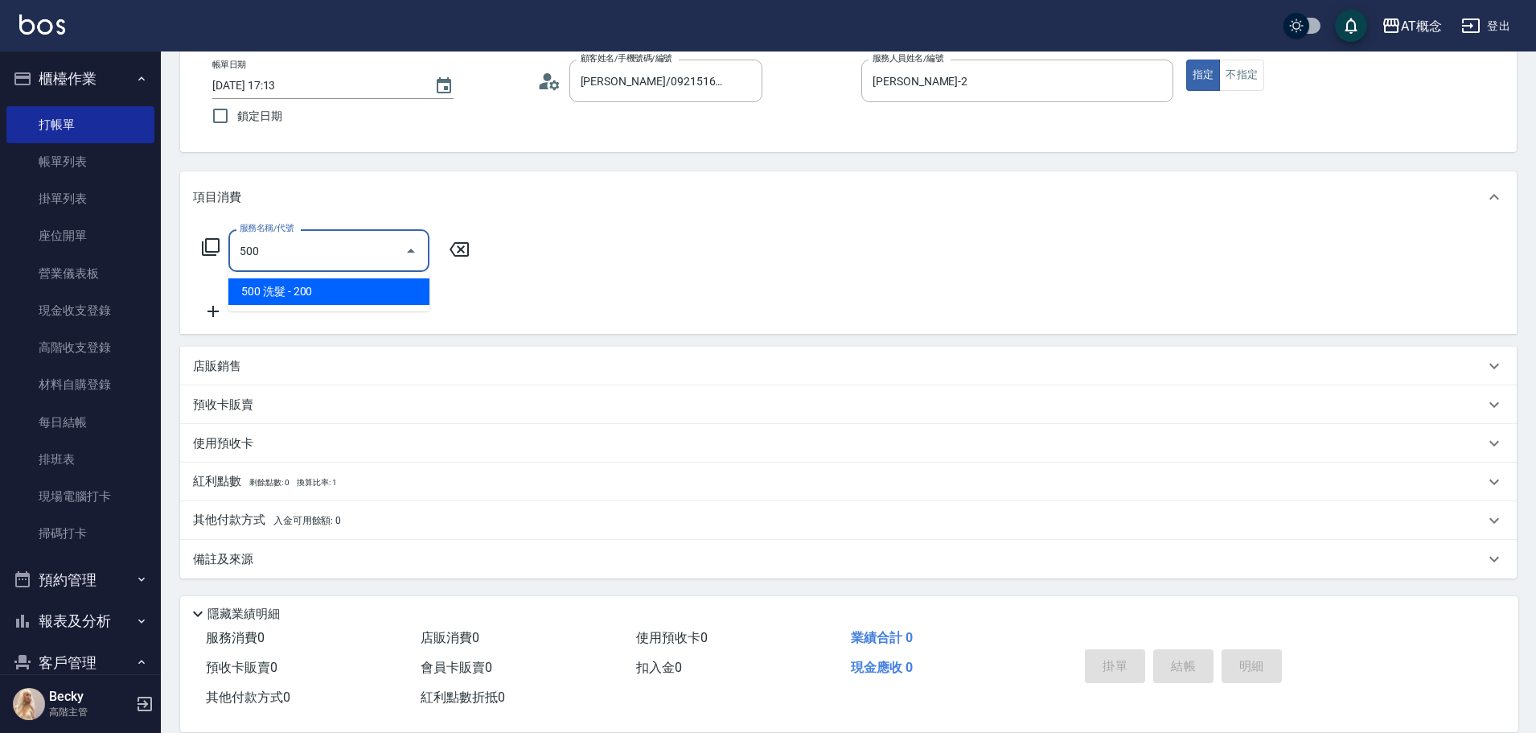
type input "20"
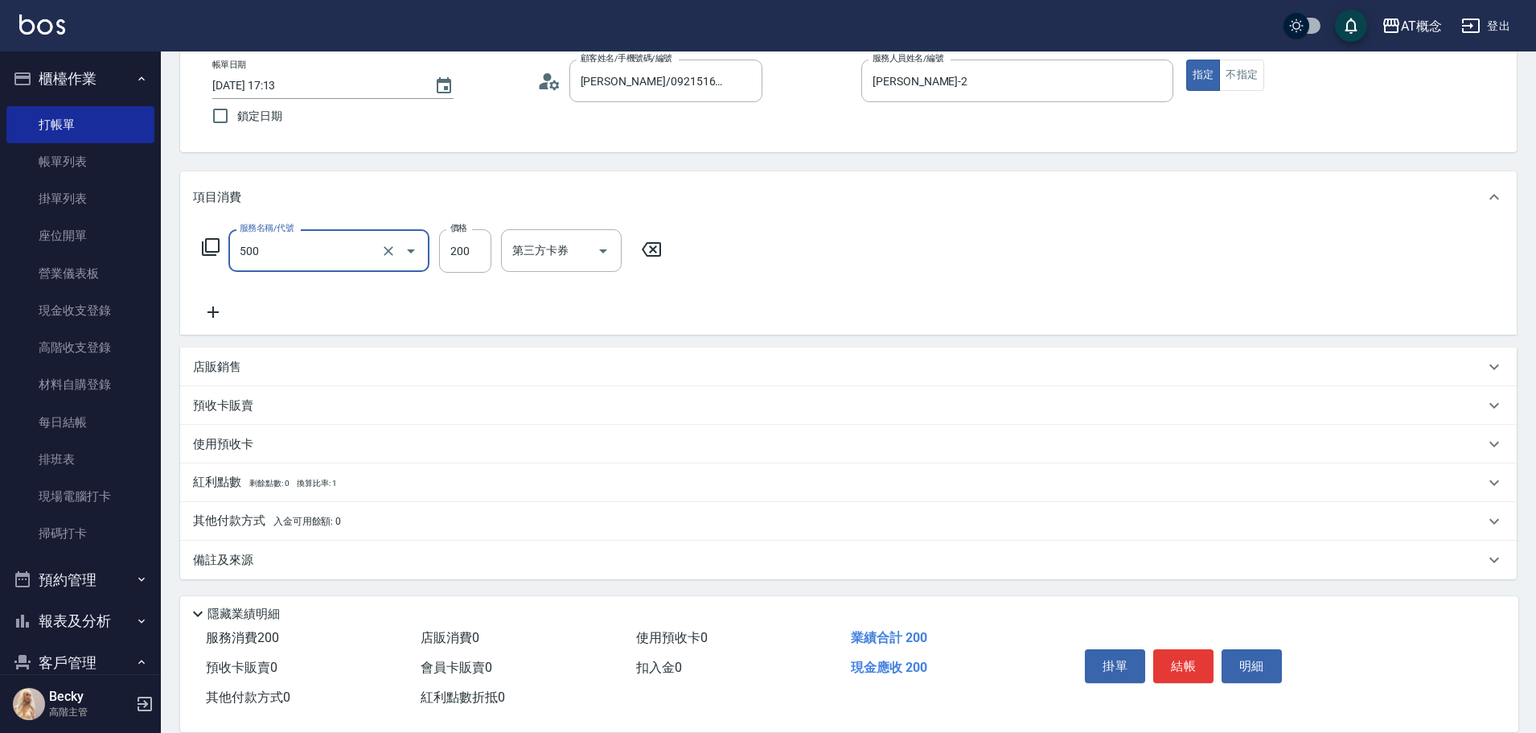
type input "500 洗髮(500)"
type input "0"
type input "25"
type input "20"
type input "250"
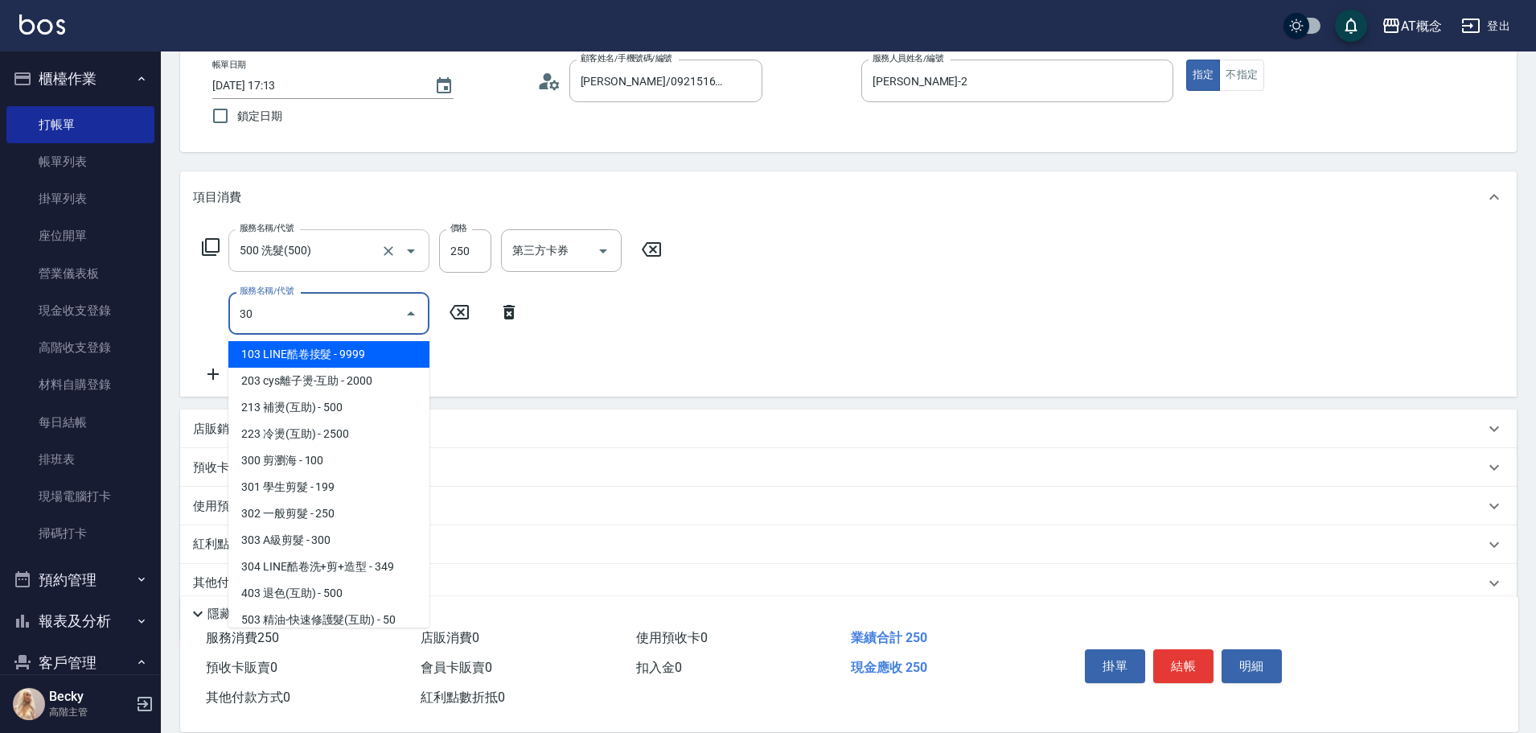
type input "303"
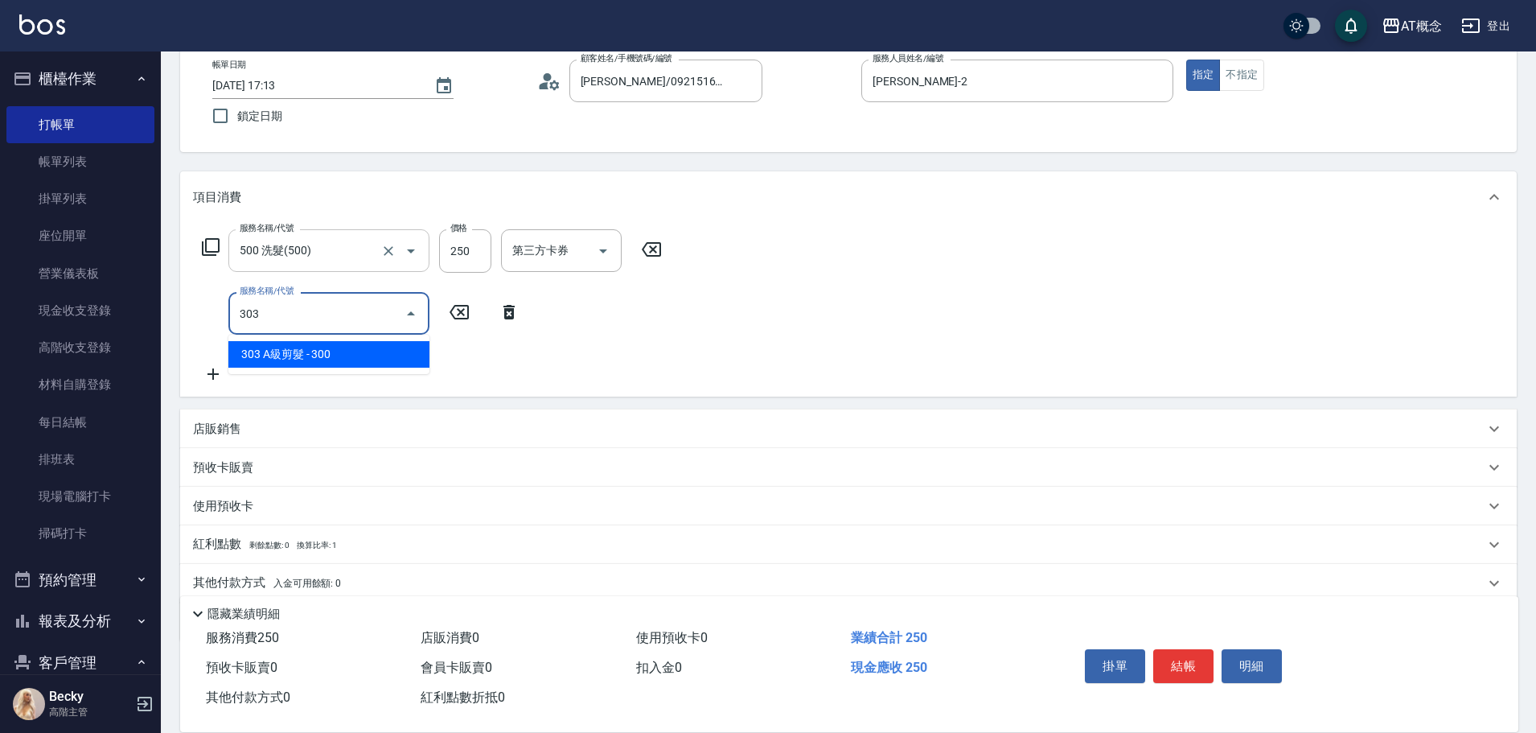
type input "50"
type input "303 A級剪髮(303)"
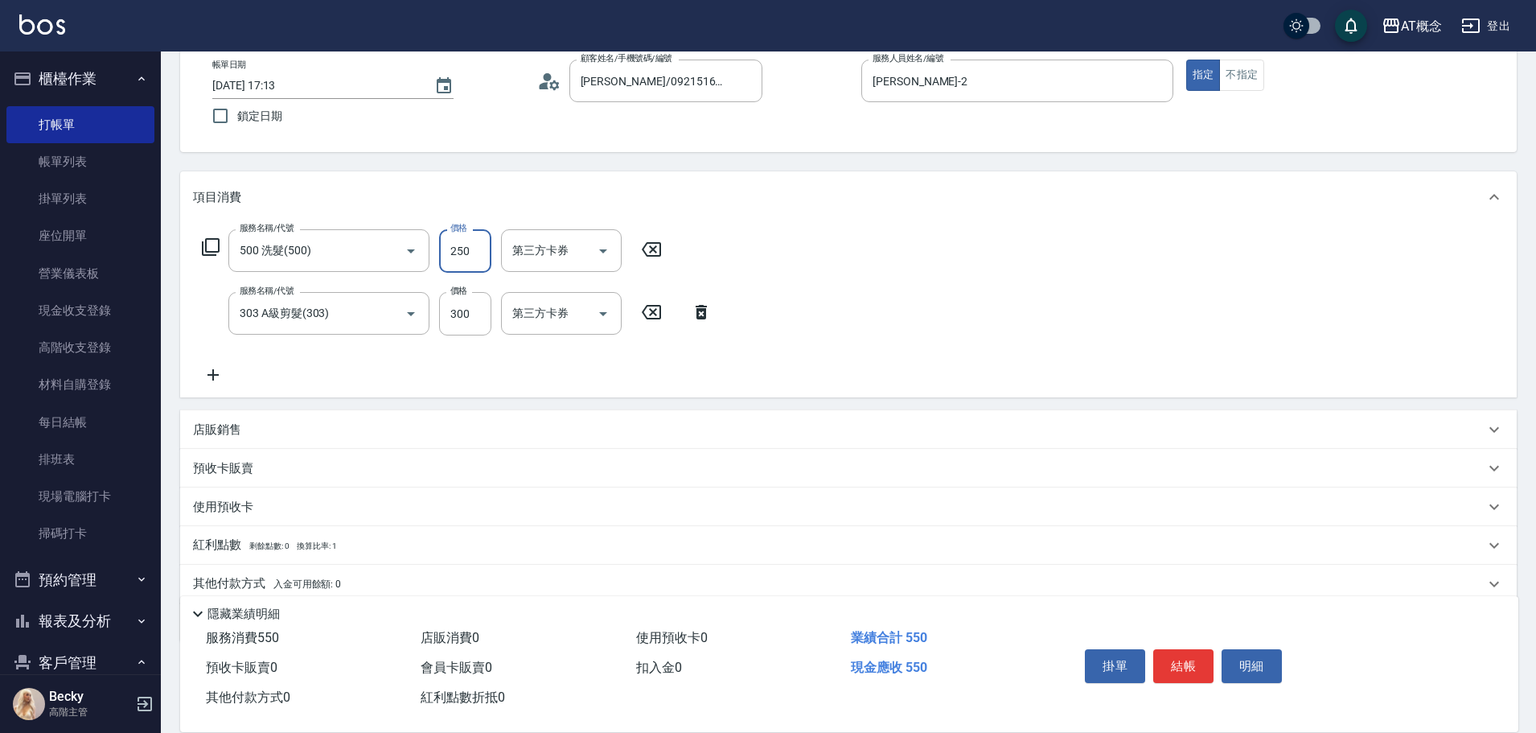
click at [471, 247] on input "250" at bounding box center [465, 250] width 52 height 43
click at [353, 248] on input "500 洗髮(500)" at bounding box center [307, 250] width 142 height 28
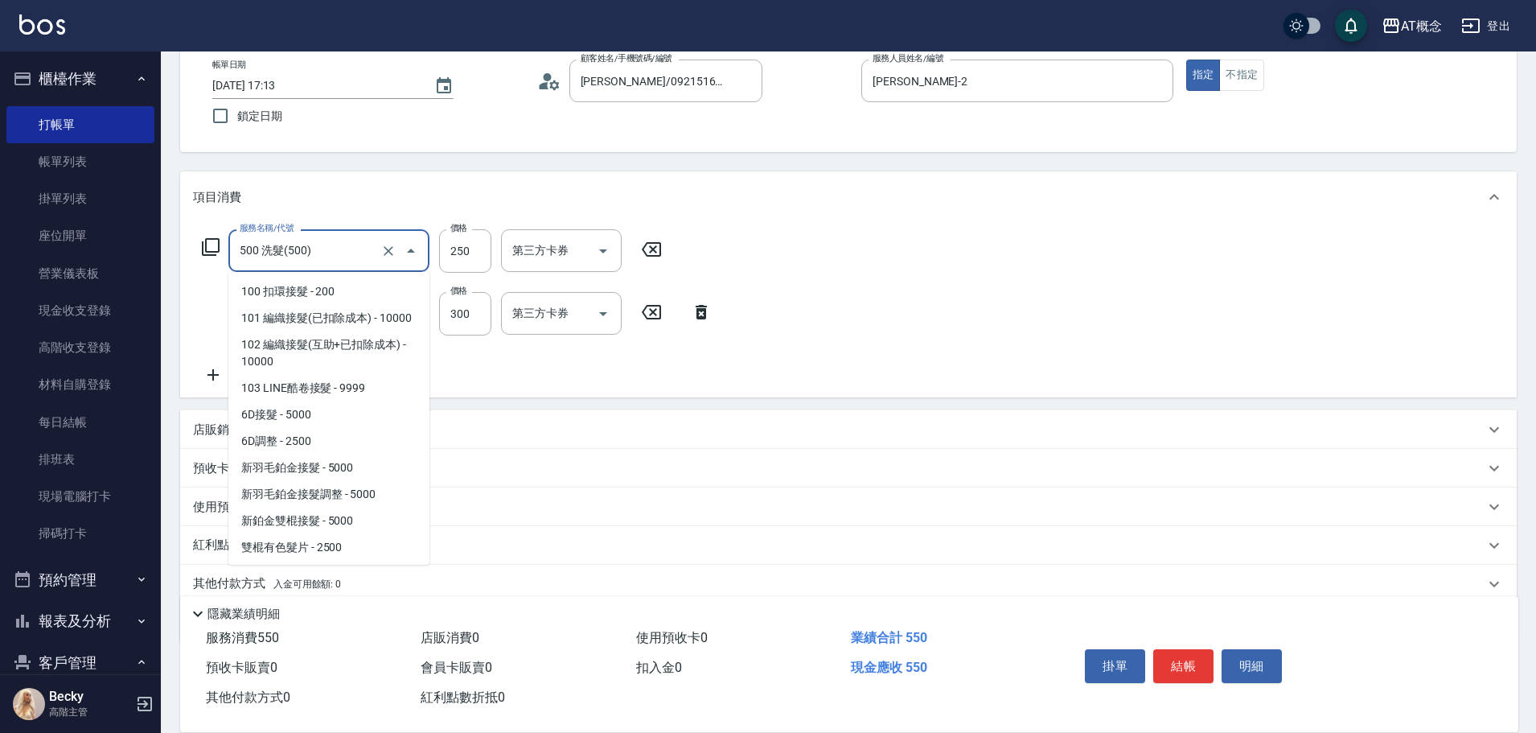
click at [353, 248] on input "500 洗髮(500)" at bounding box center [307, 250] width 142 height 28
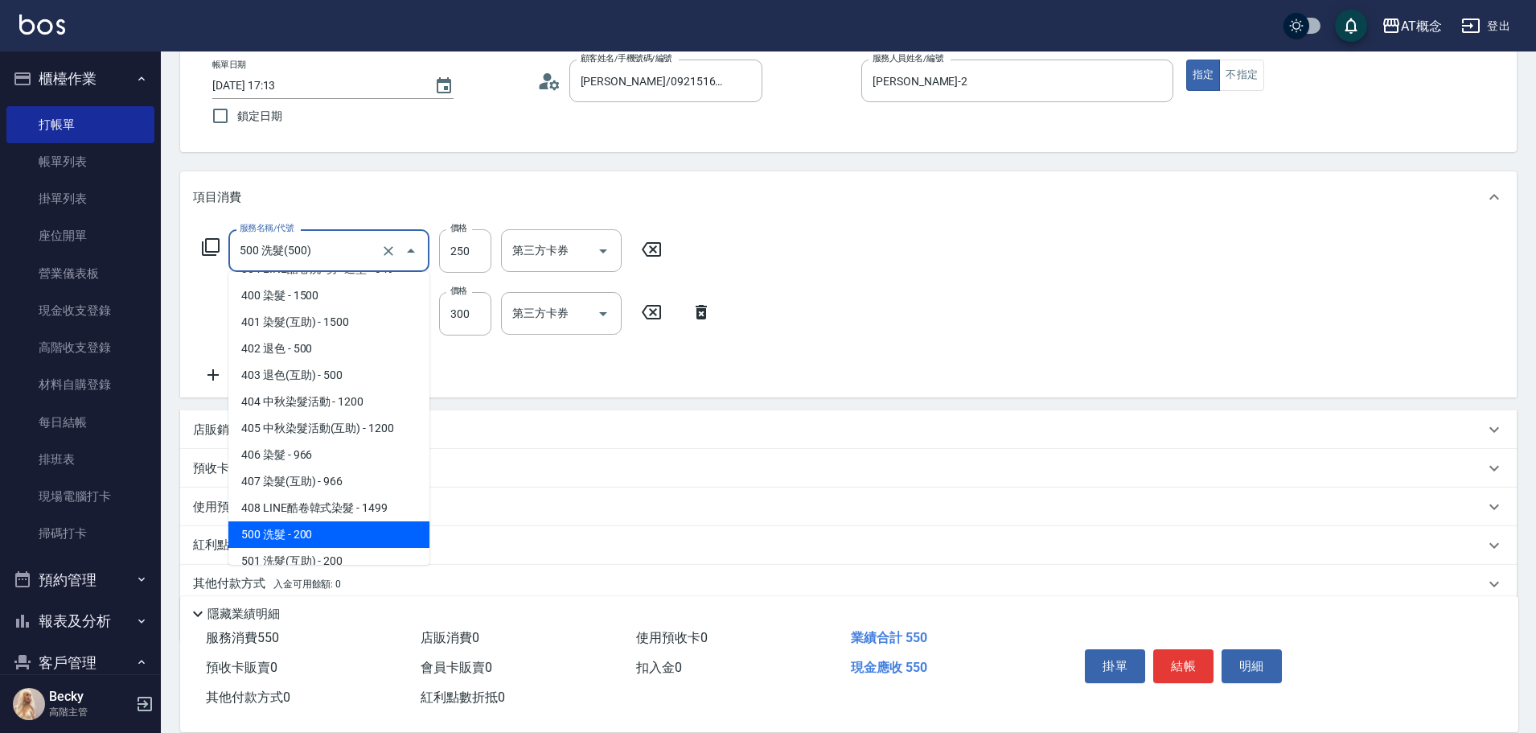
type input "5"
type input "30"
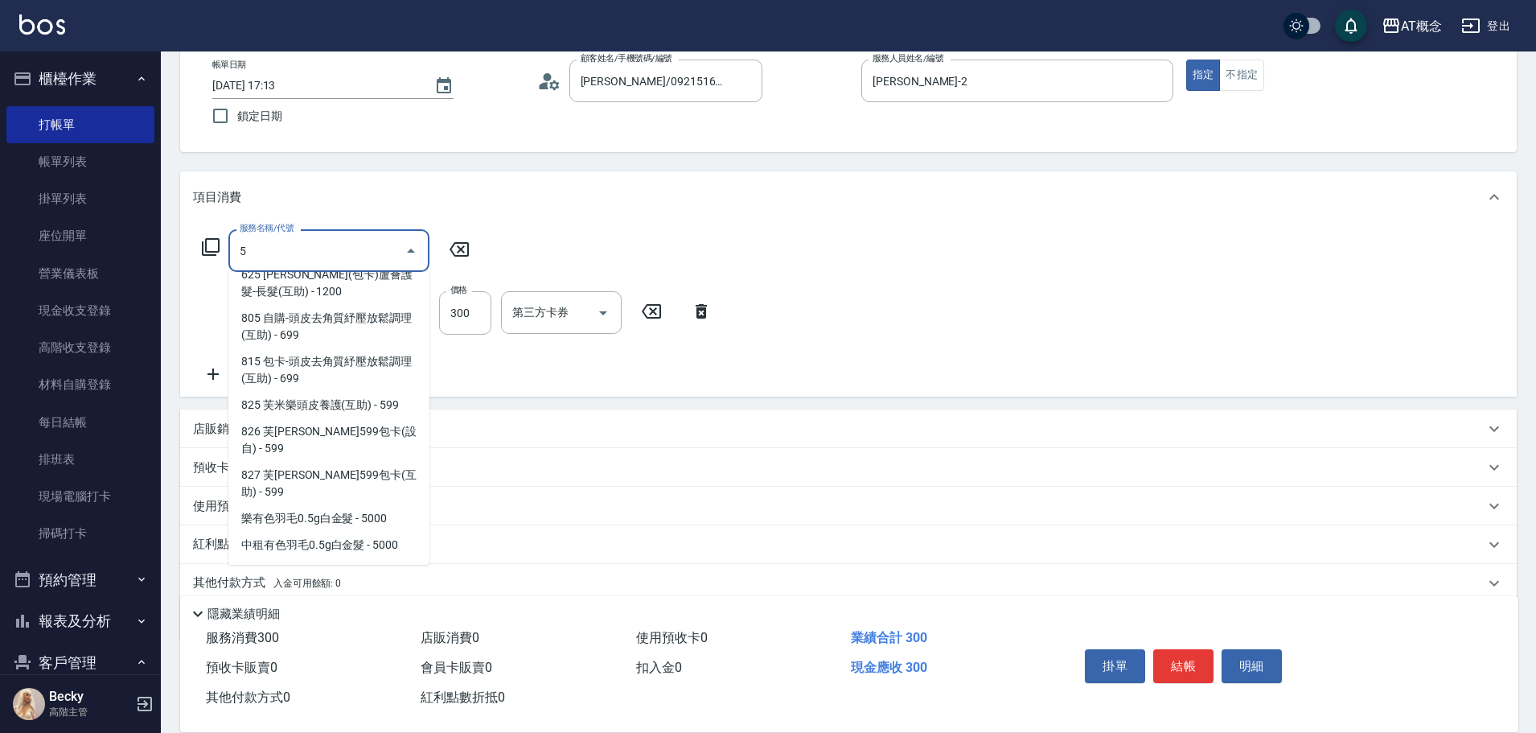
scroll to position [0, 0]
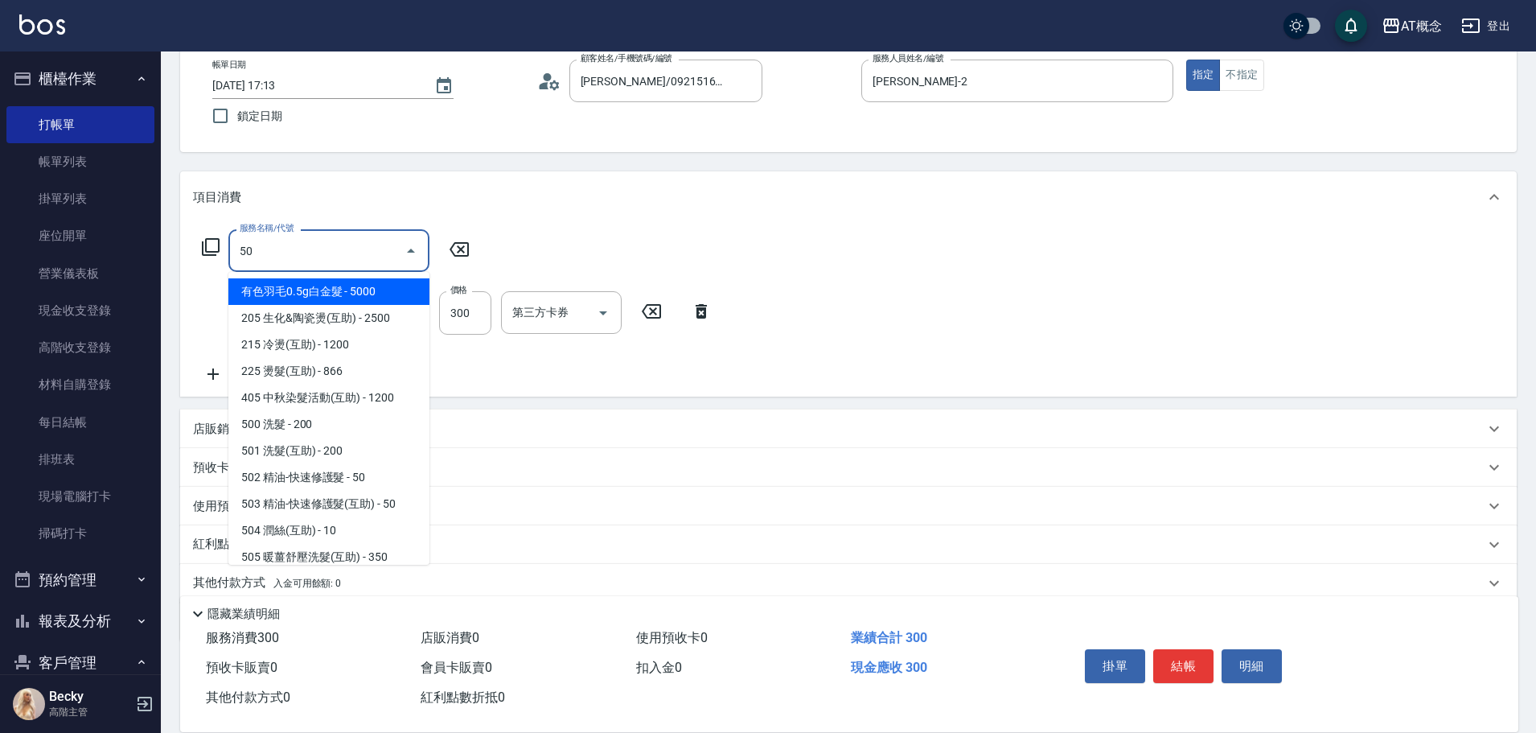
type input "501"
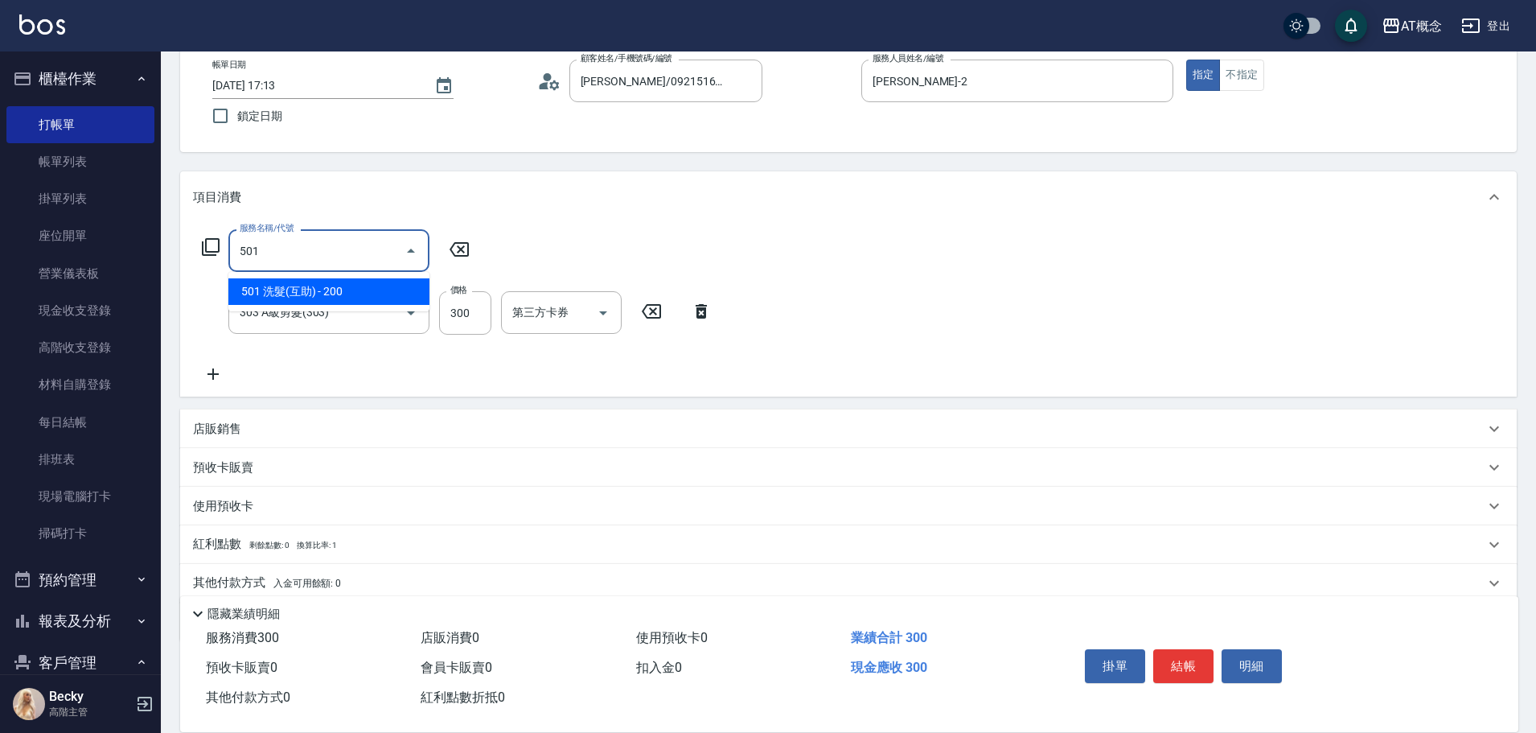
type input "50"
type input "501 洗髮(互助)(501)"
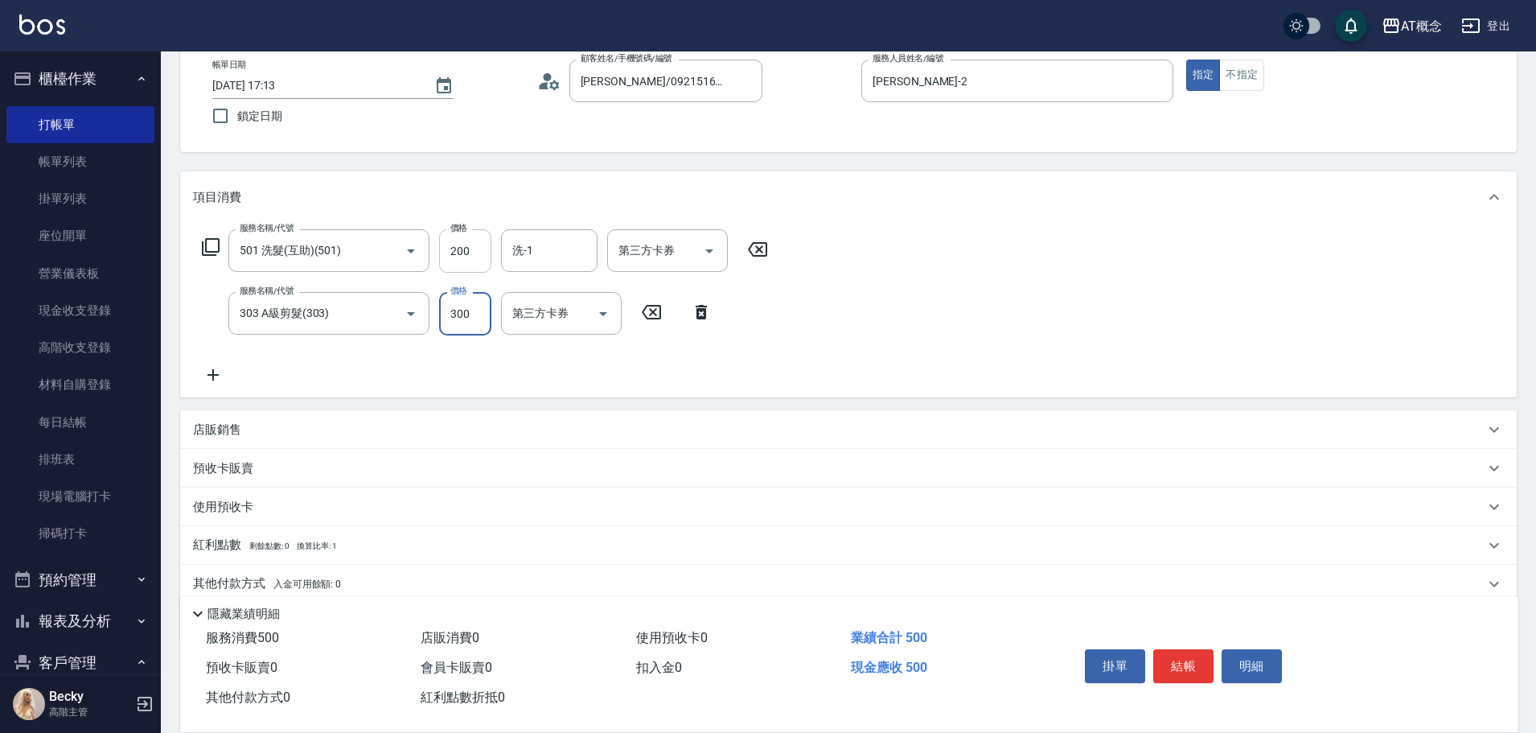
click at [484, 249] on input "200" at bounding box center [465, 250] width 52 height 43
type input "30"
type input "25"
type input "50"
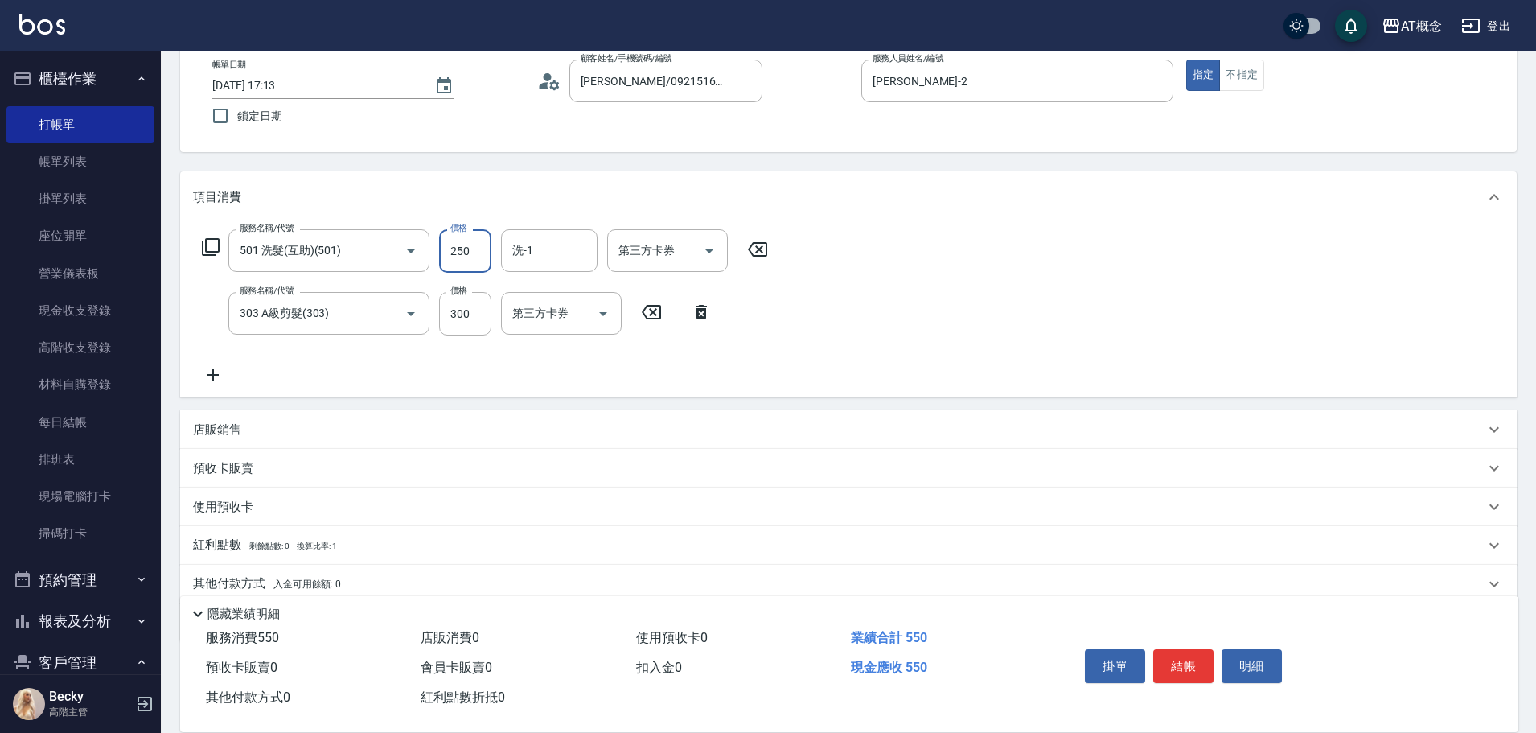
type input "250"
type input "17"
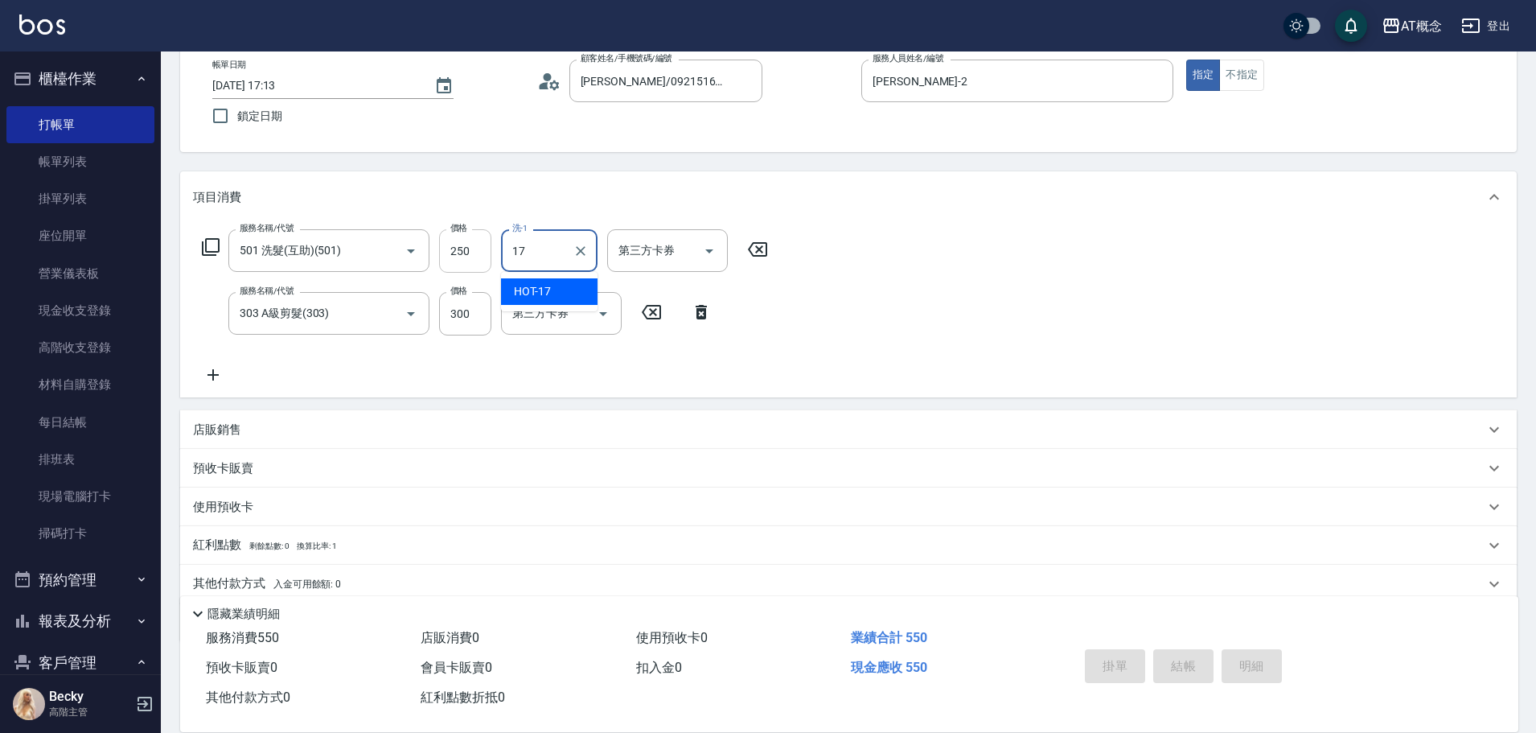
type input "2025/08/14 17:14"
type input "0"
